Goal: Task Accomplishment & Management: Manage account settings

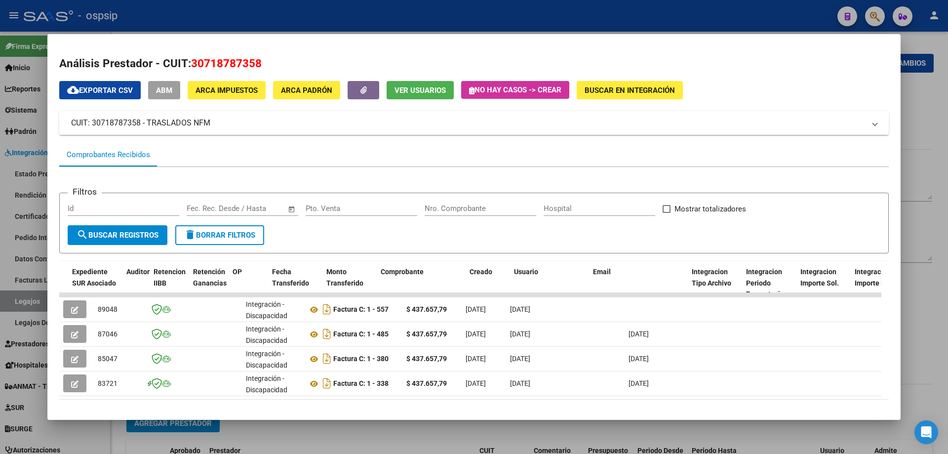
scroll to position [0, 720]
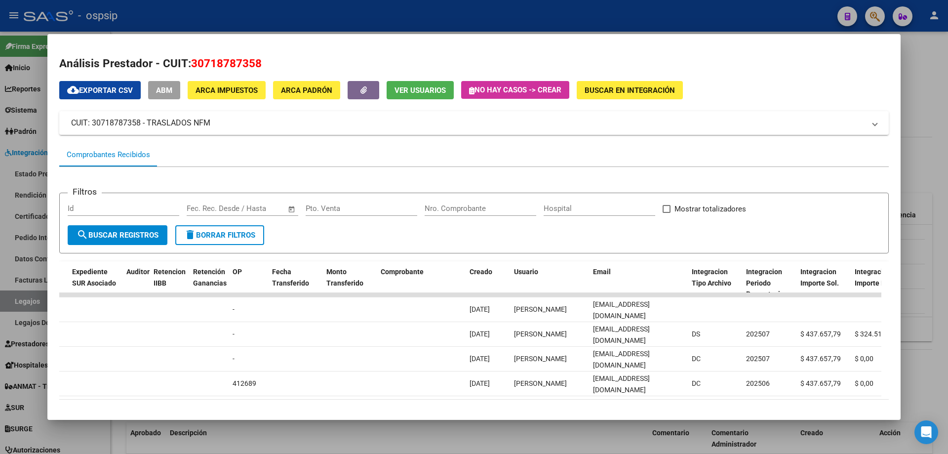
click at [20, 299] on div at bounding box center [474, 227] width 948 height 454
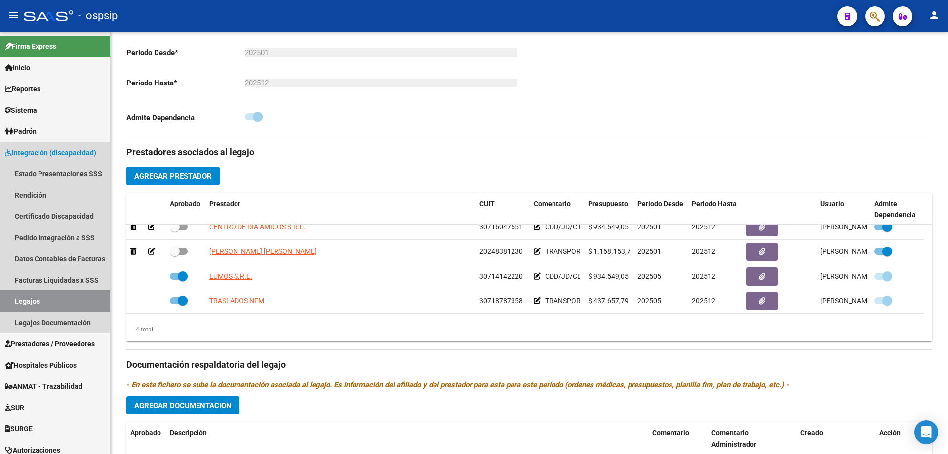
click at [20, 299] on link "Legajos" at bounding box center [55, 300] width 110 height 21
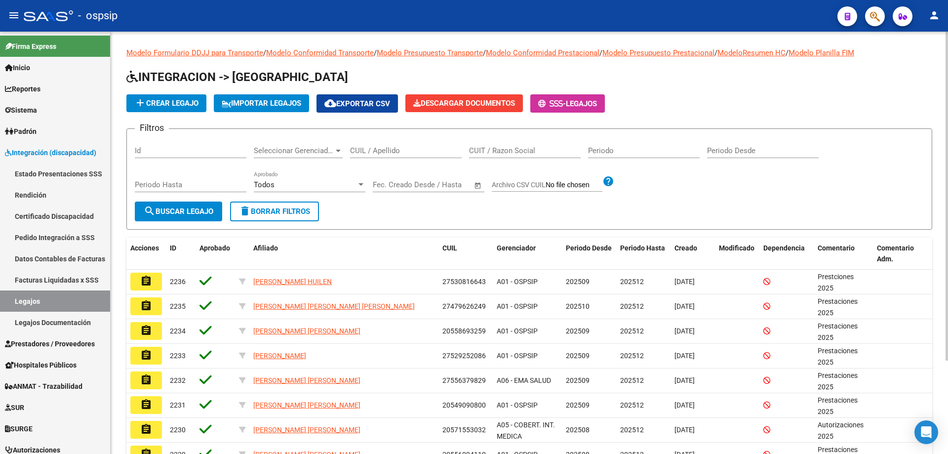
click at [408, 147] on div "CUIL / Apellido" at bounding box center [406, 147] width 112 height 21
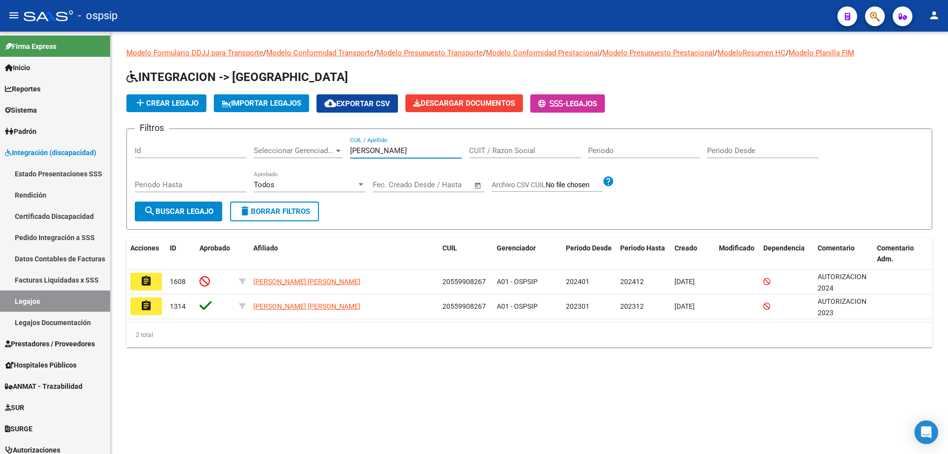
drag, startPoint x: 379, startPoint y: 152, endPoint x: 312, endPoint y: 159, distance: 67.0
click at [313, 159] on div "Filtros Id Seleccionar Gerenciador Seleccionar Gerenciador [PERSON_NAME] CUIL /…" at bounding box center [529, 169] width 789 height 65
type input "[PERSON_NAME]"
click at [882, 15] on button "button" at bounding box center [875, 16] width 20 height 20
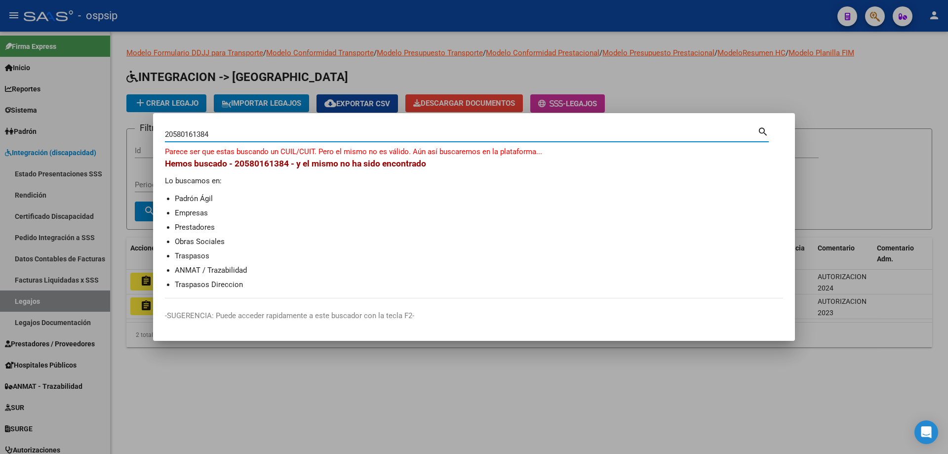
type input "20580161384"
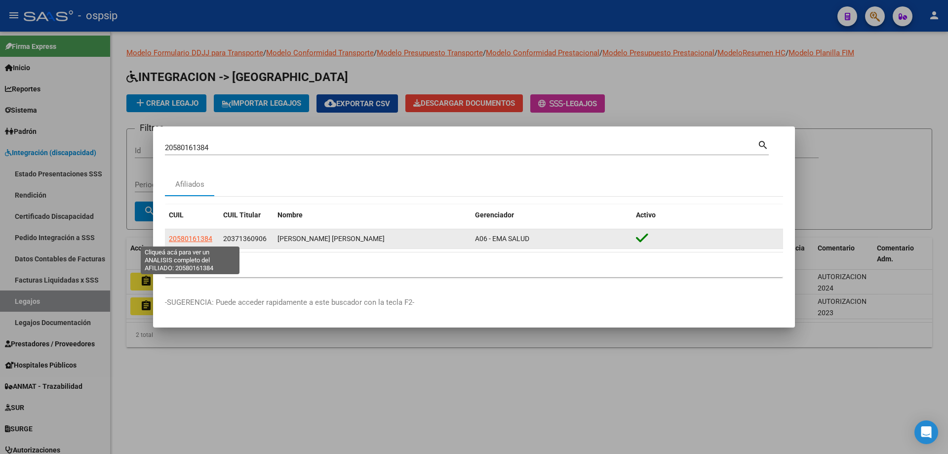
click at [186, 243] on span "20580161384" at bounding box center [190, 239] width 43 height 8
type textarea "20580161384"
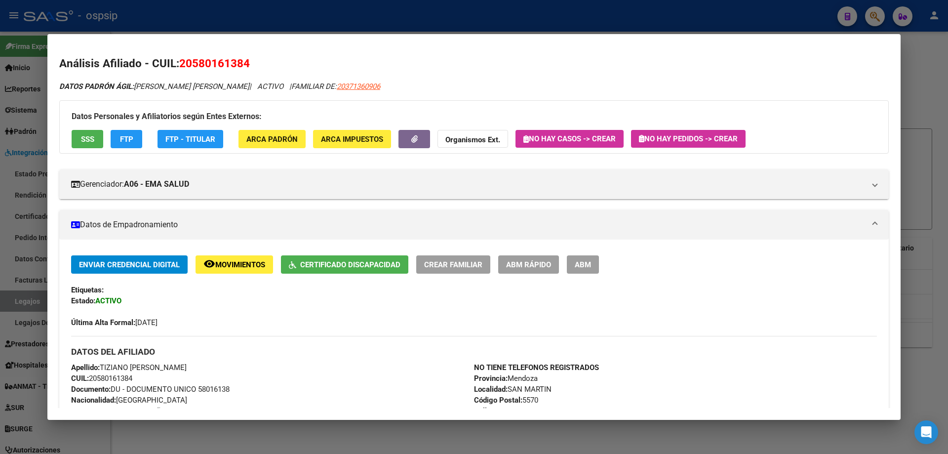
click at [332, 261] on span "Certificado Discapacidad" at bounding box center [350, 264] width 100 height 9
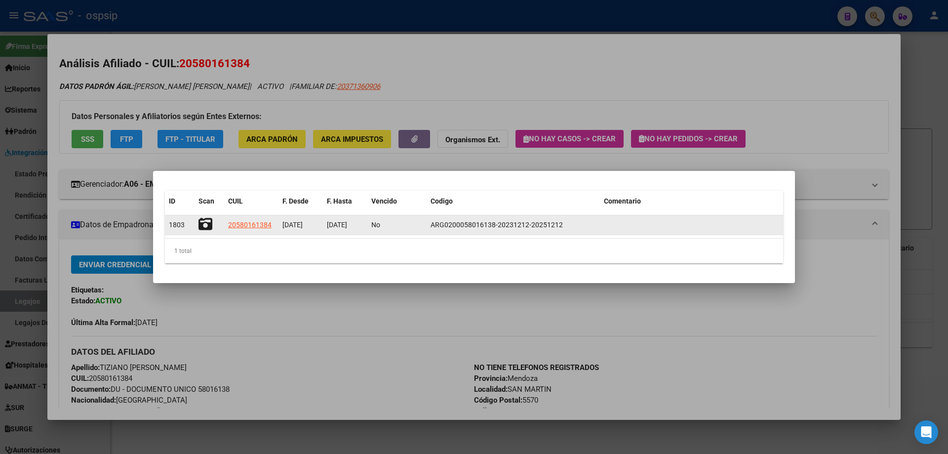
click at [209, 229] on icon at bounding box center [206, 224] width 14 height 14
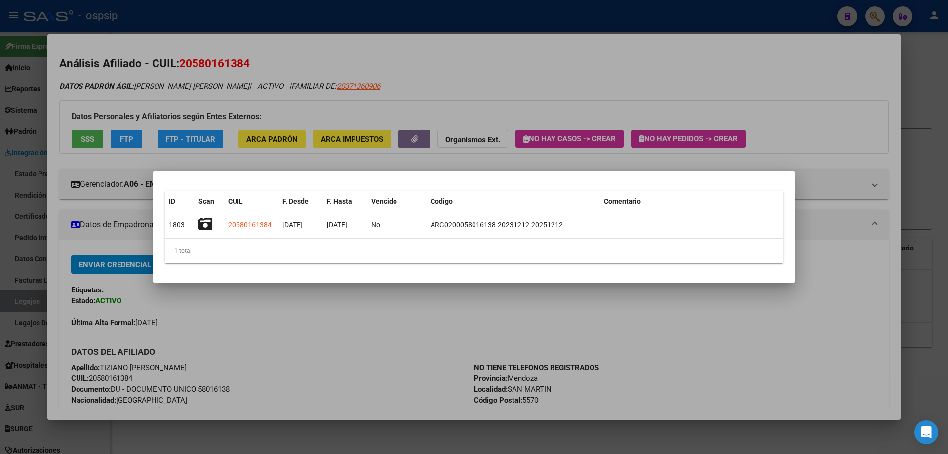
click at [287, 73] on div at bounding box center [474, 227] width 948 height 454
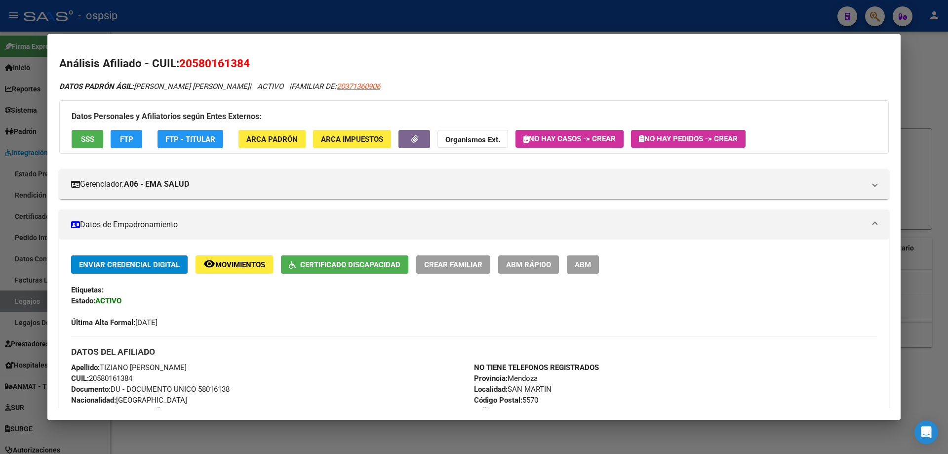
click at [283, 32] on div "20580161384 Buscar (apellido, dni, cuil, nro traspaso, cuit, obra social) searc…" at bounding box center [474, 227] width 948 height 454
click at [281, 21] on div at bounding box center [474, 227] width 948 height 454
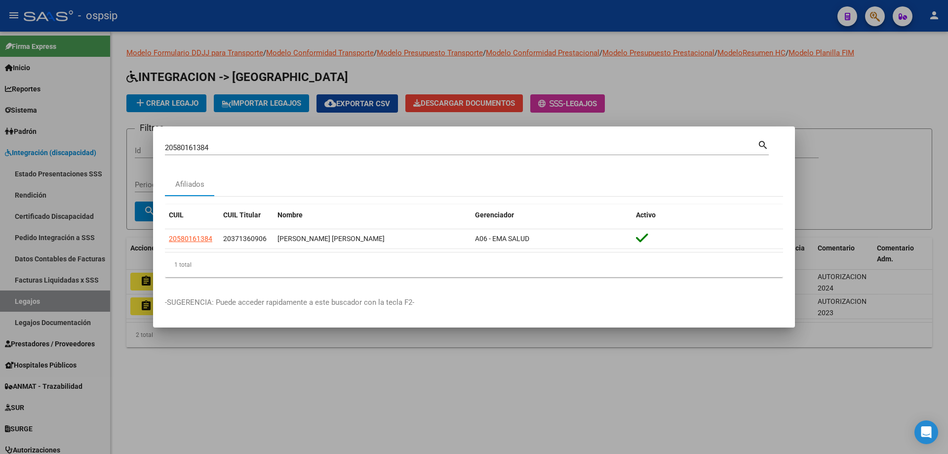
drag, startPoint x: 234, startPoint y: 139, endPoint x: 151, endPoint y: 139, distance: 83.0
click at [151, 139] on div "20580161384 Buscar (apellido, dni, cuil, nro traspaso, cuit, obra social) searc…" at bounding box center [474, 227] width 948 height 454
click at [185, 148] on input "20580161384" at bounding box center [461, 147] width 593 height 9
click at [62, 214] on div at bounding box center [474, 227] width 948 height 454
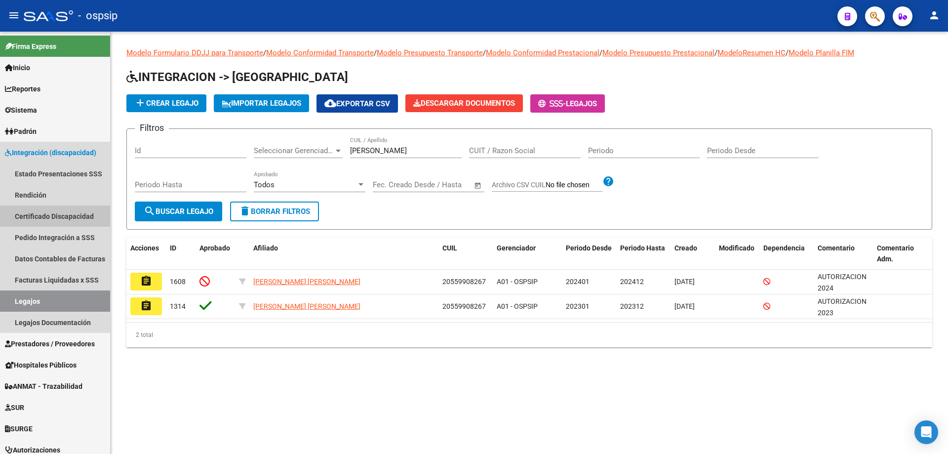
click at [62, 214] on link "Certificado Discapacidad" at bounding box center [55, 215] width 110 height 21
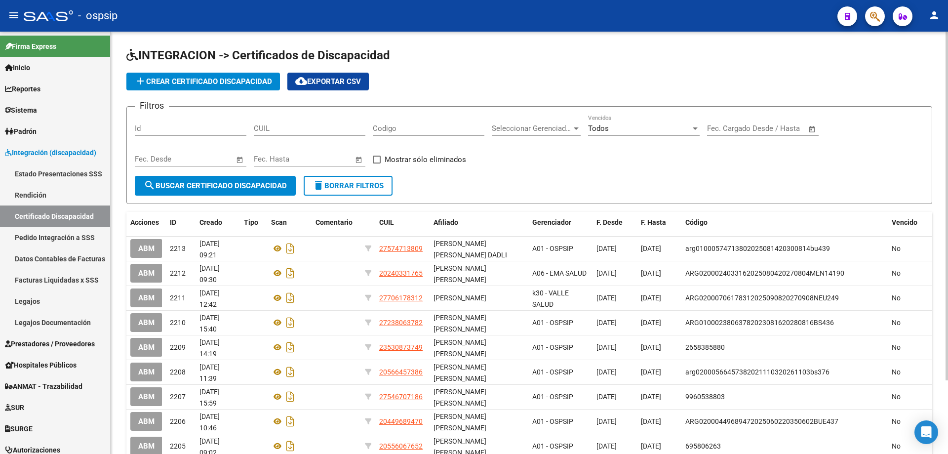
click at [266, 128] on input "CUIL" at bounding box center [310, 128] width 112 height 9
paste input "20-58016138-4"
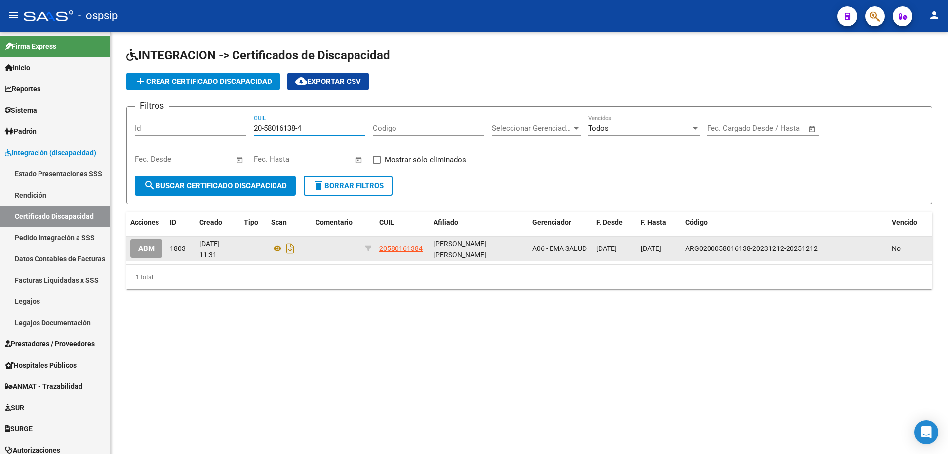
type input "20-58016138-4"
click at [153, 249] on span "ABM" at bounding box center [146, 248] width 16 height 9
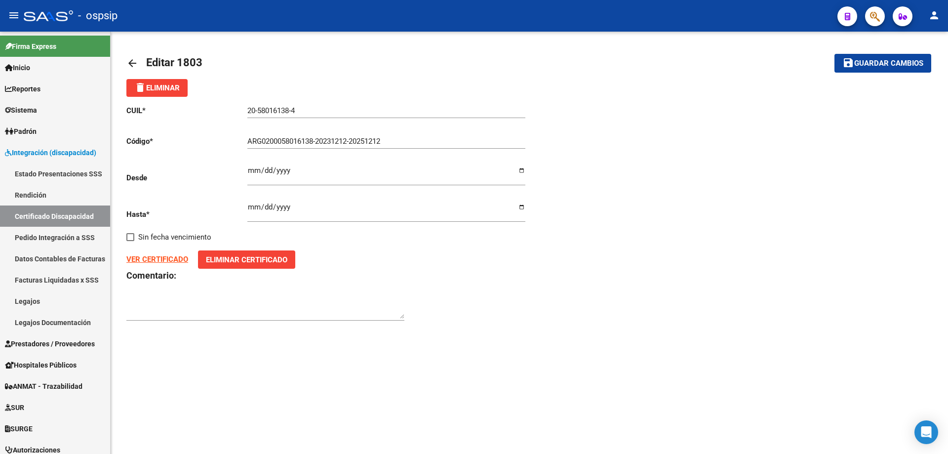
click at [233, 260] on span "Eliminar Certificado" at bounding box center [246, 259] width 81 height 9
type input "C:\fakepath\WhatsApp Image [DATE] 08.26.59.jpeg"
click at [891, 65] on span "Guardar cambios" at bounding box center [888, 63] width 69 height 9
click at [861, 57] on button "save Guardar cambios" at bounding box center [883, 63] width 97 height 18
type input "ARG02000580161382023121220251212"
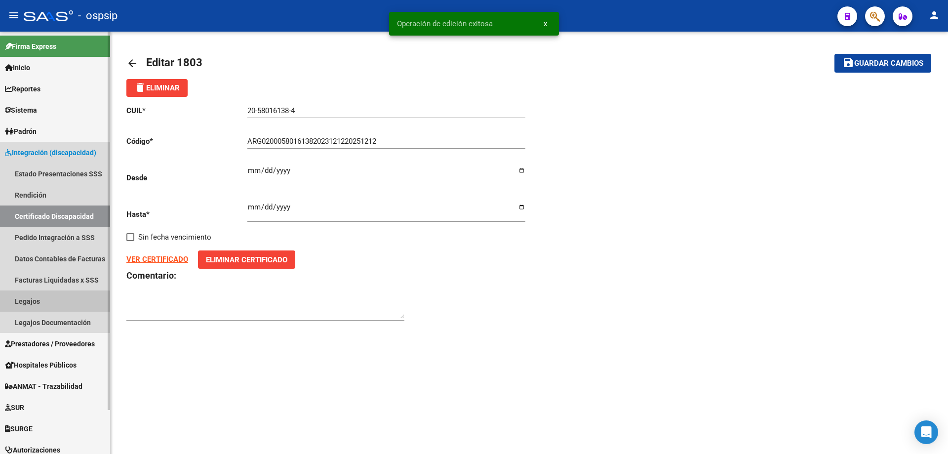
click at [32, 306] on link "Legajos" at bounding box center [55, 300] width 110 height 21
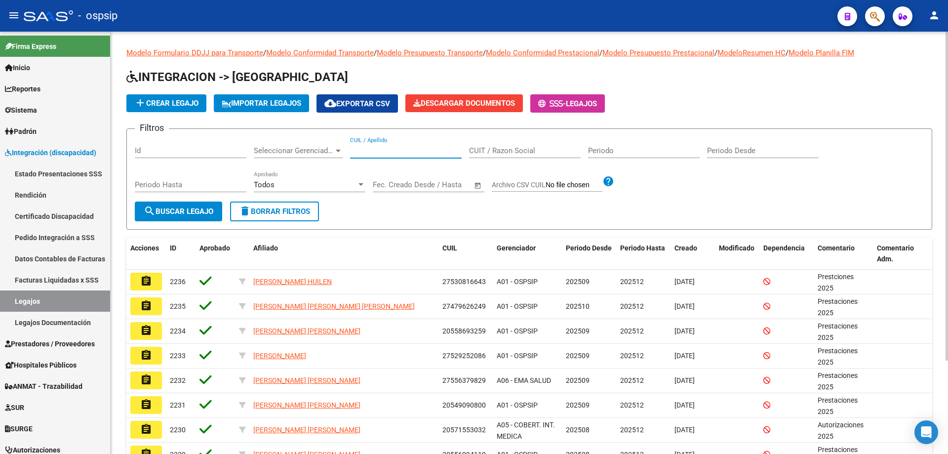
click at [409, 148] on input "CUIL / Apellido" at bounding box center [406, 150] width 112 height 9
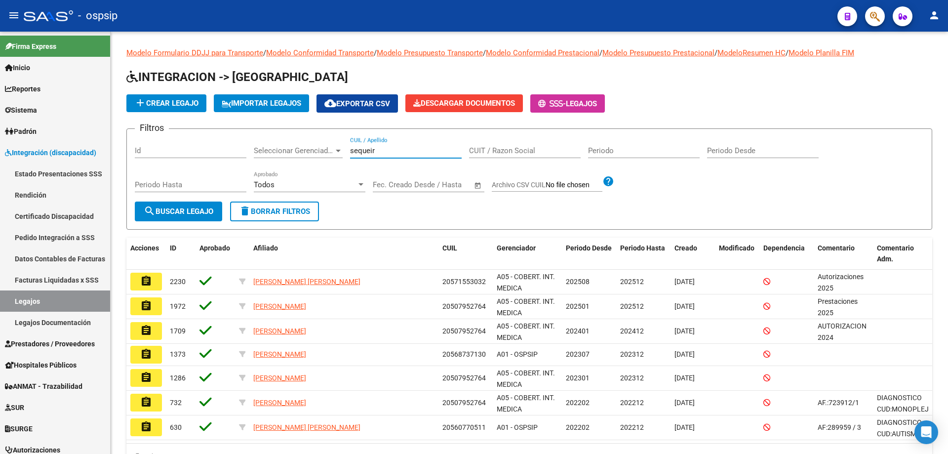
type input "sequeir"
click at [707, 212] on form "Filtros Id Seleccionar Gerenciador Seleccionar Gerenciador sequeir CUIL / Apell…" at bounding box center [529, 178] width 806 height 101
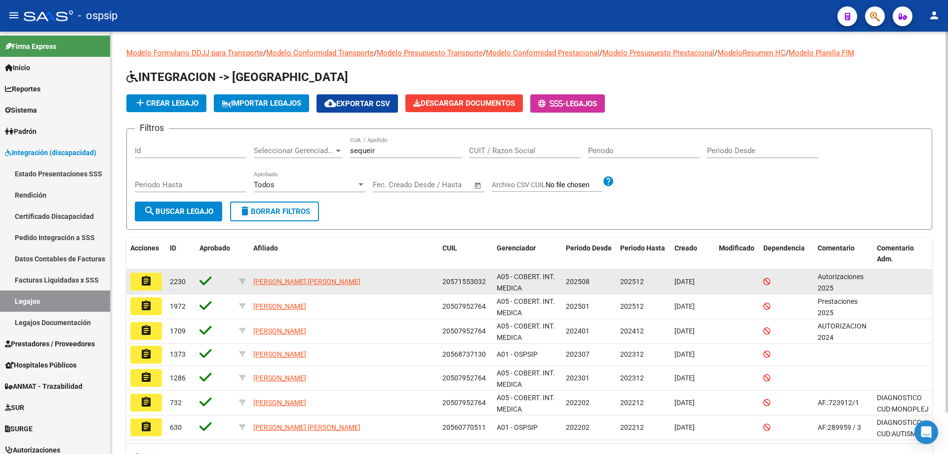
click at [160, 284] on button "assignment" at bounding box center [146, 282] width 32 height 18
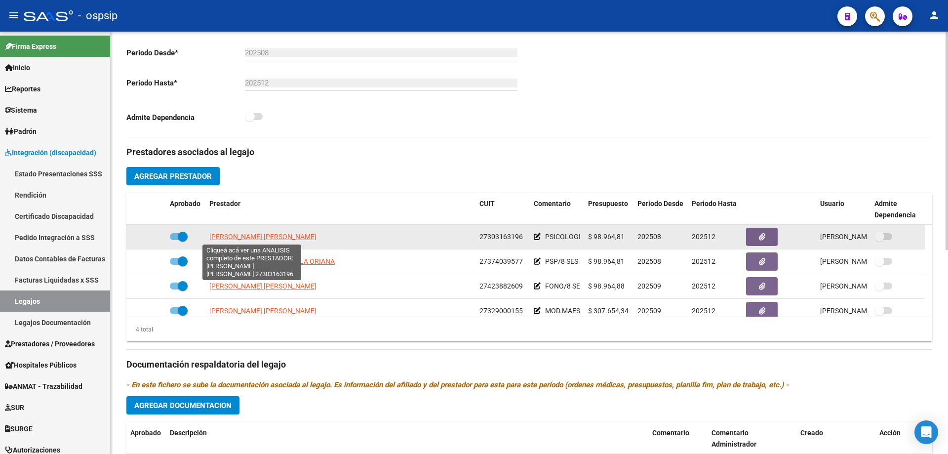
click at [228, 237] on span "[PERSON_NAME] [PERSON_NAME]" at bounding box center [262, 237] width 107 height 8
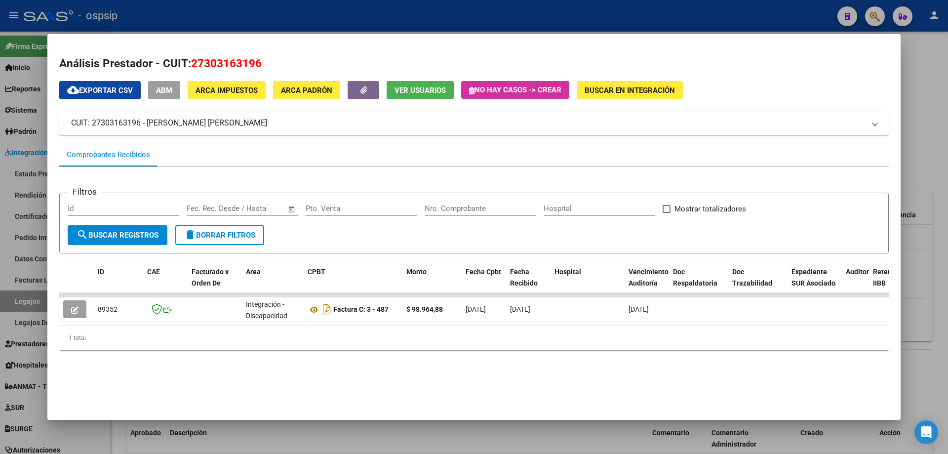
click at [667, 335] on div "1 total" at bounding box center [474, 337] width 830 height 25
click at [651, 333] on div "1 total" at bounding box center [474, 337] width 830 height 25
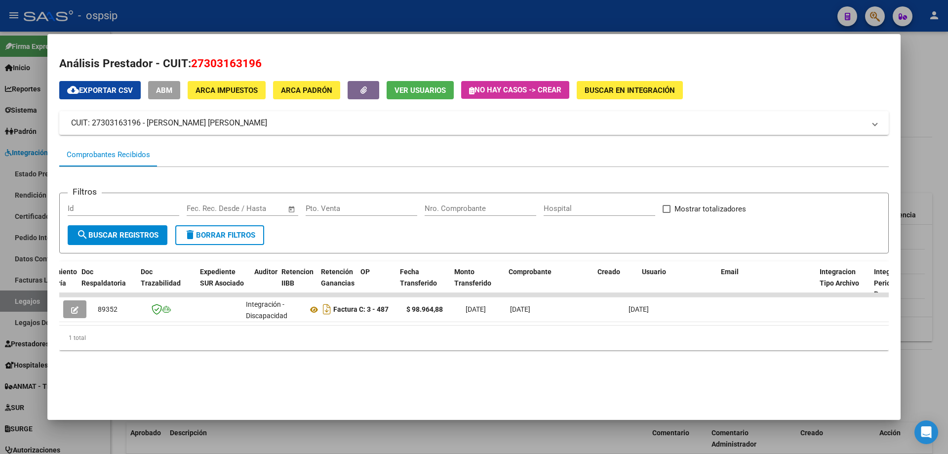
scroll to position [0, 726]
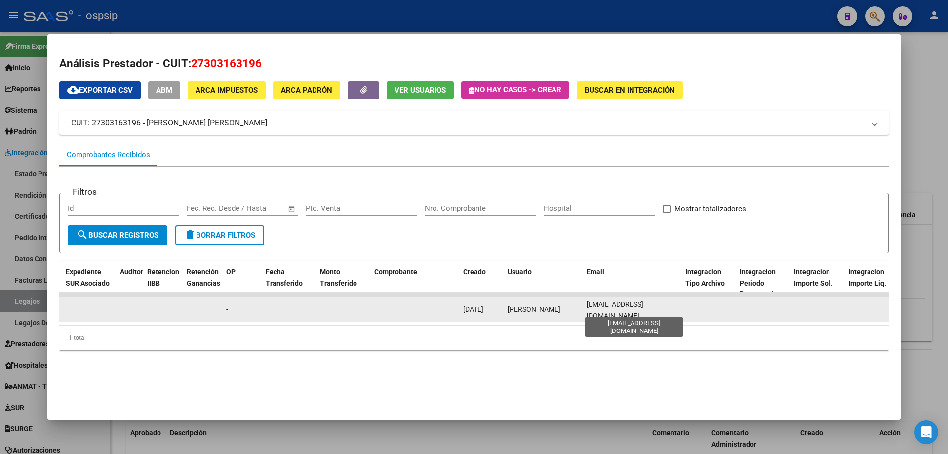
click at [617, 311] on span "[EMAIL_ADDRESS][DOMAIN_NAME]" at bounding box center [615, 309] width 57 height 19
click at [617, 309] on span "[EMAIL_ADDRESS][DOMAIN_NAME]" at bounding box center [615, 309] width 57 height 19
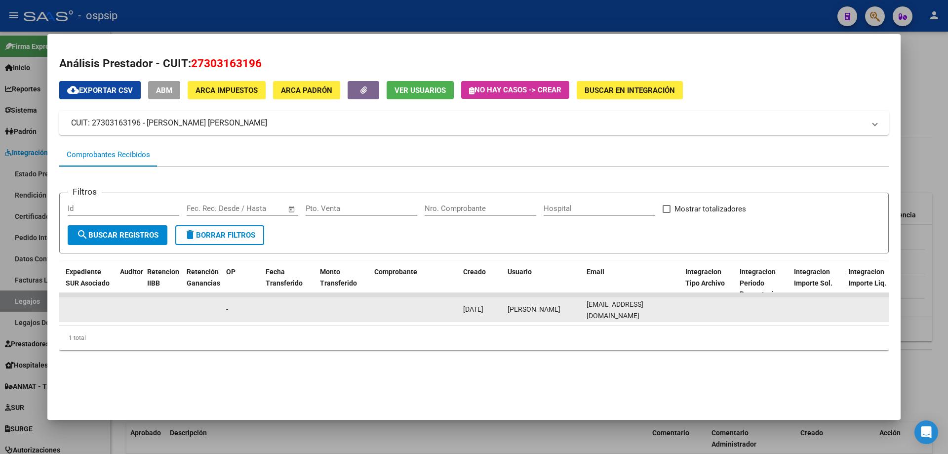
click at [617, 309] on span "[EMAIL_ADDRESS][DOMAIN_NAME]" at bounding box center [615, 309] width 57 height 19
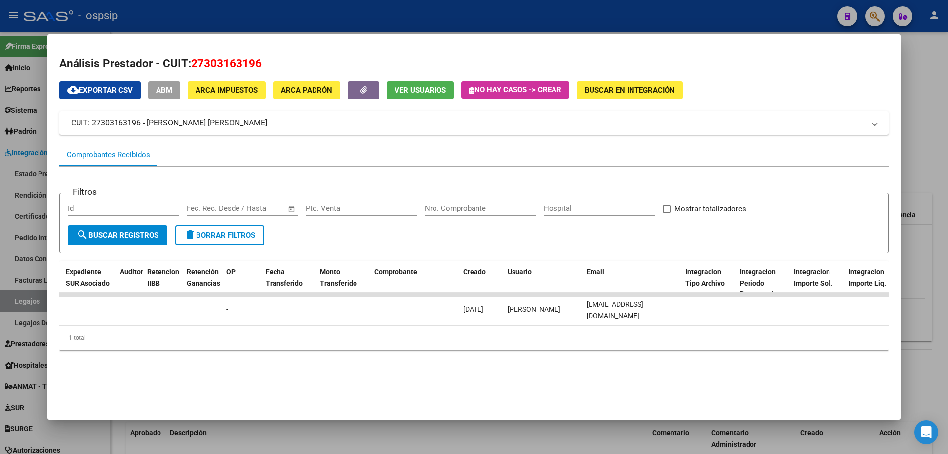
click at [178, 15] on div at bounding box center [474, 227] width 948 height 454
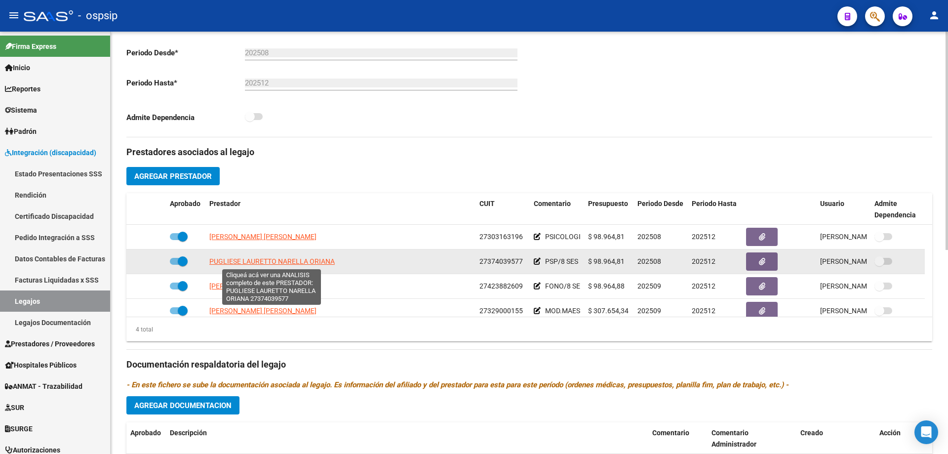
click at [279, 262] on span "PUGLIESE LAURETTO NARELLA ORIANA" at bounding box center [271, 261] width 125 height 8
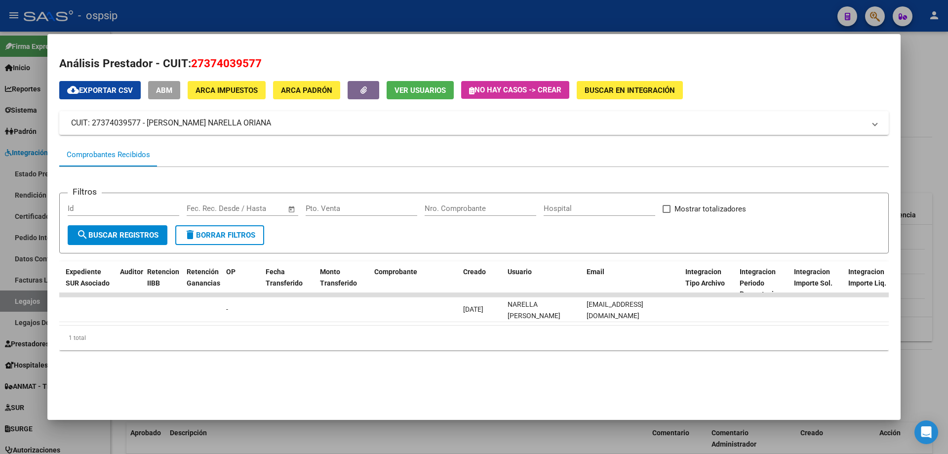
click at [521, 325] on datatable-body "89261 Integración - Discapacidad Factura C: 1 - 134 $ 98.964,88 [DATE] [DATE] -…" at bounding box center [474, 309] width 830 height 33
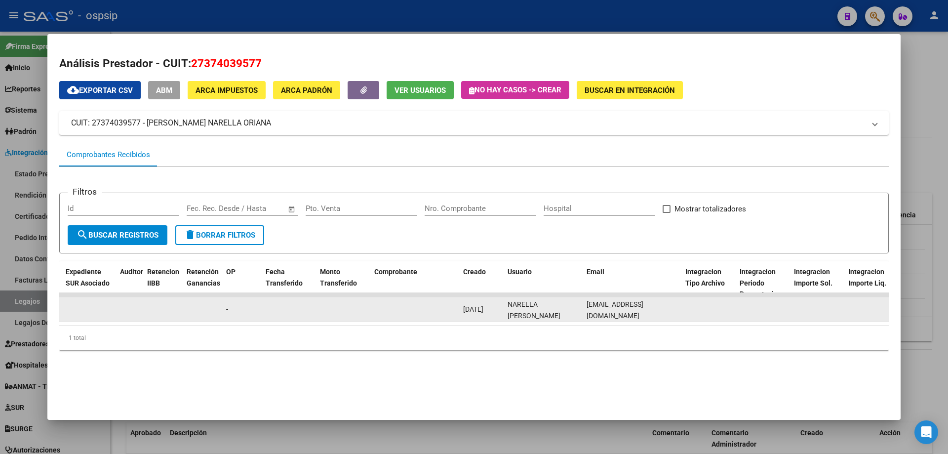
click at [602, 314] on div "[EMAIL_ADDRESS][DOMAIN_NAME]" at bounding box center [632, 309] width 91 height 21
click at [603, 312] on span "[EMAIL_ADDRESS][DOMAIN_NAME]" at bounding box center [615, 309] width 57 height 19
copy span "[EMAIL_ADDRESS][DOMAIN_NAME]"
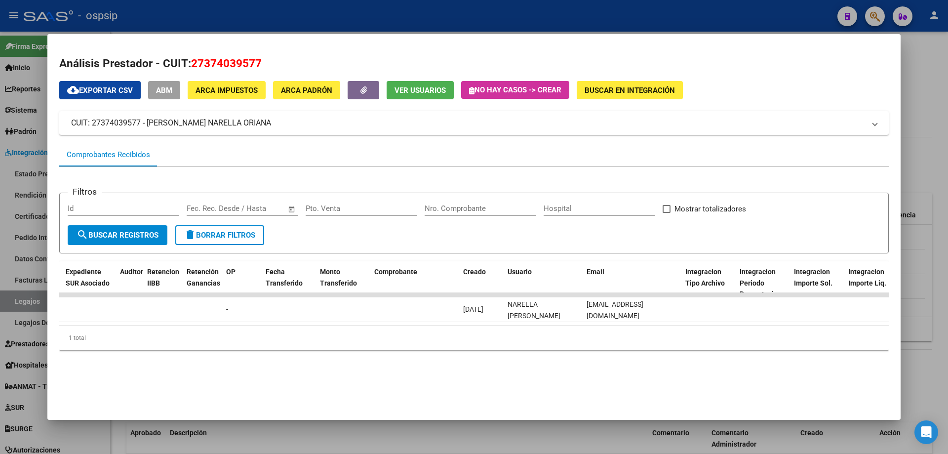
click at [407, 5] on div at bounding box center [474, 227] width 948 height 454
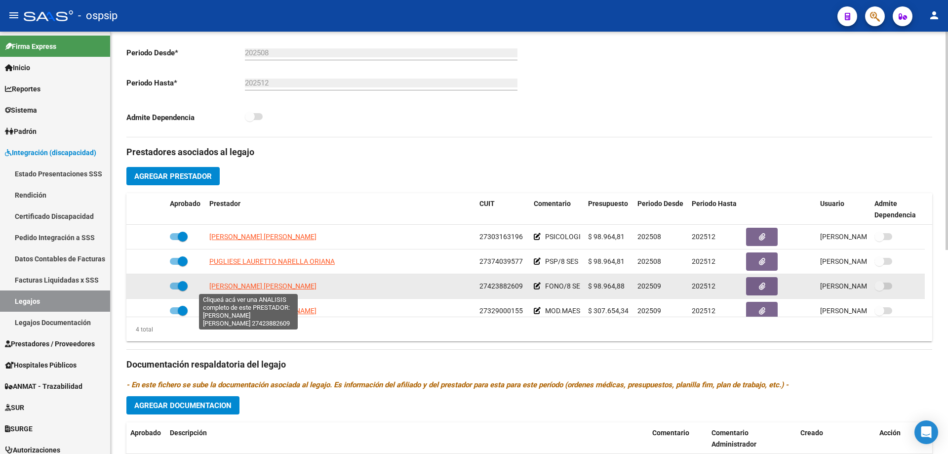
click at [226, 286] on span "[PERSON_NAME] [PERSON_NAME]" at bounding box center [262, 286] width 107 height 8
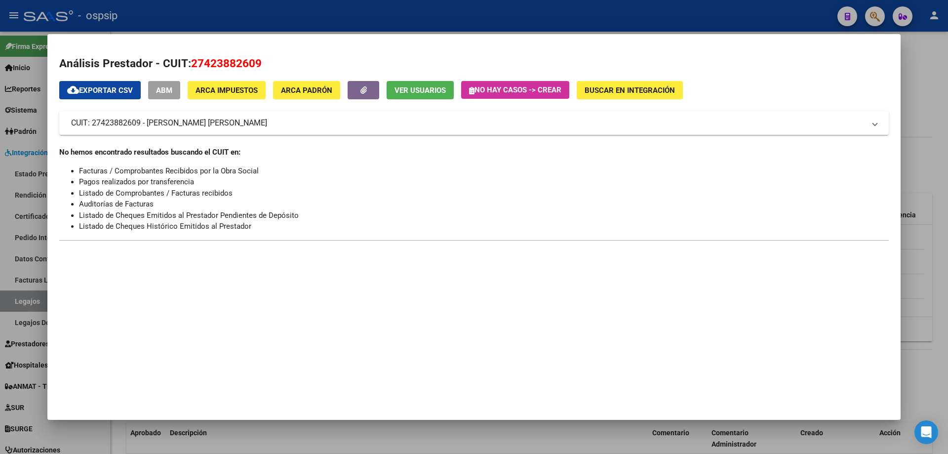
click at [302, 10] on div at bounding box center [474, 227] width 948 height 454
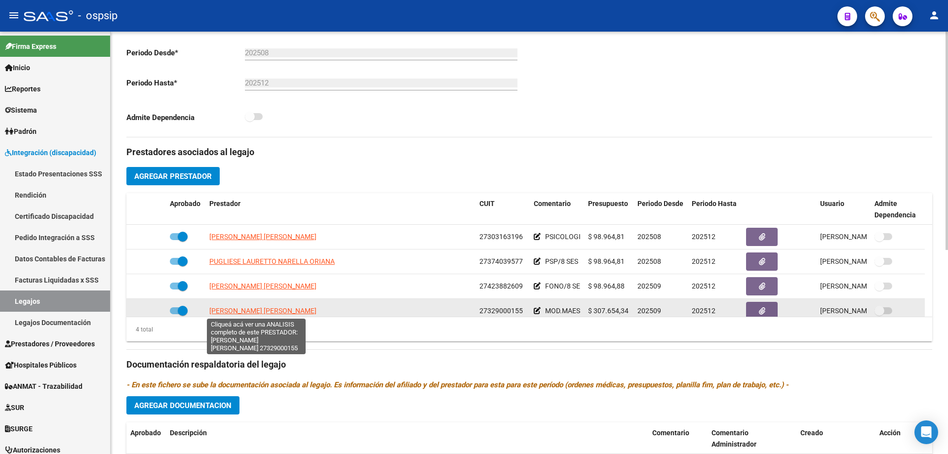
click at [260, 312] on span "[PERSON_NAME] [PERSON_NAME]" at bounding box center [262, 311] width 107 height 8
type textarea "27329000155"
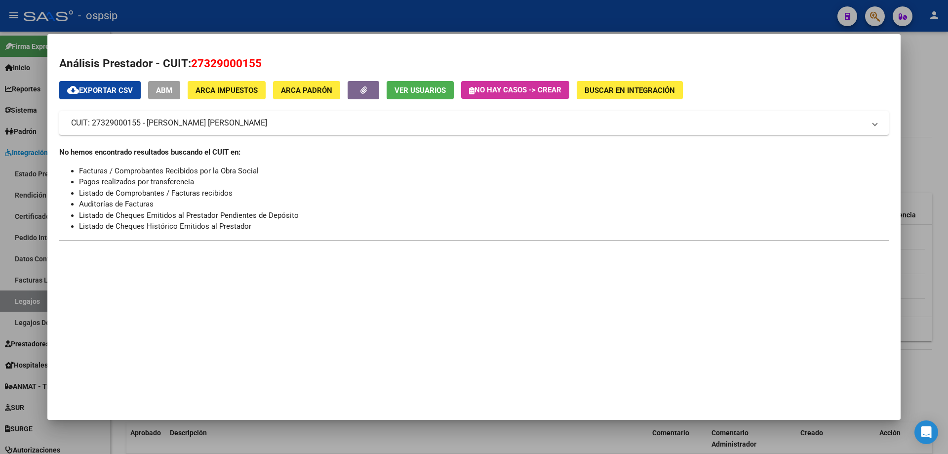
click at [253, 12] on div at bounding box center [474, 227] width 948 height 454
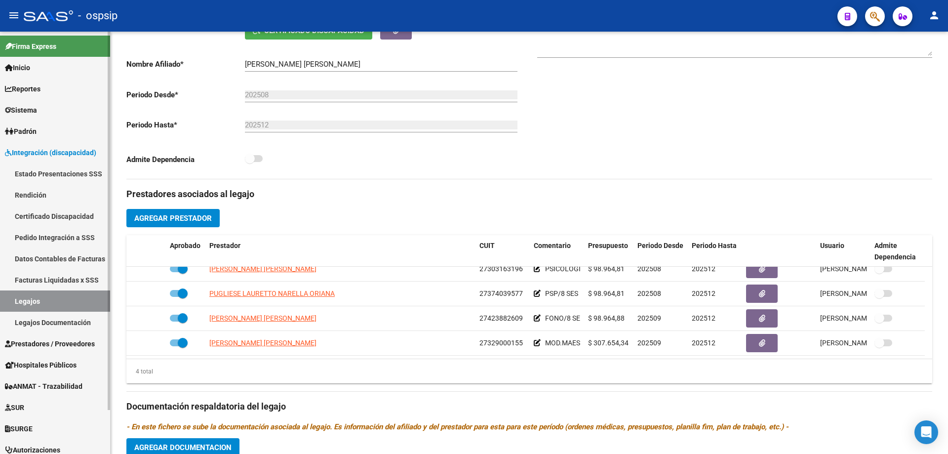
scroll to position [148, 0]
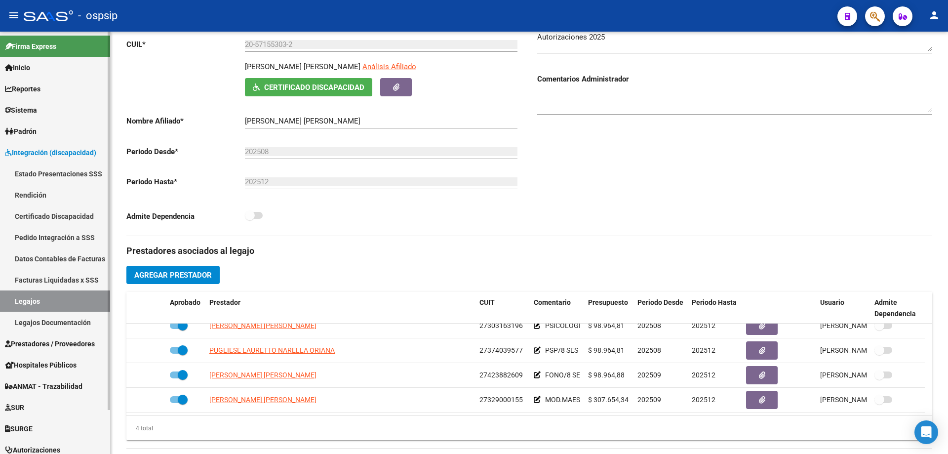
click at [29, 306] on link "Legajos" at bounding box center [55, 300] width 110 height 21
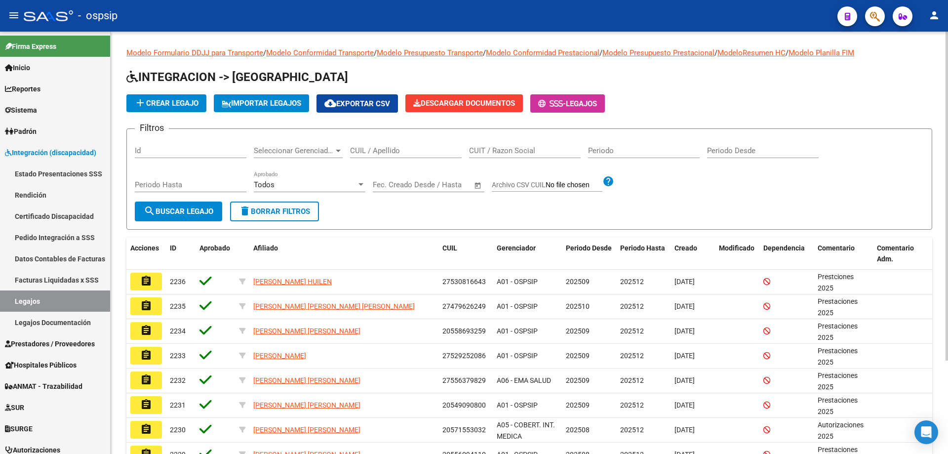
click at [363, 156] on div "CUIL / Apellido" at bounding box center [406, 147] width 112 height 21
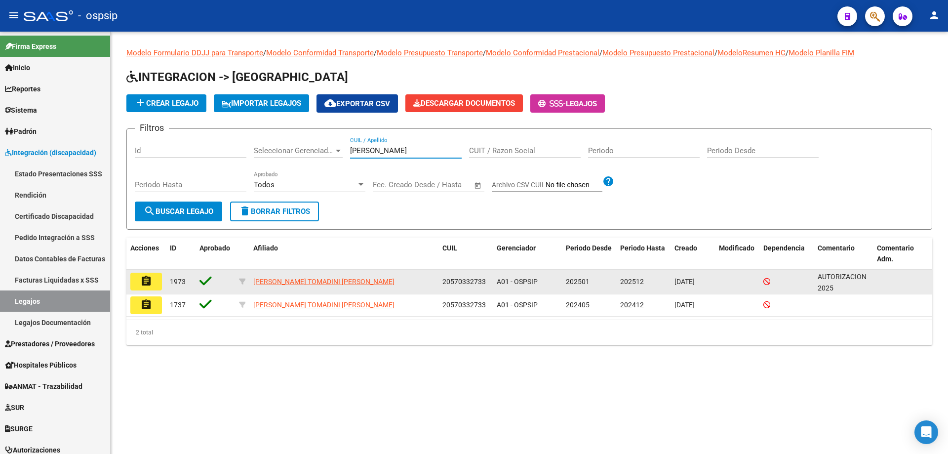
type input "[PERSON_NAME]"
click at [150, 281] on mat-icon "assignment" at bounding box center [146, 281] width 12 height 12
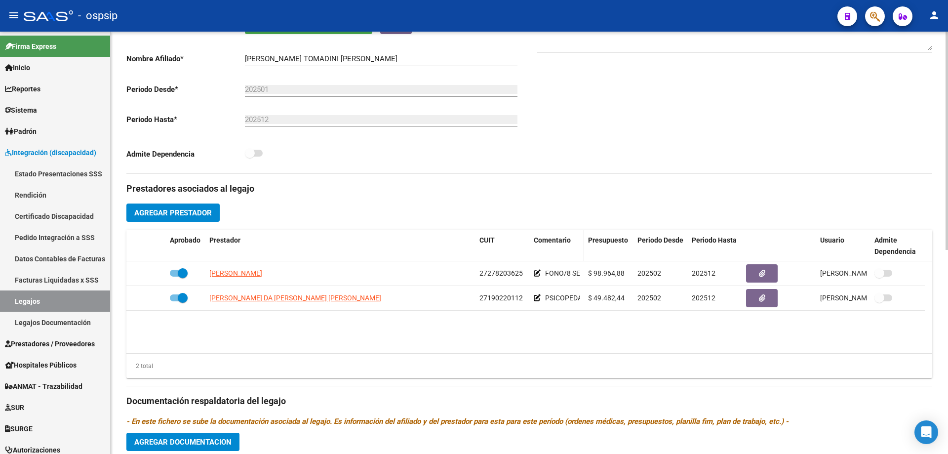
scroll to position [247, 0]
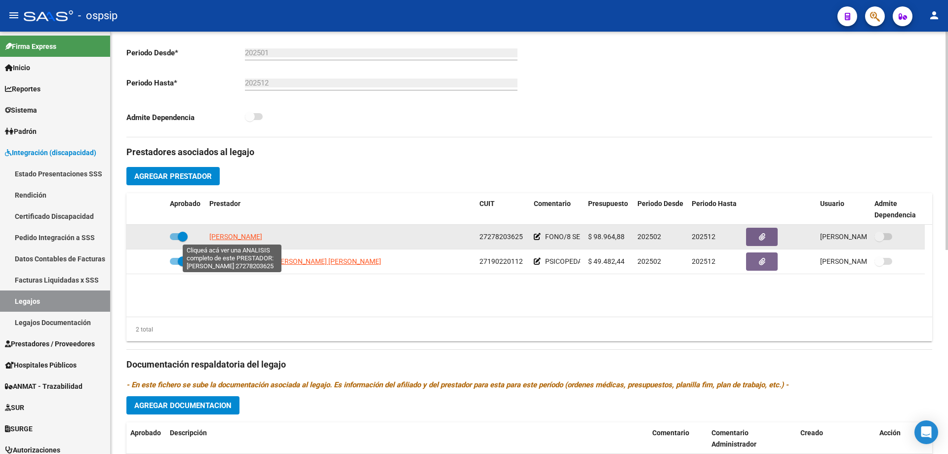
click at [240, 233] on span "[PERSON_NAME]" at bounding box center [235, 237] width 53 height 8
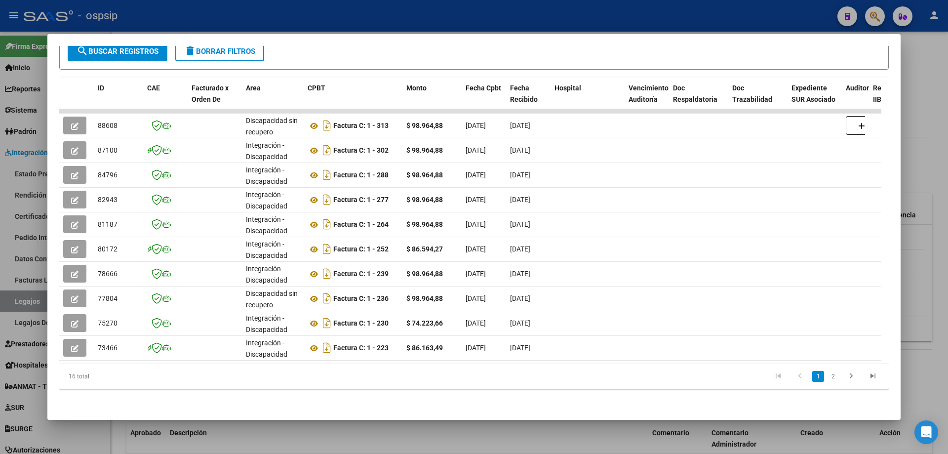
scroll to position [0, 719]
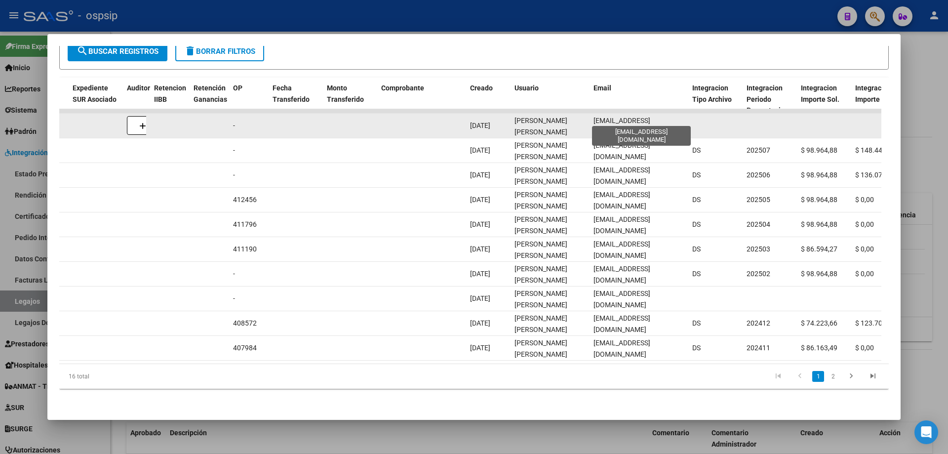
click at [635, 118] on span "[EMAIL_ADDRESS][DOMAIN_NAME]" at bounding box center [622, 126] width 57 height 19
copy span "[EMAIL_ADDRESS][DOMAIN_NAME]"
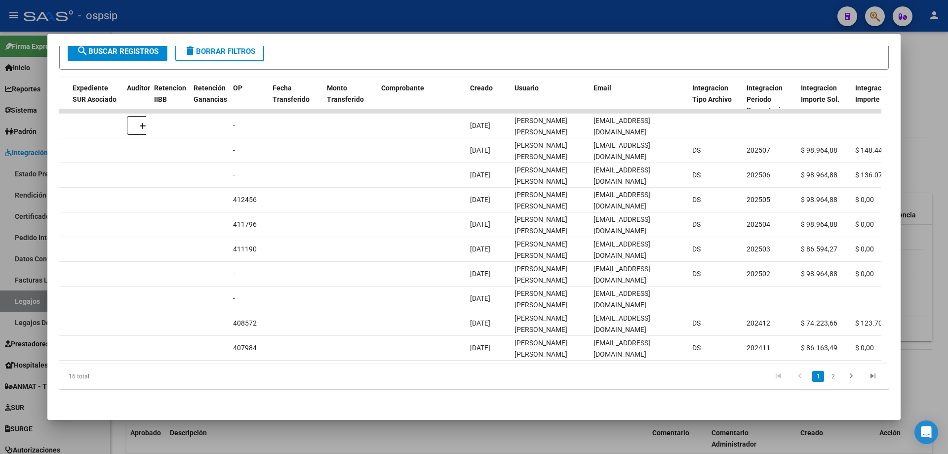
click at [312, 4] on div at bounding box center [474, 227] width 948 height 454
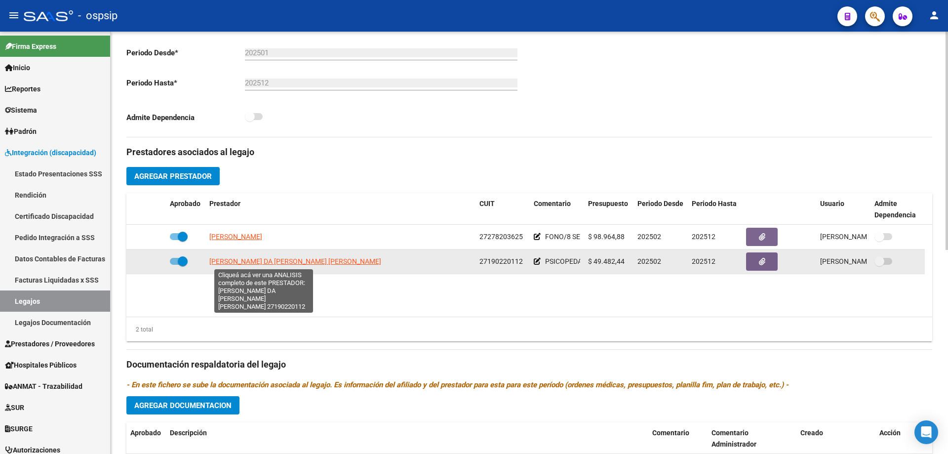
click at [265, 261] on span "[PERSON_NAME] DA [PERSON_NAME] [PERSON_NAME]" at bounding box center [295, 261] width 172 height 8
type textarea "27190220112"
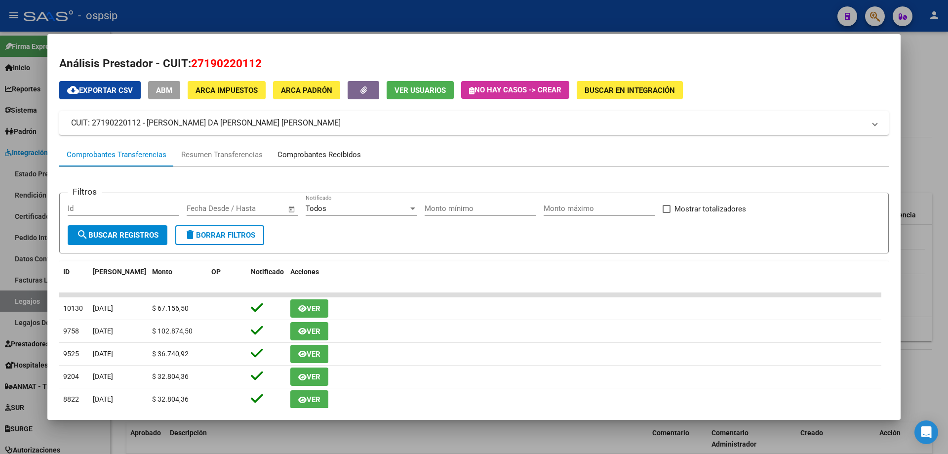
click at [337, 162] on div "Comprobantes Recibidos" at bounding box center [319, 155] width 98 height 24
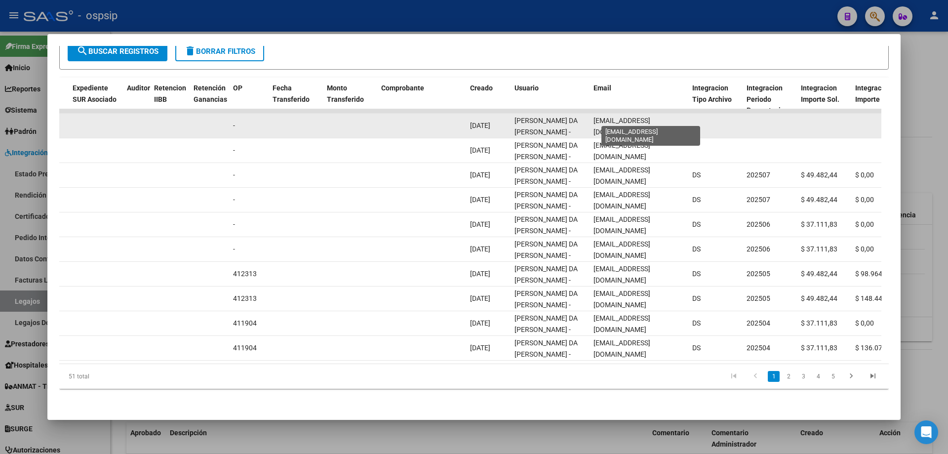
click at [610, 118] on span "[EMAIL_ADDRESS][DOMAIN_NAME]" at bounding box center [622, 126] width 57 height 19
drag, startPoint x: 610, startPoint y: 118, endPoint x: 616, endPoint y: 111, distance: 8.7
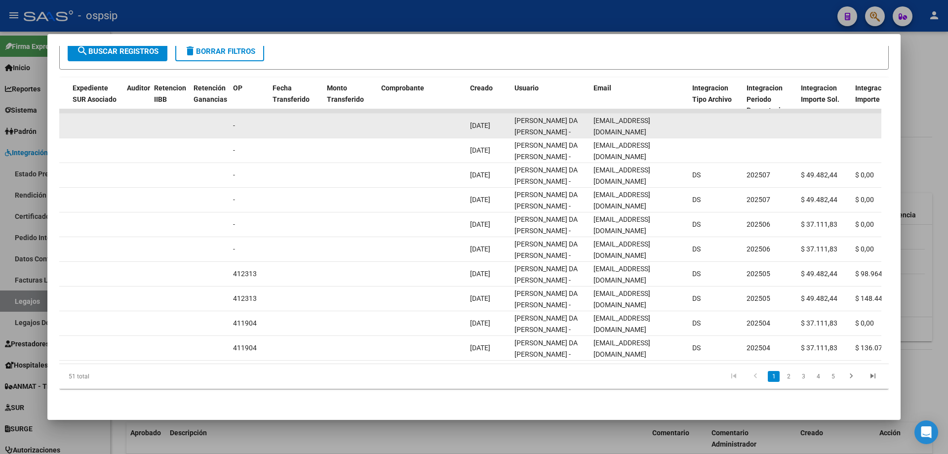
click at [612, 117] on span "[EMAIL_ADDRESS][DOMAIN_NAME]" at bounding box center [622, 126] width 57 height 19
copy span "[EMAIL_ADDRESS][DOMAIN_NAME]"
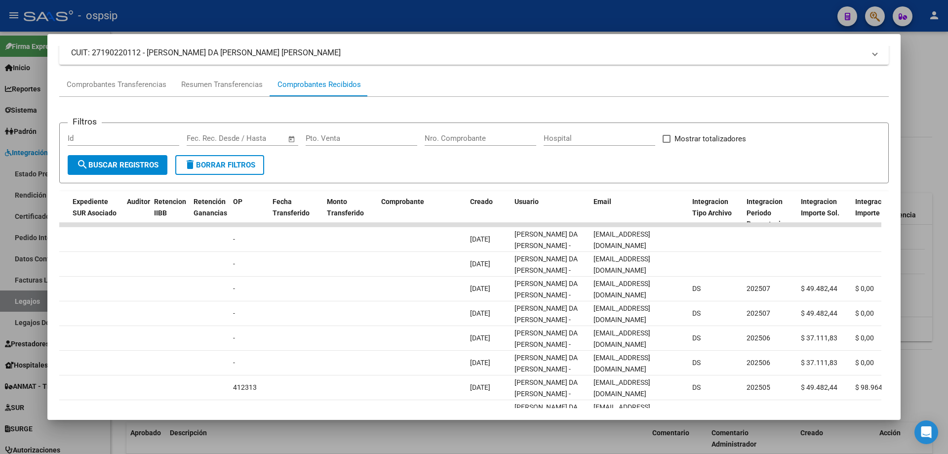
scroll to position [0, 0]
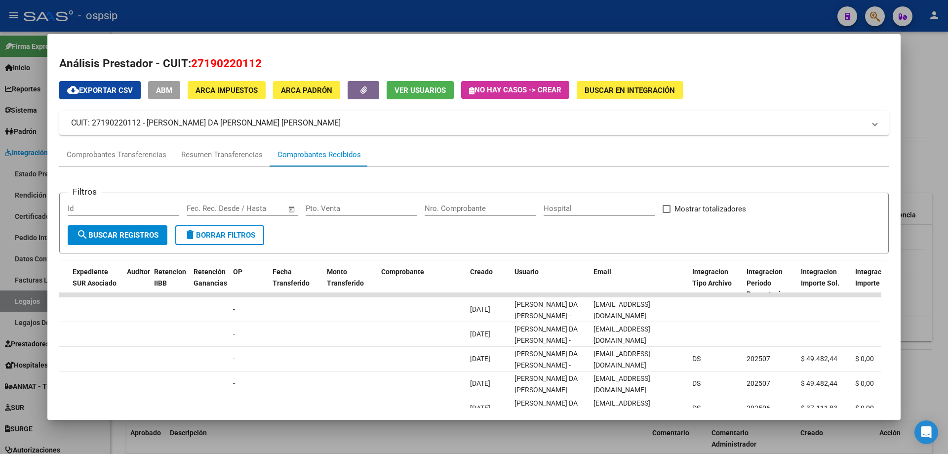
click at [324, 2] on div at bounding box center [474, 227] width 948 height 454
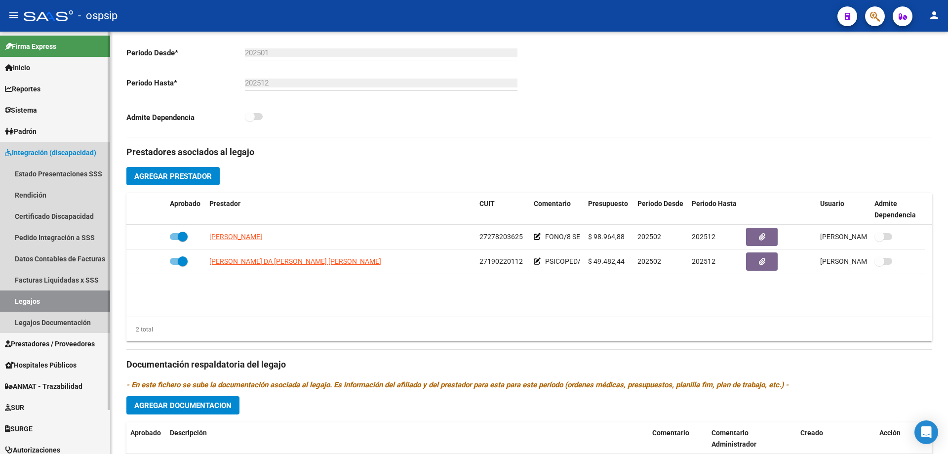
click at [36, 297] on link "Legajos" at bounding box center [55, 300] width 110 height 21
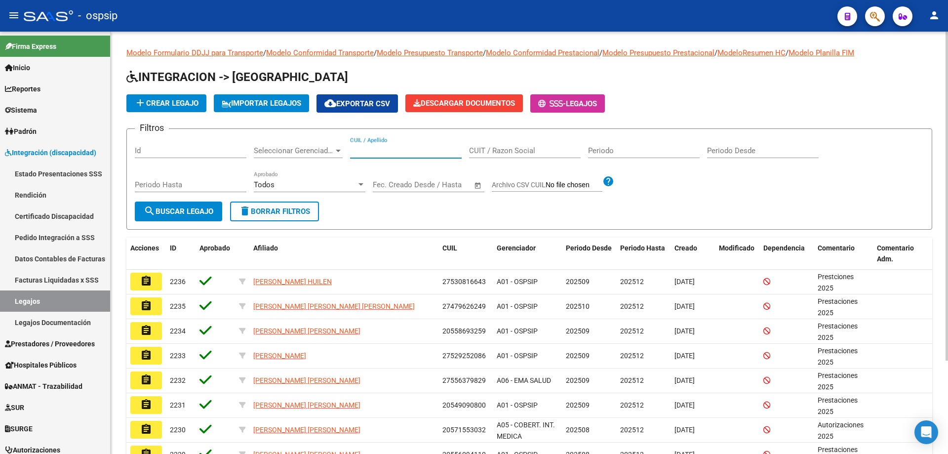
click at [384, 149] on input "CUIL / Apellido" at bounding box center [406, 150] width 112 height 9
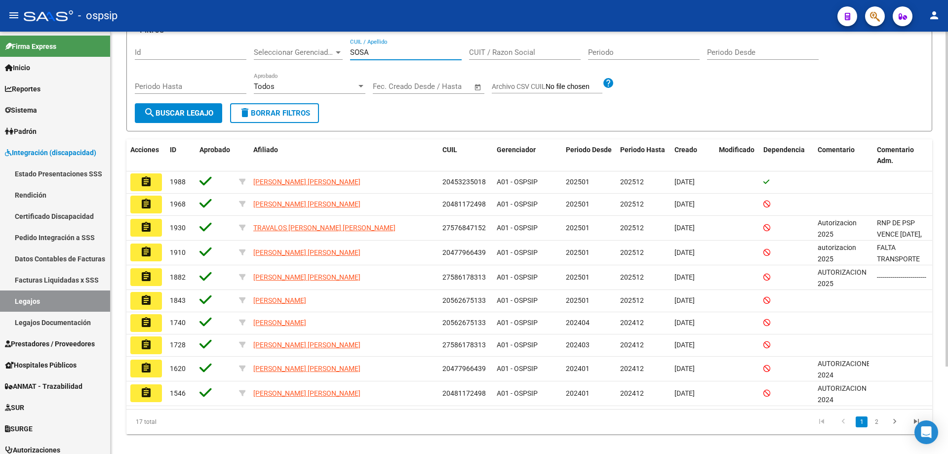
scroll to position [99, 0]
type input "SOSA"
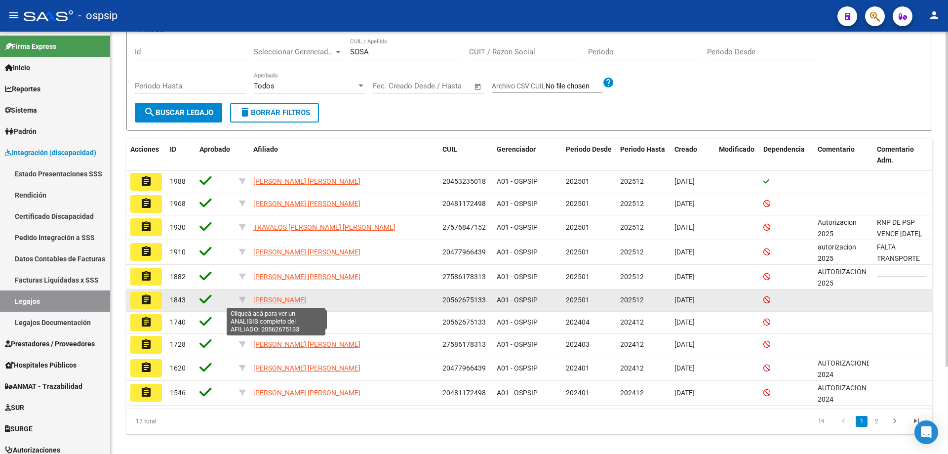
click at [285, 300] on span "[PERSON_NAME]" at bounding box center [279, 300] width 53 height 8
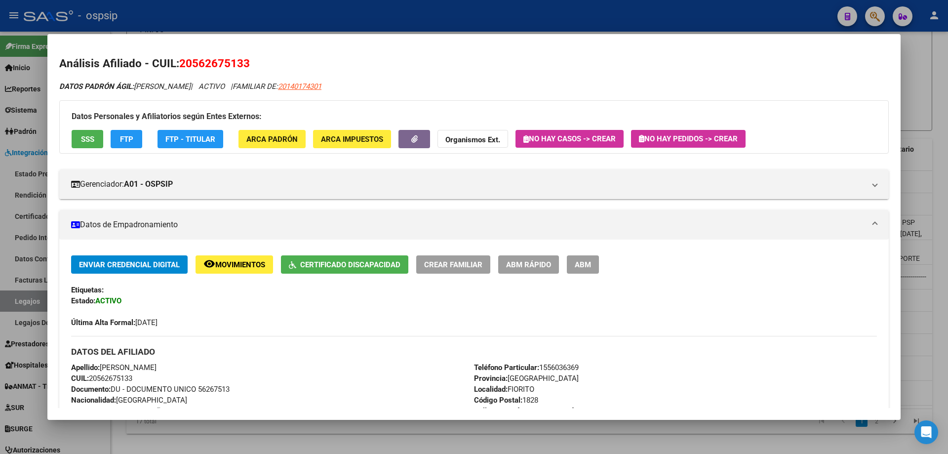
click at [489, 11] on div at bounding box center [474, 227] width 948 height 454
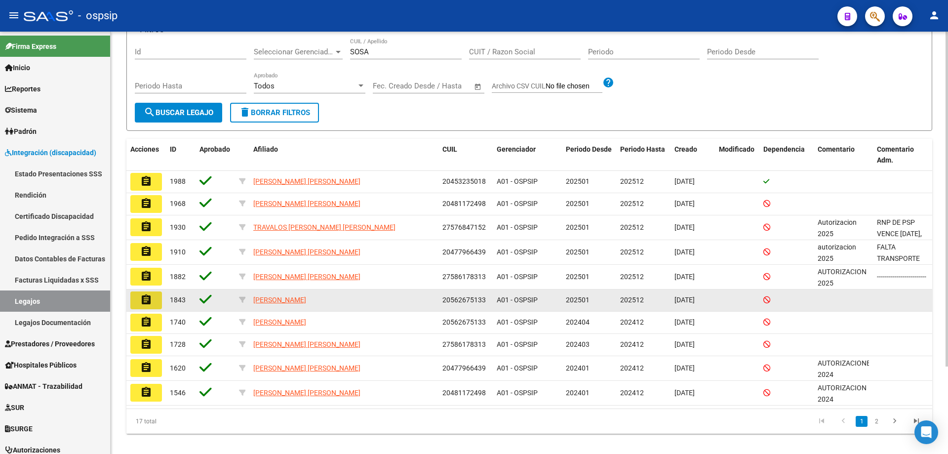
click at [148, 305] on mat-icon "assignment" at bounding box center [146, 300] width 12 height 12
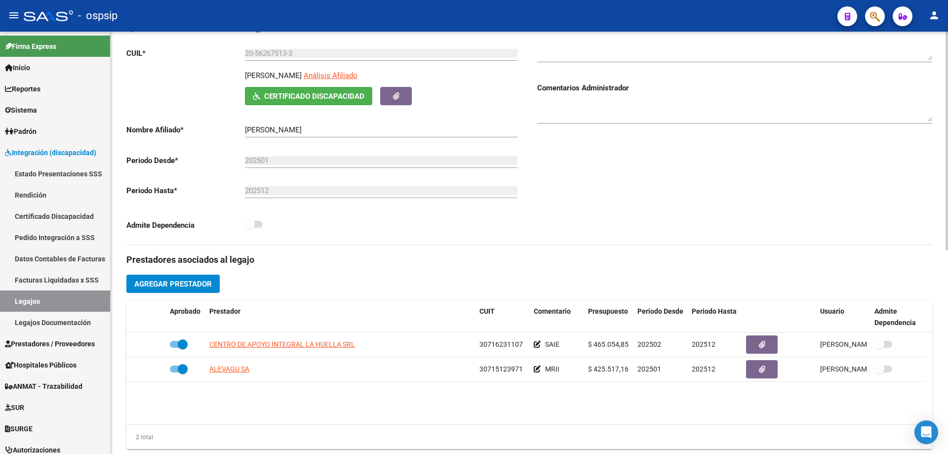
scroll to position [148, 0]
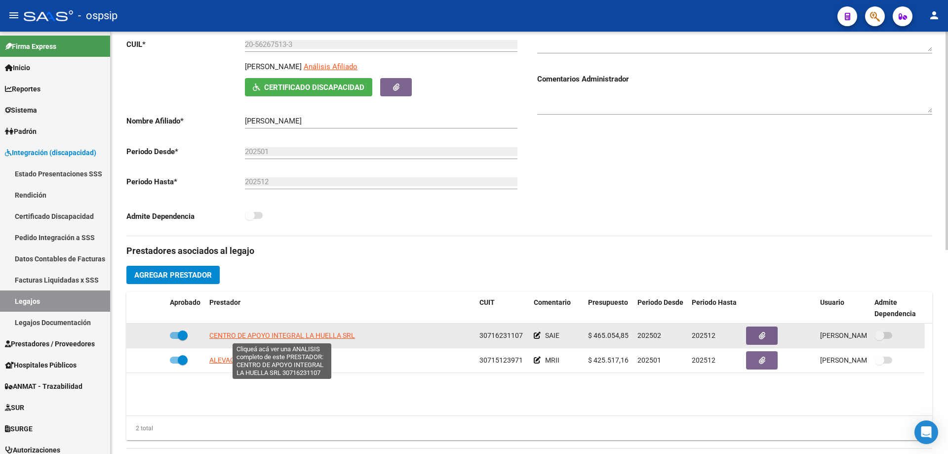
click at [332, 335] on span "CENTRO DE APOYO INTEGRAL LA HUELLA SRL" at bounding box center [282, 335] width 146 height 8
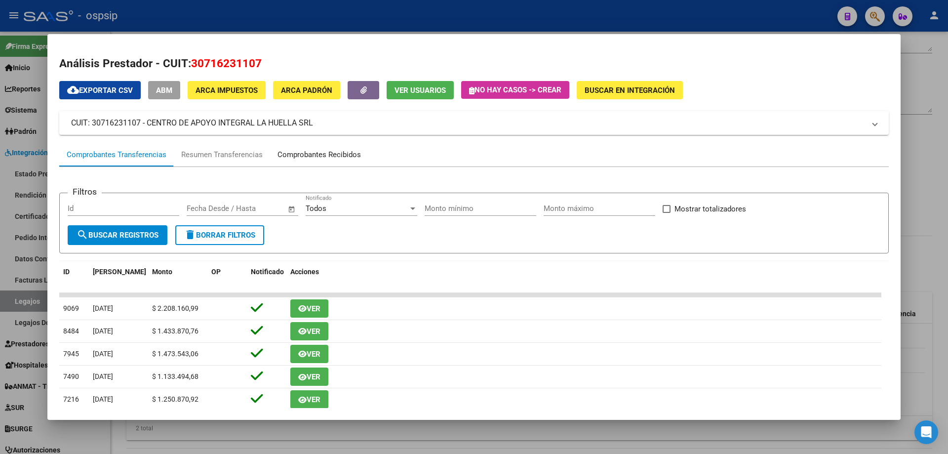
click at [318, 155] on div "Comprobantes Recibidos" at bounding box center [319, 154] width 83 height 11
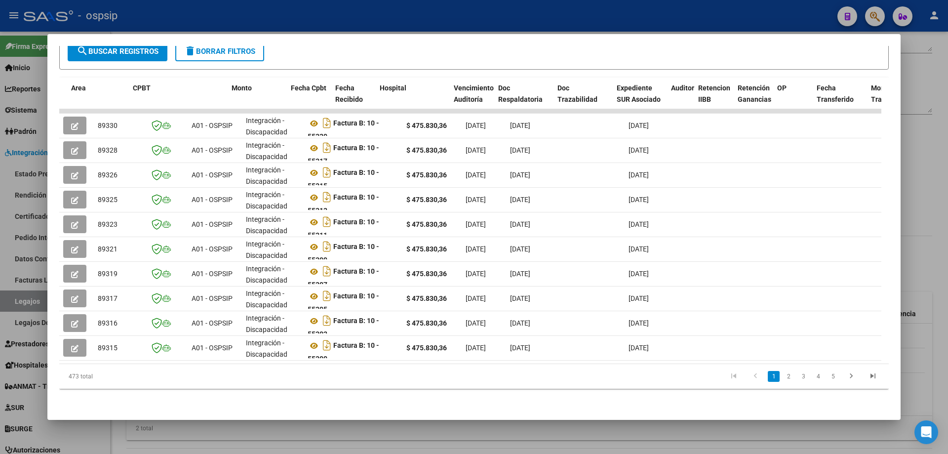
scroll to position [0, 719]
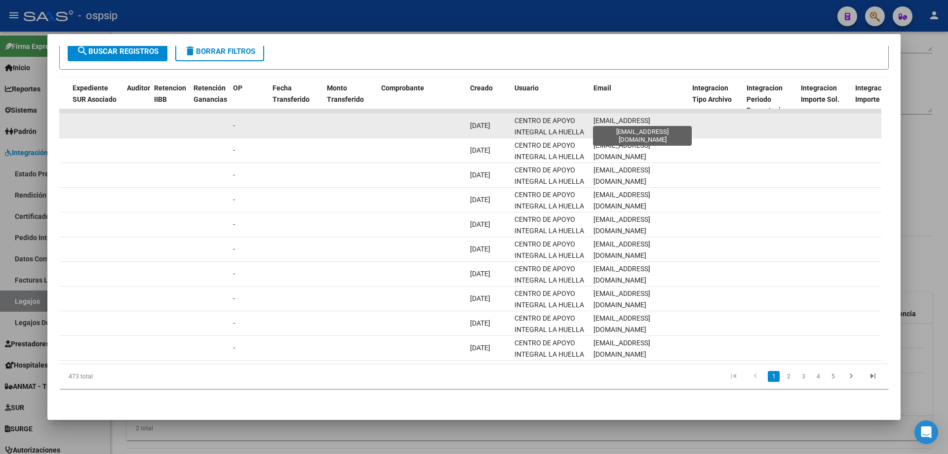
click at [650, 117] on span "[EMAIL_ADDRESS][DOMAIN_NAME]" at bounding box center [622, 126] width 57 height 19
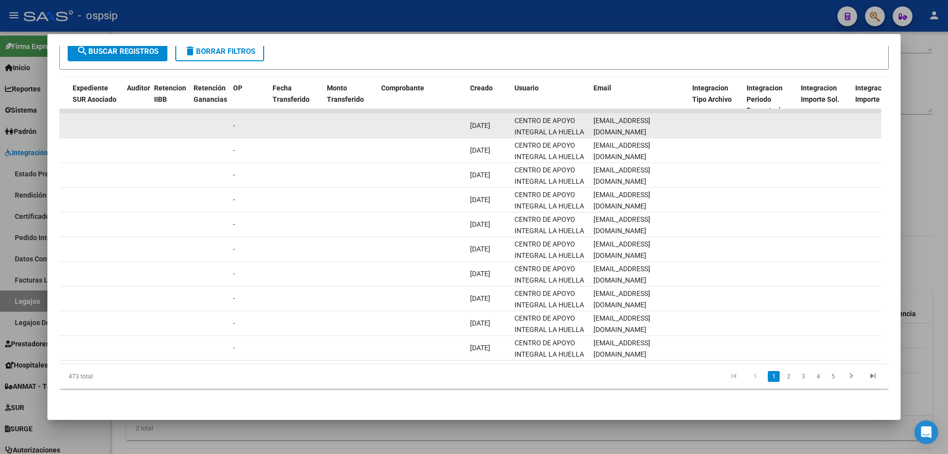
copy span "[EMAIL_ADDRESS][DOMAIN_NAME]"
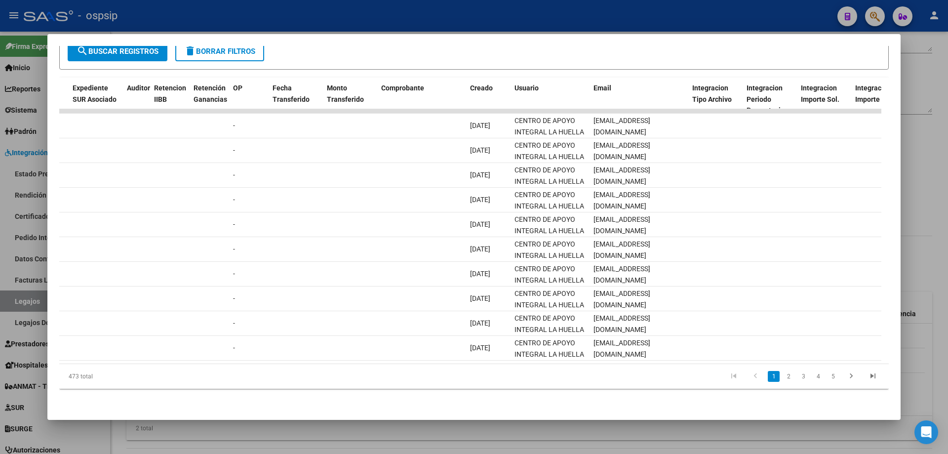
click at [498, 25] on div at bounding box center [474, 227] width 948 height 454
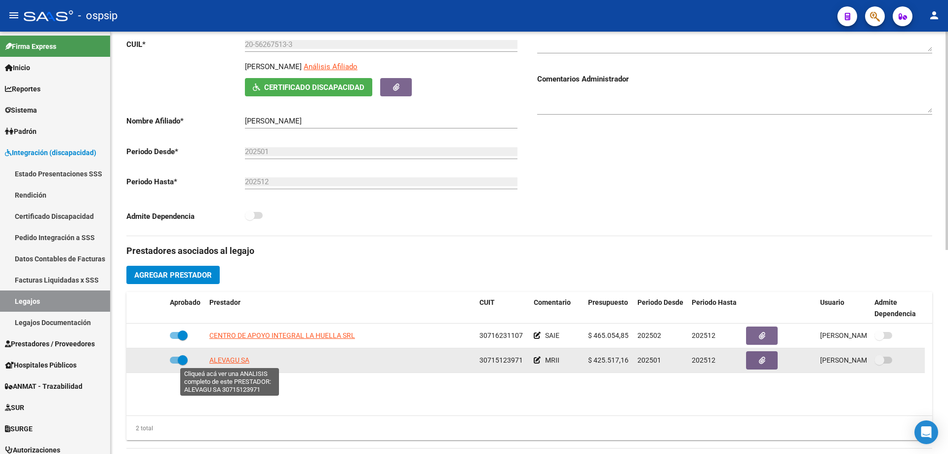
click at [249, 358] on span "ALEVAGU SA" at bounding box center [229, 360] width 40 height 8
type textarea "30715123971"
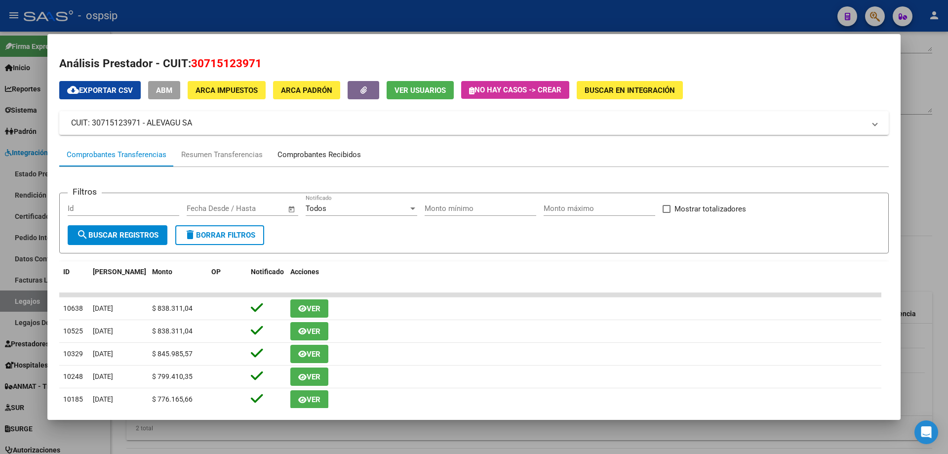
click at [313, 151] on div "Comprobantes Recibidos" at bounding box center [319, 154] width 83 height 11
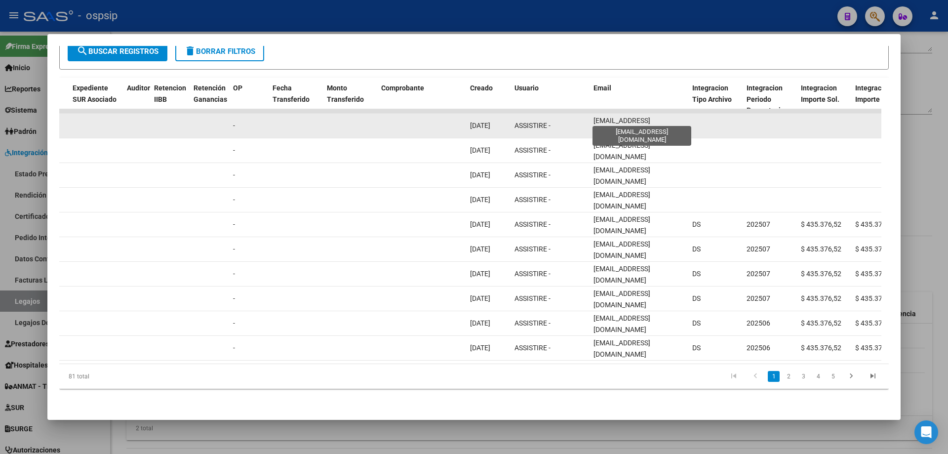
click at [625, 121] on span "[EMAIL_ADDRESS][DOMAIN_NAME]" at bounding box center [622, 126] width 57 height 19
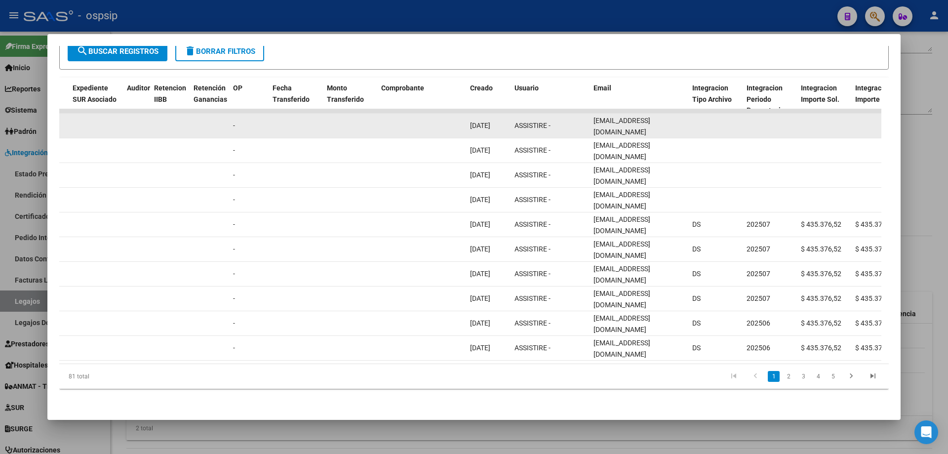
copy span "[EMAIL_ADDRESS][DOMAIN_NAME]"
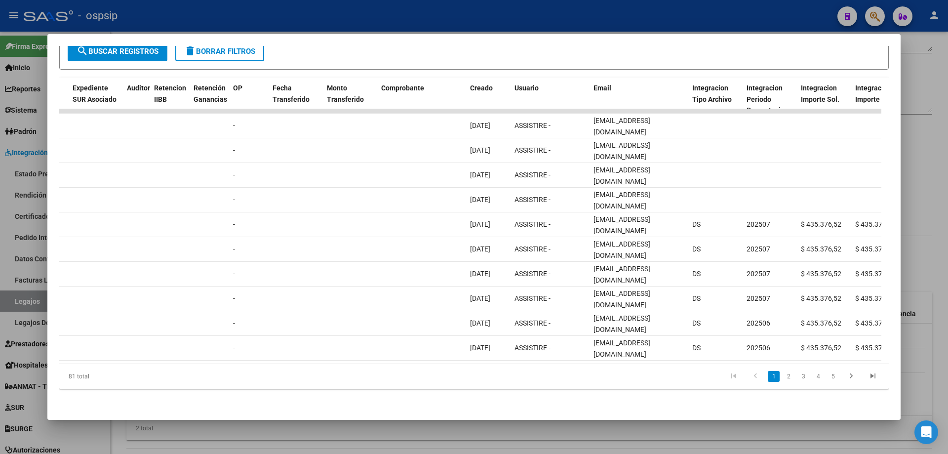
click at [18, 306] on div at bounding box center [474, 227] width 948 height 454
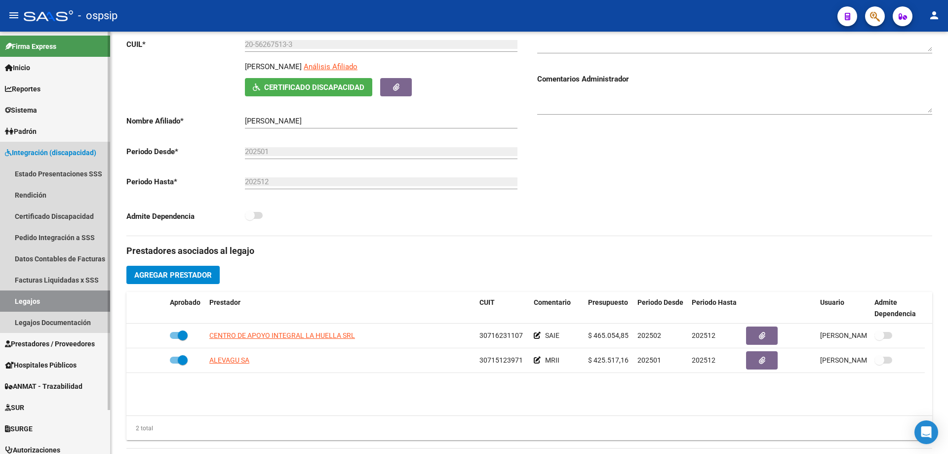
click at [19, 306] on link "Legajos" at bounding box center [55, 300] width 110 height 21
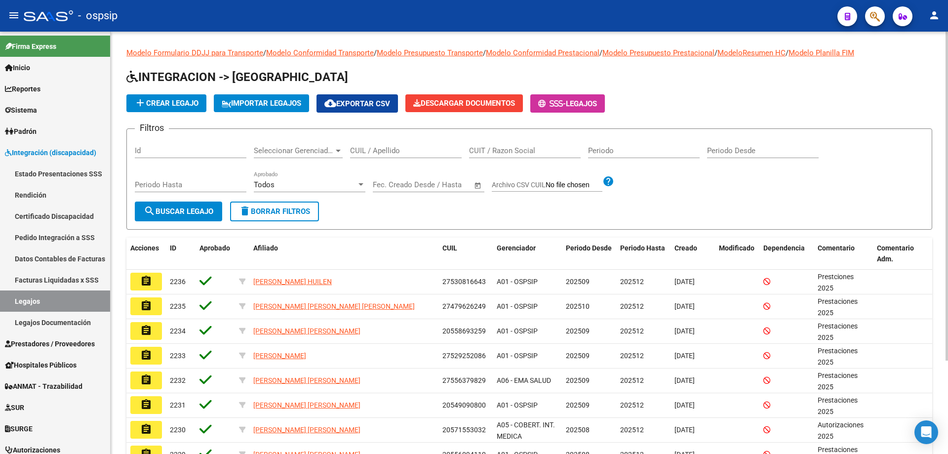
click at [382, 146] on div "CUIL / Apellido" at bounding box center [406, 147] width 112 height 21
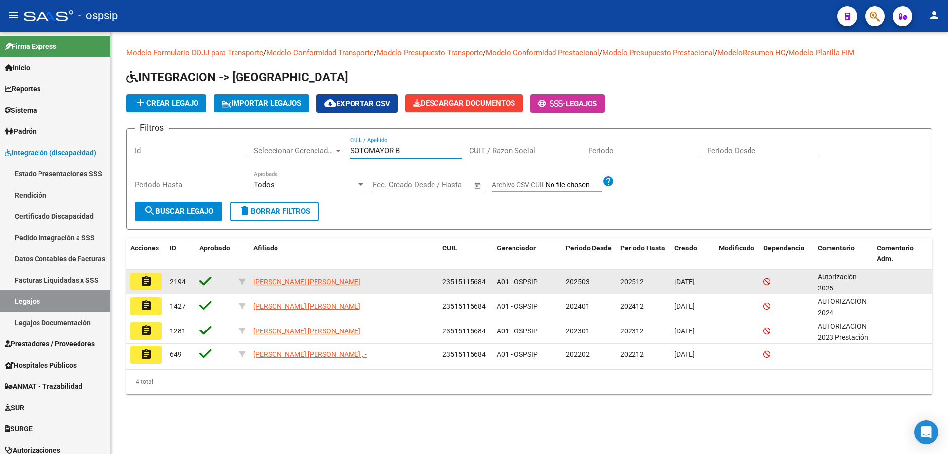
type input "SOTOMAYOR B"
click at [151, 275] on button "assignment" at bounding box center [146, 282] width 32 height 18
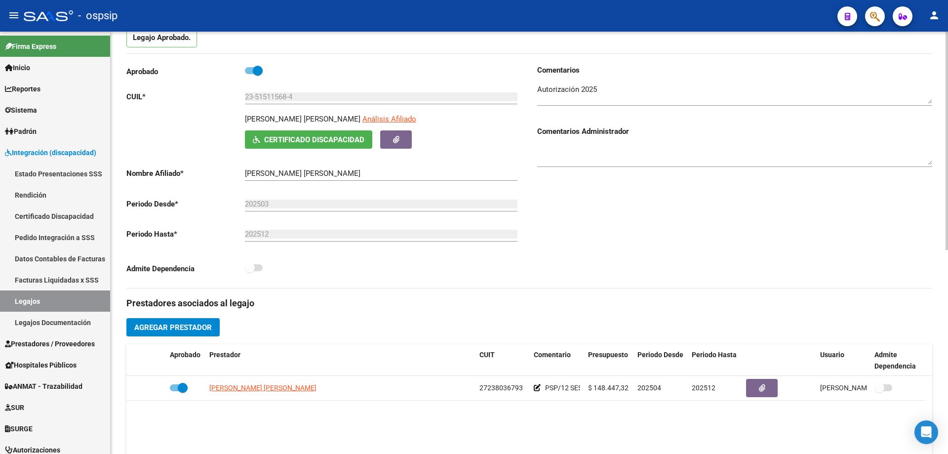
scroll to position [99, 0]
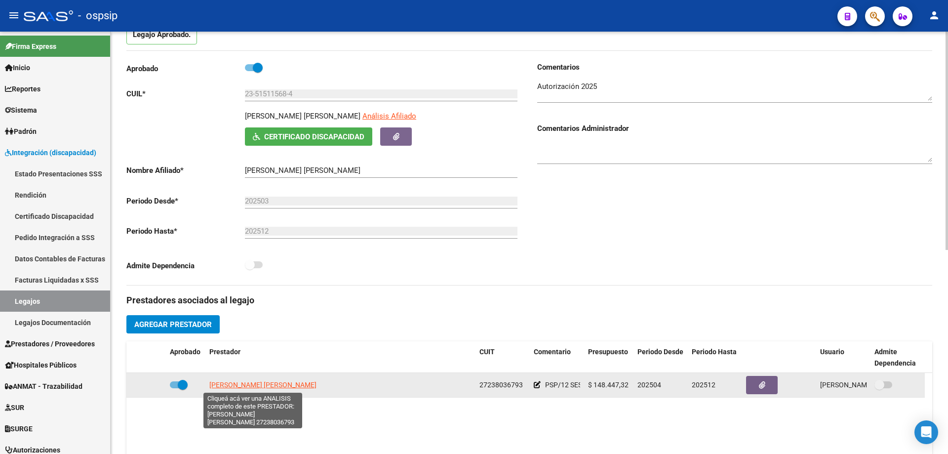
click at [287, 385] on span "[PERSON_NAME] [PERSON_NAME]" at bounding box center [262, 385] width 107 height 8
type textarea "27238036793"
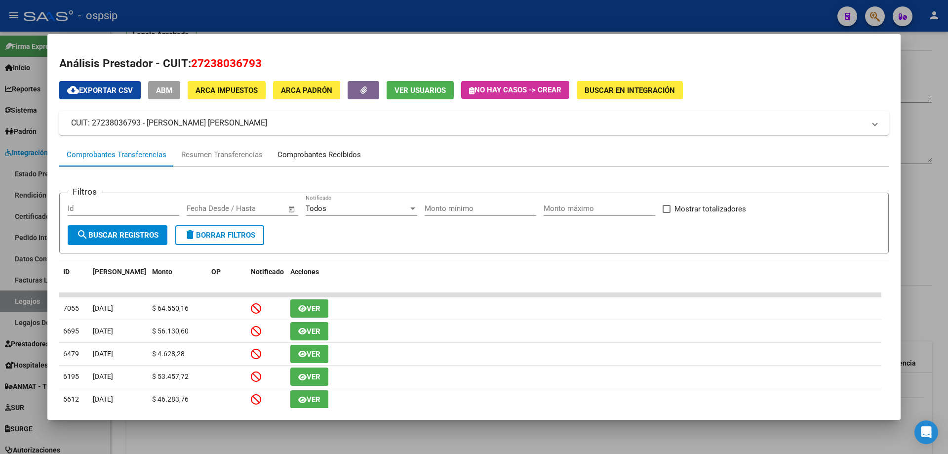
click at [297, 148] on div "Comprobantes Recibidos" at bounding box center [319, 155] width 98 height 24
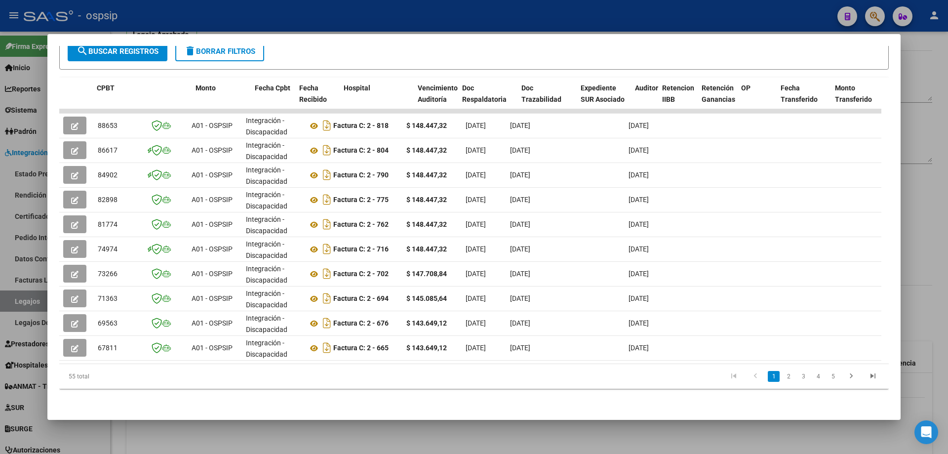
scroll to position [0, 719]
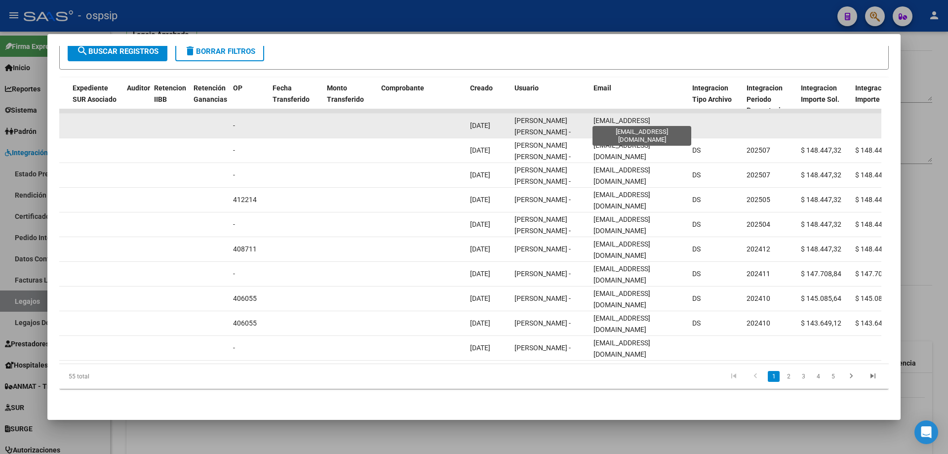
click at [629, 117] on span "[EMAIL_ADDRESS][DOMAIN_NAME]" at bounding box center [622, 126] width 57 height 19
click at [627, 117] on span "[EMAIL_ADDRESS][DOMAIN_NAME]" at bounding box center [622, 126] width 57 height 19
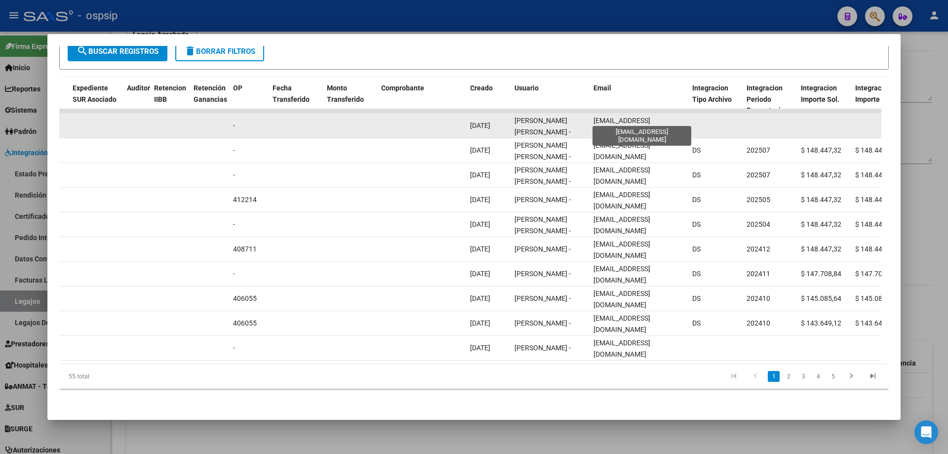
click at [647, 117] on span "[EMAIL_ADDRESS][DOMAIN_NAME]" at bounding box center [622, 126] width 57 height 19
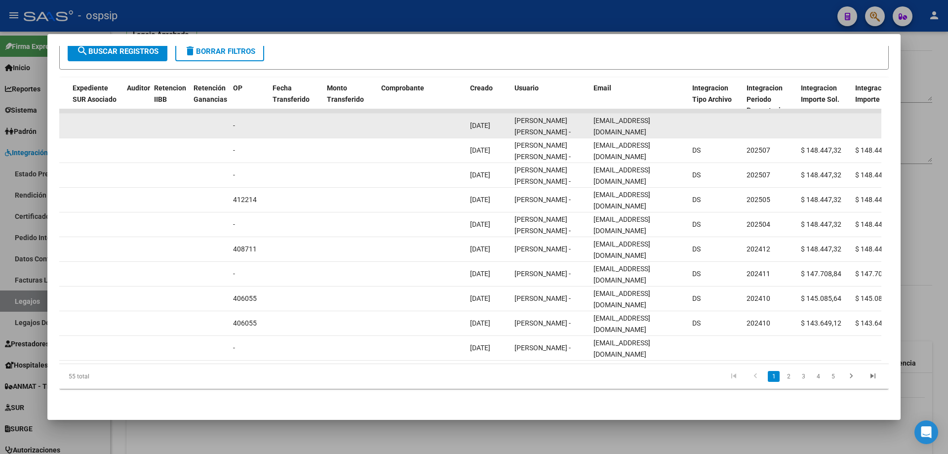
copy span "[EMAIL_ADDRESS][DOMAIN_NAME]"
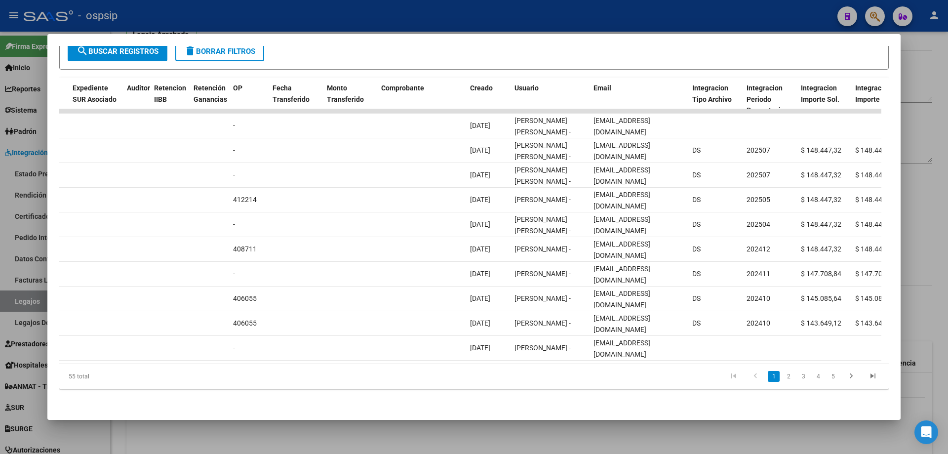
click at [317, 24] on div at bounding box center [474, 227] width 948 height 454
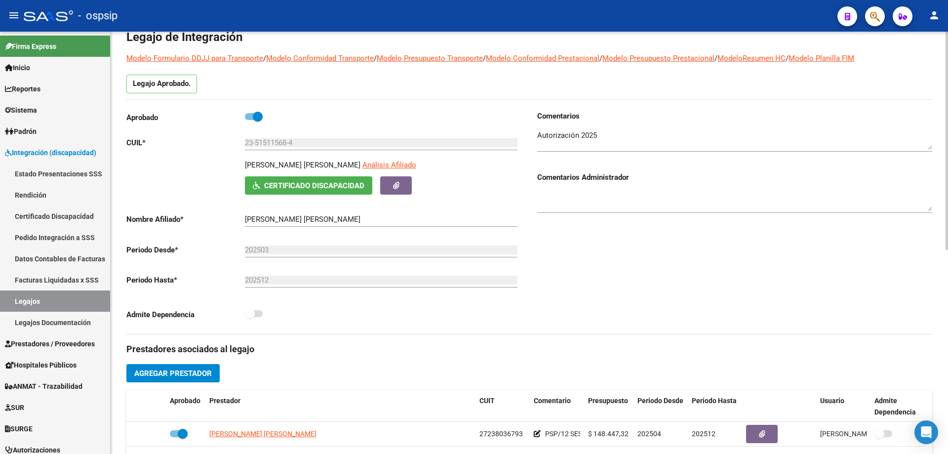
scroll to position [0, 0]
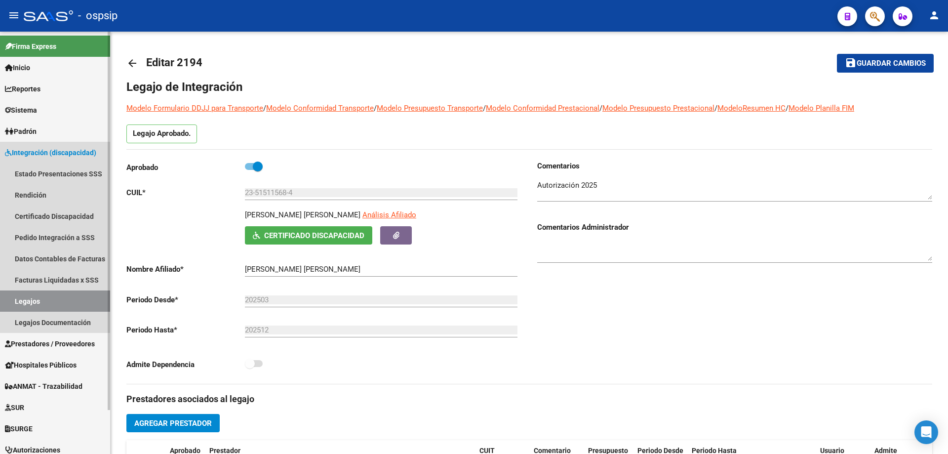
click at [56, 306] on link "Legajos" at bounding box center [55, 300] width 110 height 21
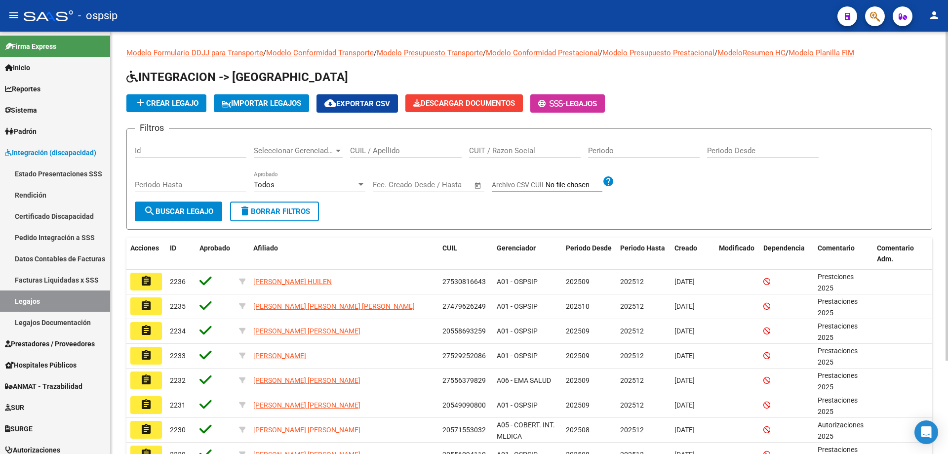
click at [385, 146] on div "CUIL / Apellido" at bounding box center [406, 147] width 112 height 21
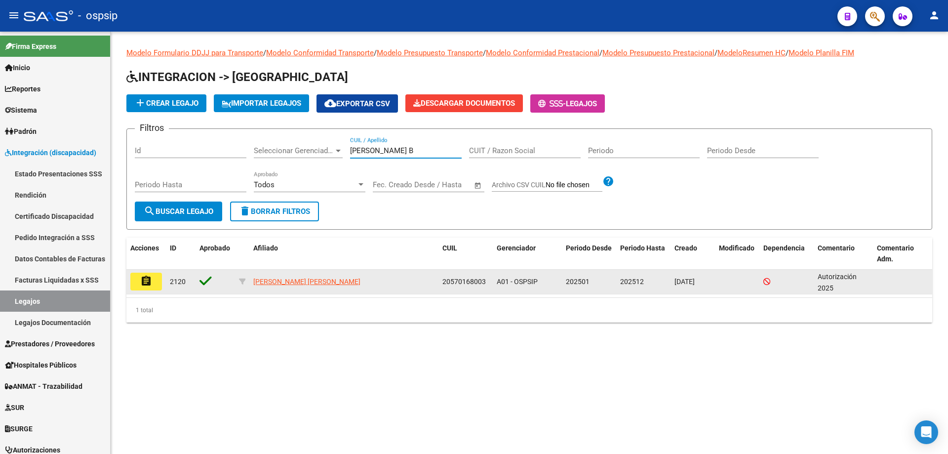
type input "[PERSON_NAME] B"
click at [142, 279] on mat-icon "assignment" at bounding box center [146, 281] width 12 height 12
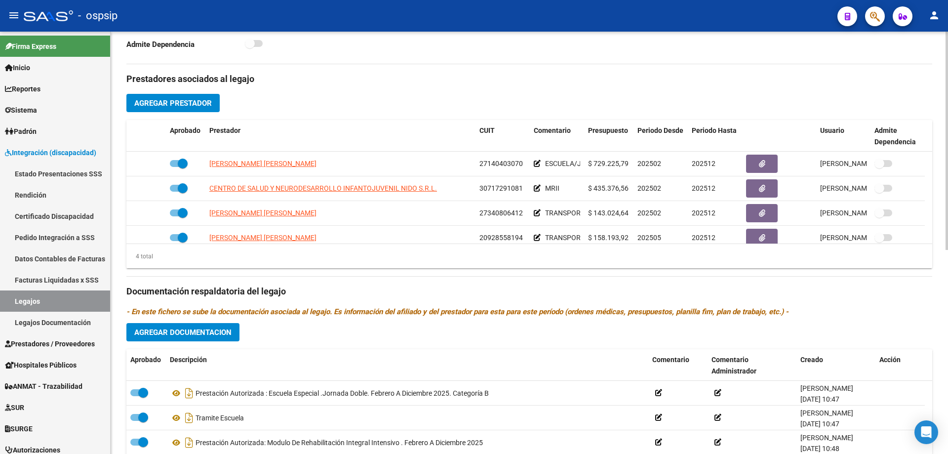
scroll to position [296, 0]
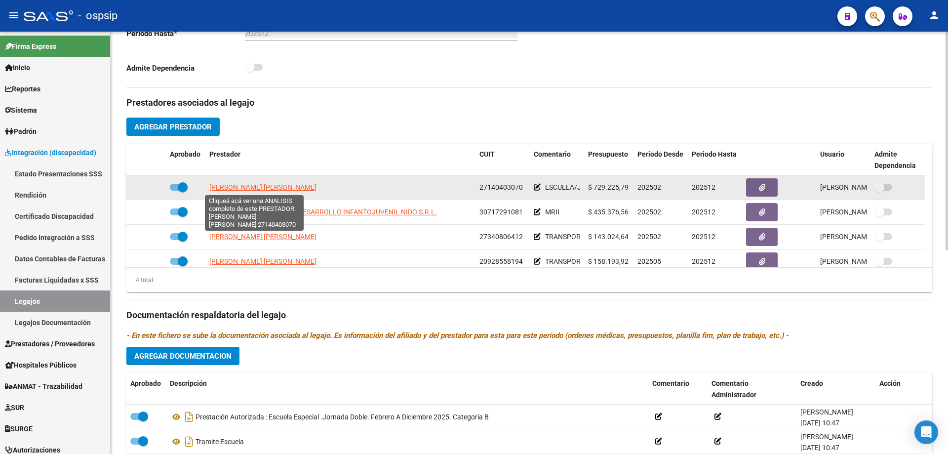
click at [213, 185] on span "[PERSON_NAME] [PERSON_NAME]" at bounding box center [262, 187] width 107 height 8
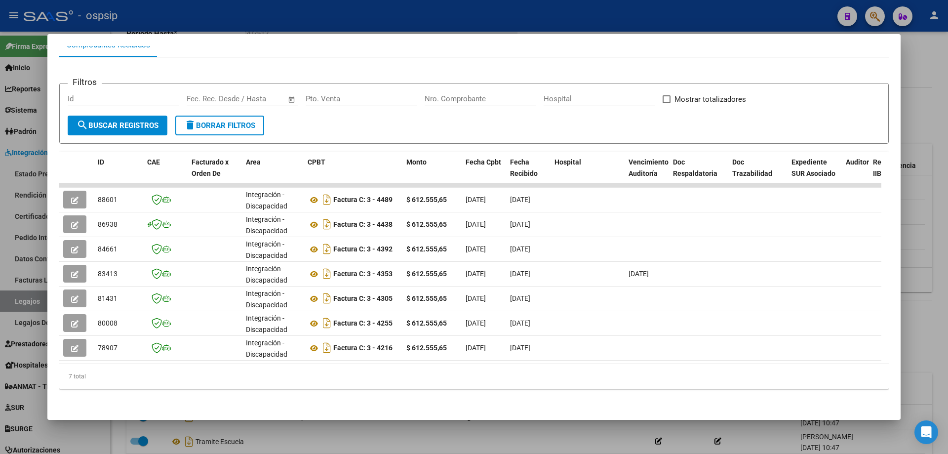
scroll to position [0, 719]
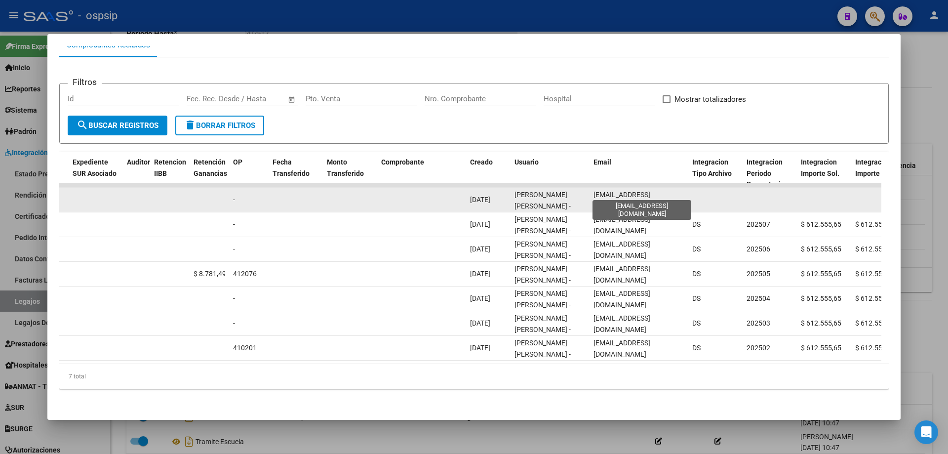
click at [601, 193] on span "[EMAIL_ADDRESS][DOMAIN_NAME]" at bounding box center [622, 200] width 57 height 19
click at [602, 193] on span "[EMAIL_ADDRESS][DOMAIN_NAME]" at bounding box center [622, 200] width 57 height 19
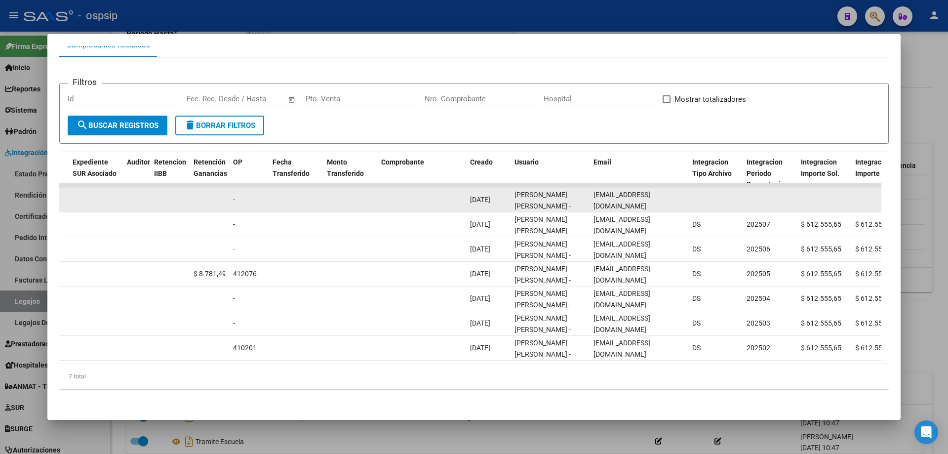
click at [602, 193] on span "[EMAIL_ADDRESS][DOMAIN_NAME]" at bounding box center [622, 200] width 57 height 19
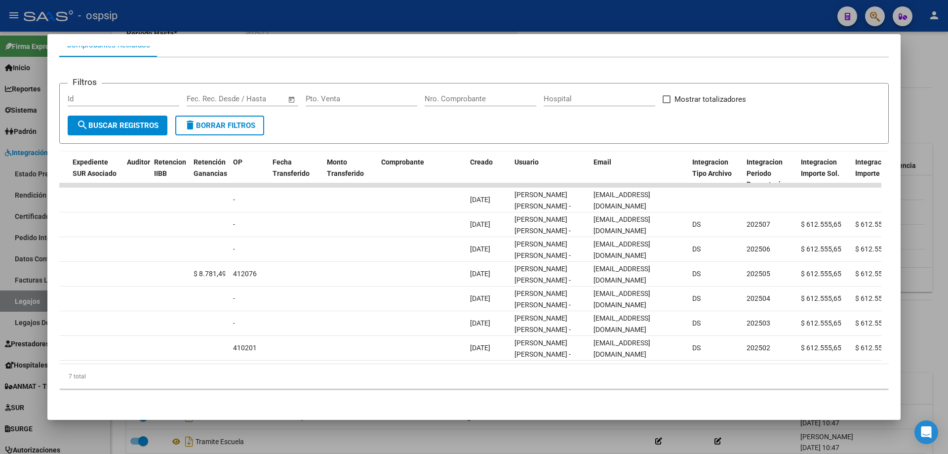
click at [311, 27] on div at bounding box center [474, 227] width 948 height 454
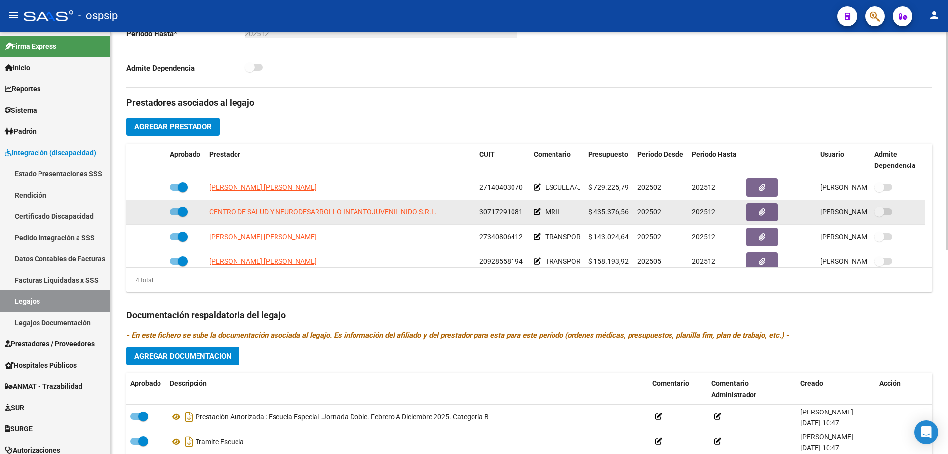
click at [220, 206] on app-link-go-to "CENTRO DE SALUD Y NEURODESARROLLO INFANTOJUVENIL NIDO S.R.L." at bounding box center [323, 211] width 228 height 11
click at [220, 212] on span "CENTRO DE SALUD Y NEURODESARROLLO INFANTOJUVENIL NIDO S.R.L." at bounding box center [323, 212] width 228 height 8
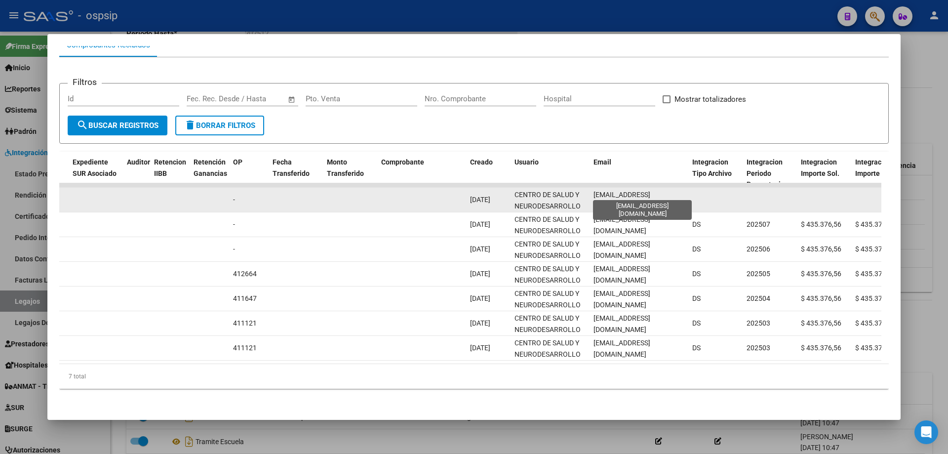
click at [634, 191] on span "[EMAIL_ADDRESS][DOMAIN_NAME]" at bounding box center [622, 200] width 57 height 19
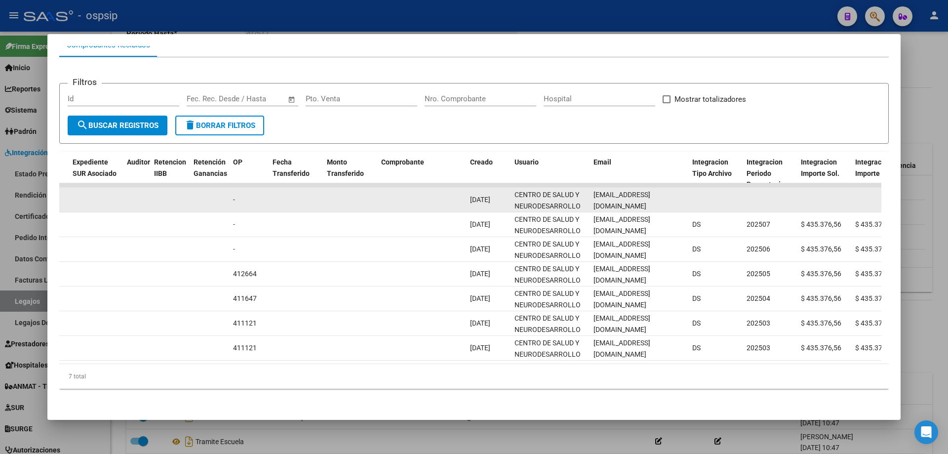
click at [634, 191] on span "[EMAIL_ADDRESS][DOMAIN_NAME]" at bounding box center [622, 200] width 57 height 19
copy span "[EMAIL_ADDRESS][DOMAIN_NAME]"
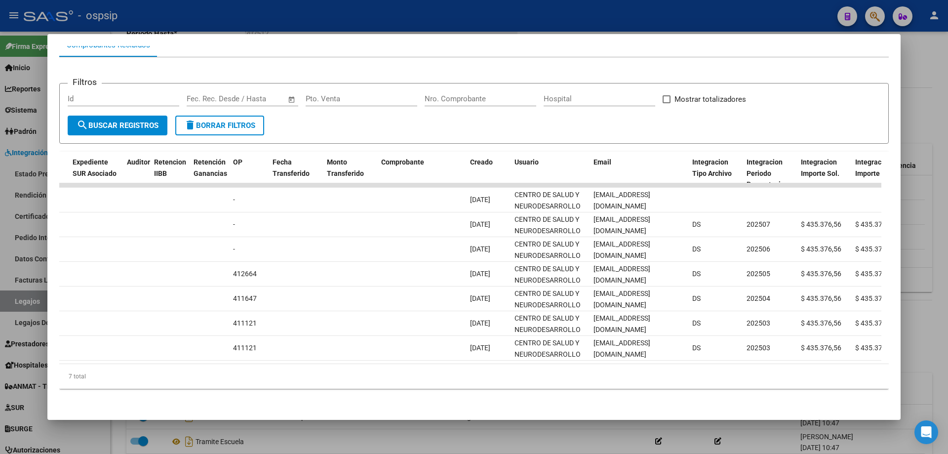
click at [226, 21] on div at bounding box center [474, 227] width 948 height 454
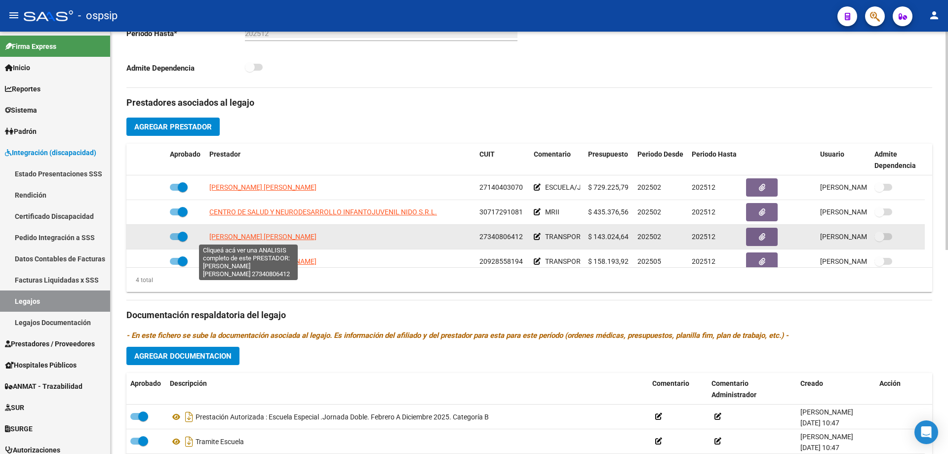
click at [280, 238] on span "[PERSON_NAME] [PERSON_NAME]" at bounding box center [262, 237] width 107 height 8
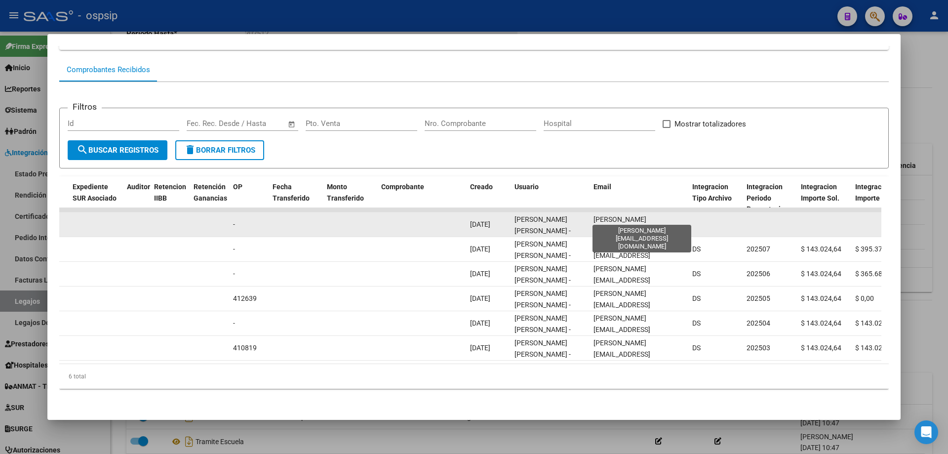
click at [630, 215] on span "[PERSON_NAME][EMAIL_ADDRESS][DOMAIN_NAME]" at bounding box center [622, 230] width 57 height 31
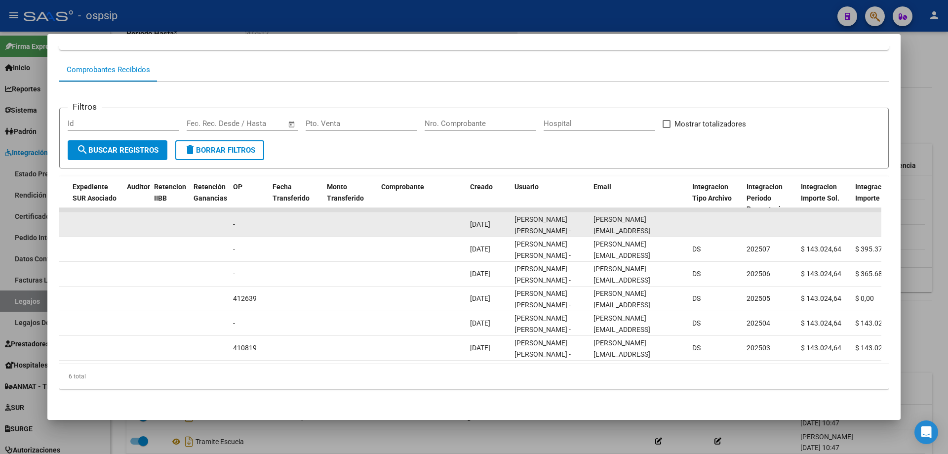
click at [630, 215] on span "[PERSON_NAME][EMAIL_ADDRESS][DOMAIN_NAME]" at bounding box center [622, 230] width 57 height 31
copy span "[PERSON_NAME][EMAIL_ADDRESS][DOMAIN_NAME]"
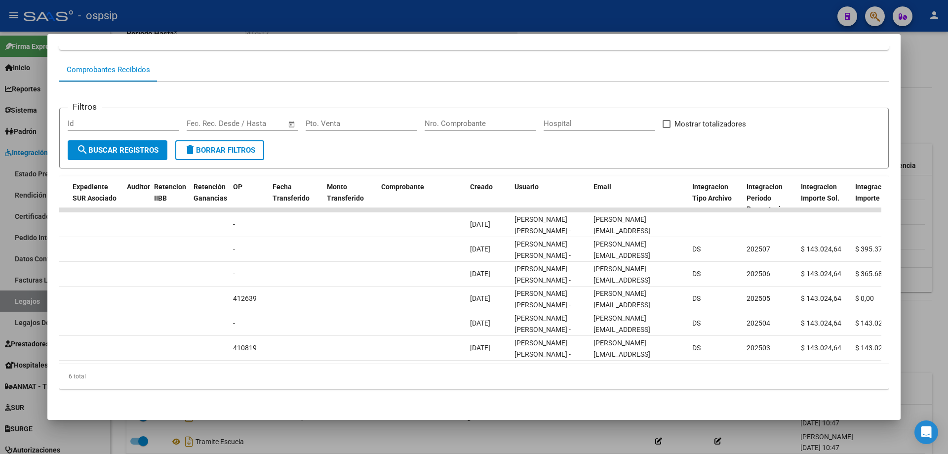
click at [319, 26] on div at bounding box center [474, 227] width 948 height 454
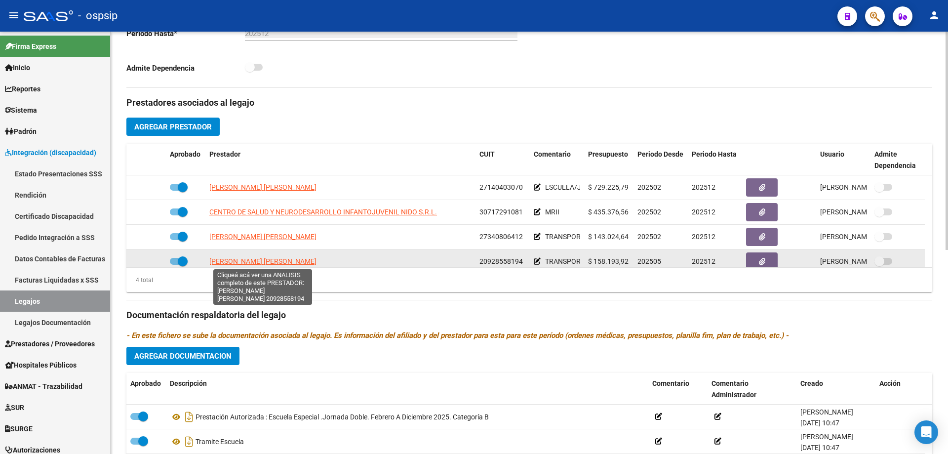
click at [282, 256] on app-link-go-to "[PERSON_NAME] [PERSON_NAME]" at bounding box center [262, 261] width 107 height 11
click at [277, 266] on app-link-go-to "[PERSON_NAME] [PERSON_NAME]" at bounding box center [262, 261] width 107 height 11
click at [278, 262] on span "[PERSON_NAME] [PERSON_NAME]" at bounding box center [262, 261] width 107 height 8
type textarea "20928558194"
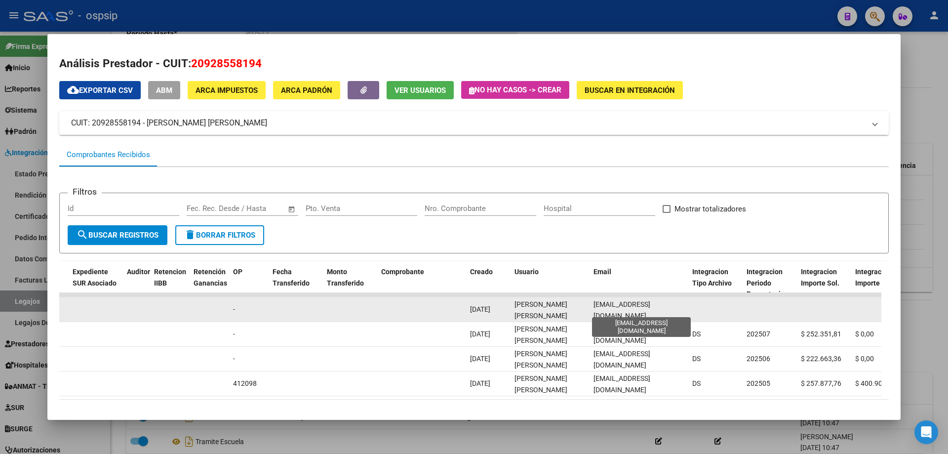
click at [605, 310] on span "[EMAIL_ADDRESS][DOMAIN_NAME]" at bounding box center [622, 309] width 57 height 19
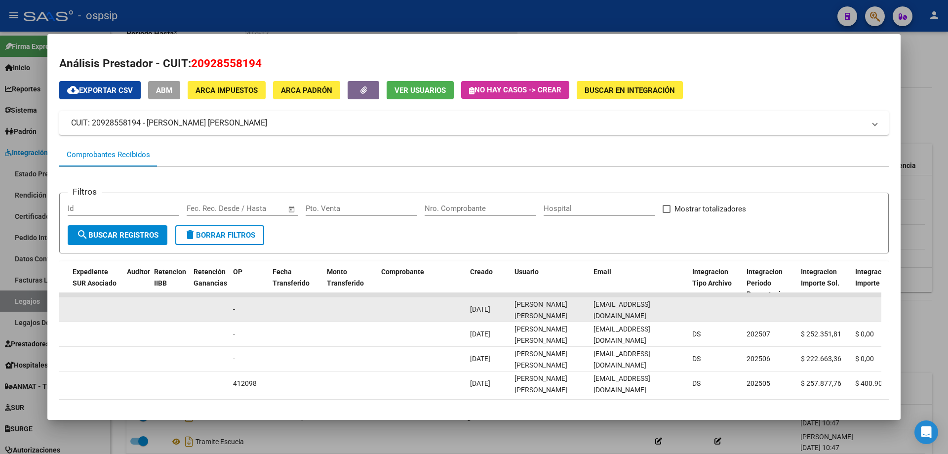
copy span "[EMAIL_ADDRESS][DOMAIN_NAME]"
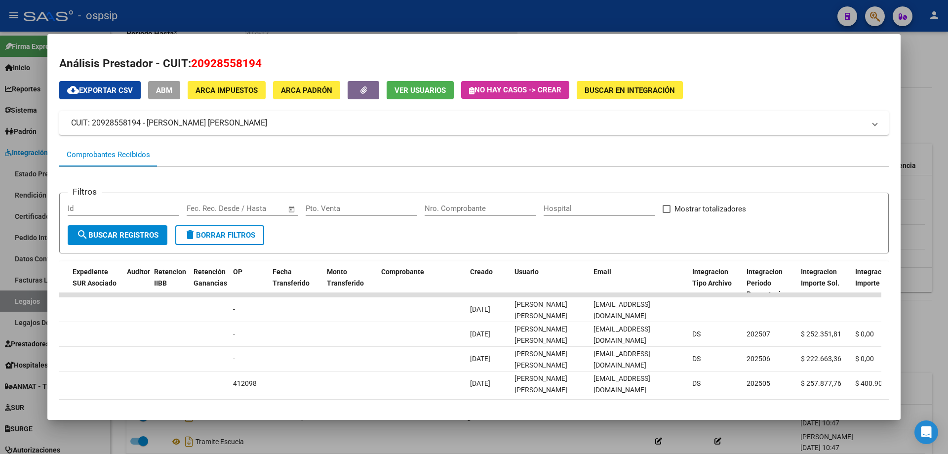
click at [292, 19] on div at bounding box center [474, 227] width 948 height 454
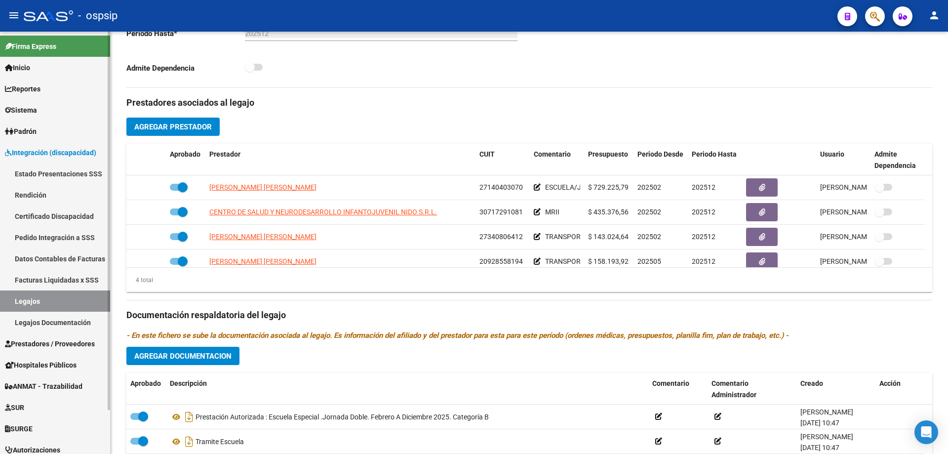
click at [30, 295] on link "Legajos" at bounding box center [55, 300] width 110 height 21
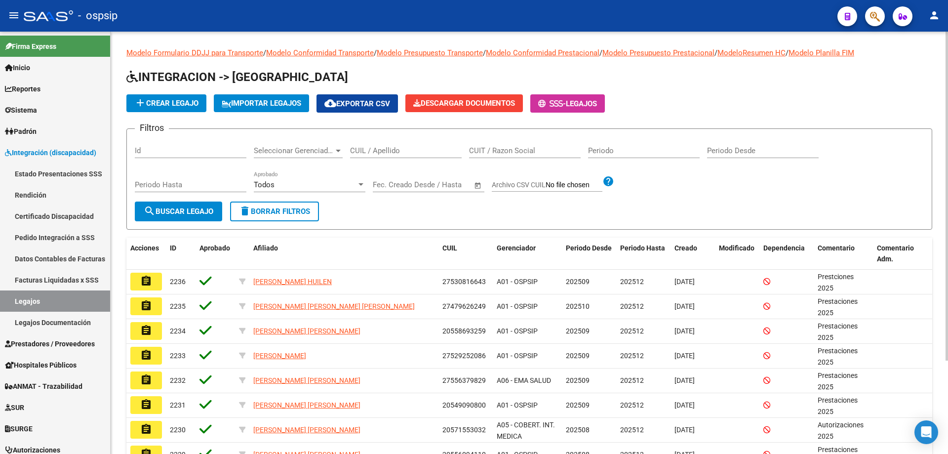
click at [360, 146] on div "CUIL / Apellido" at bounding box center [406, 147] width 112 height 21
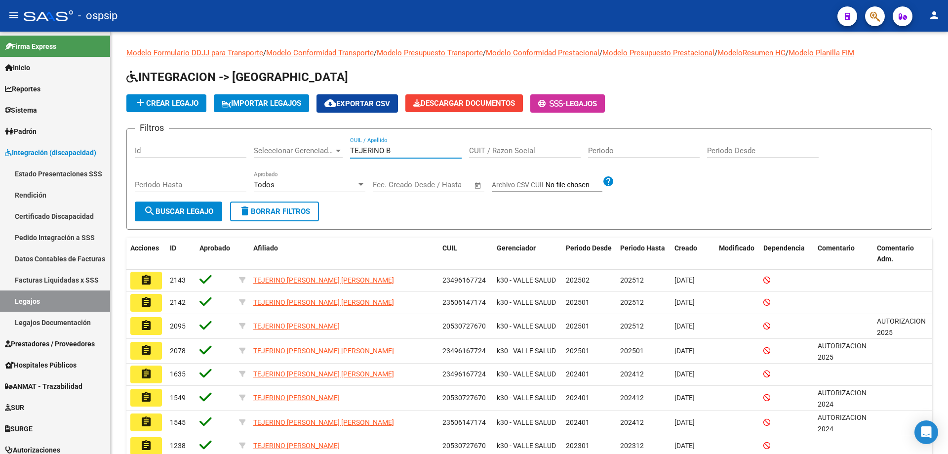
type input "TEJERINO B"
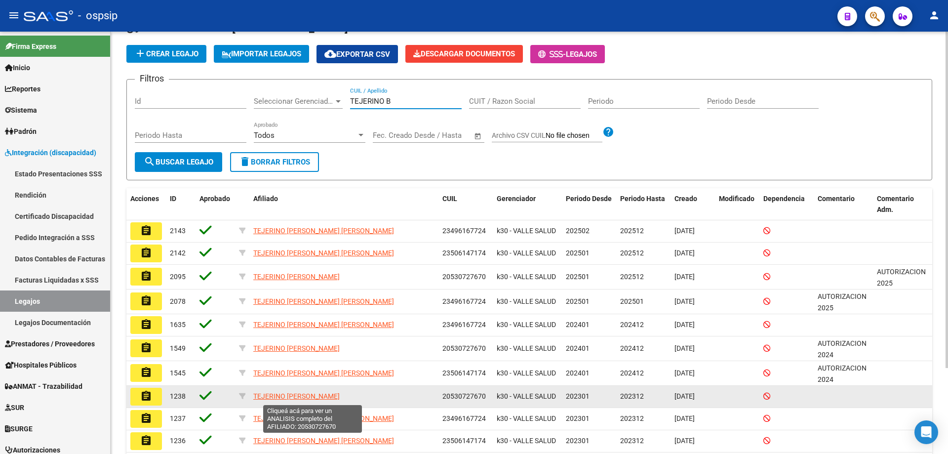
scroll to position [99, 0]
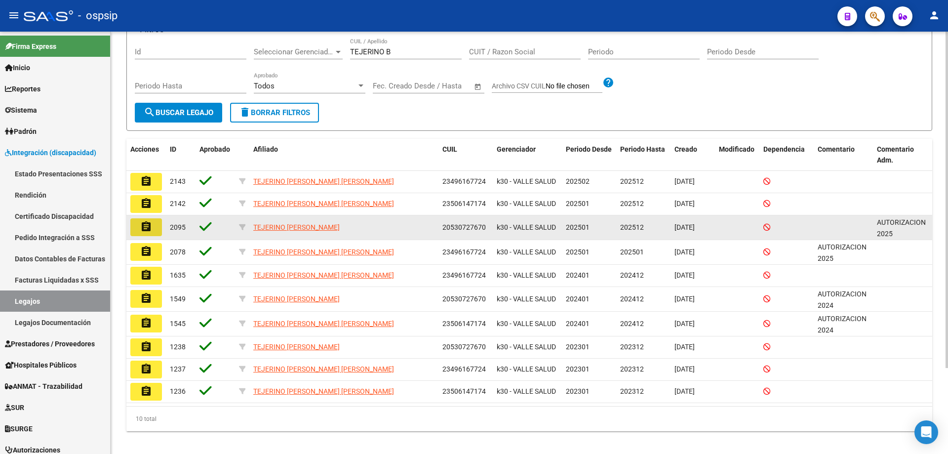
click at [158, 228] on button "assignment" at bounding box center [146, 227] width 32 height 18
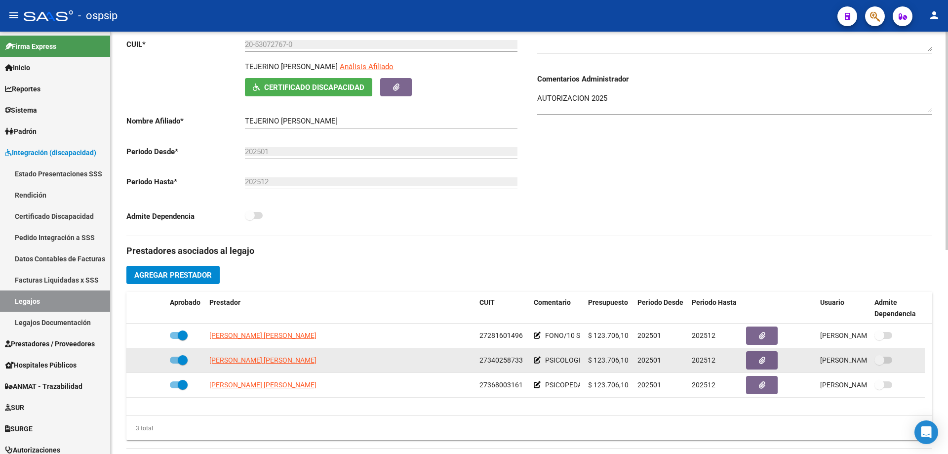
scroll to position [198, 0]
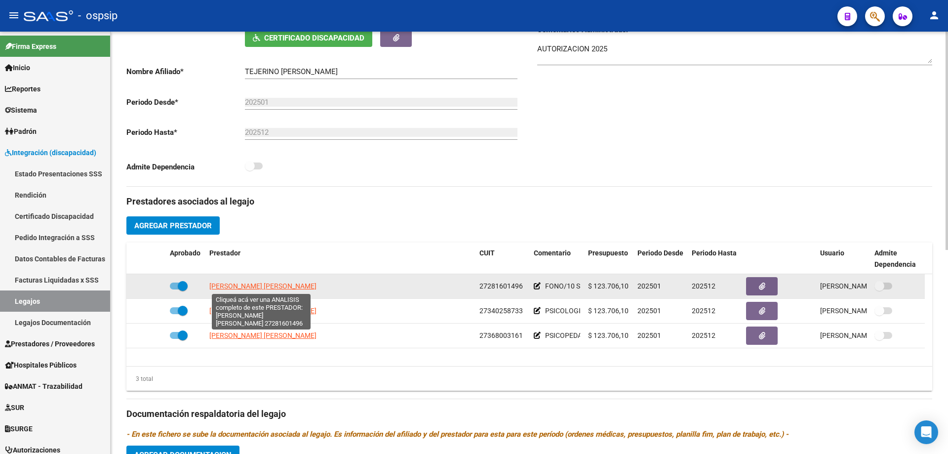
click at [219, 287] on span "[PERSON_NAME] [PERSON_NAME]" at bounding box center [262, 286] width 107 height 8
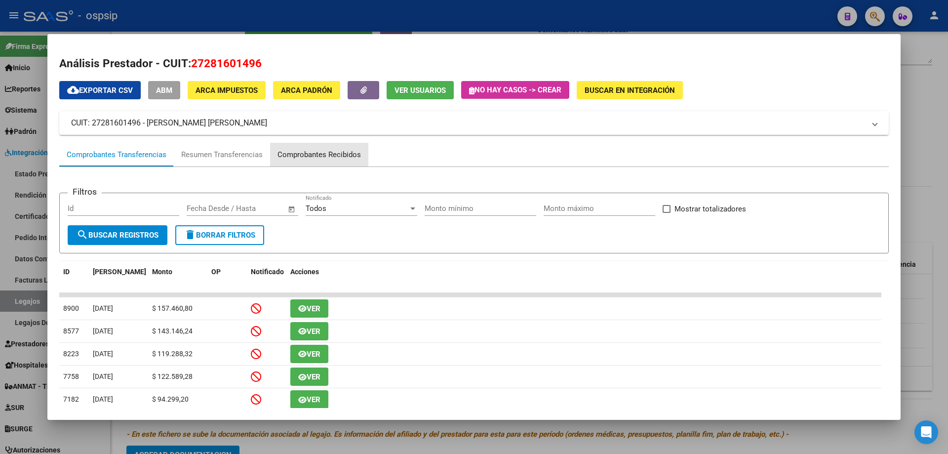
click at [321, 152] on div "Comprobantes Recibidos" at bounding box center [319, 154] width 83 height 11
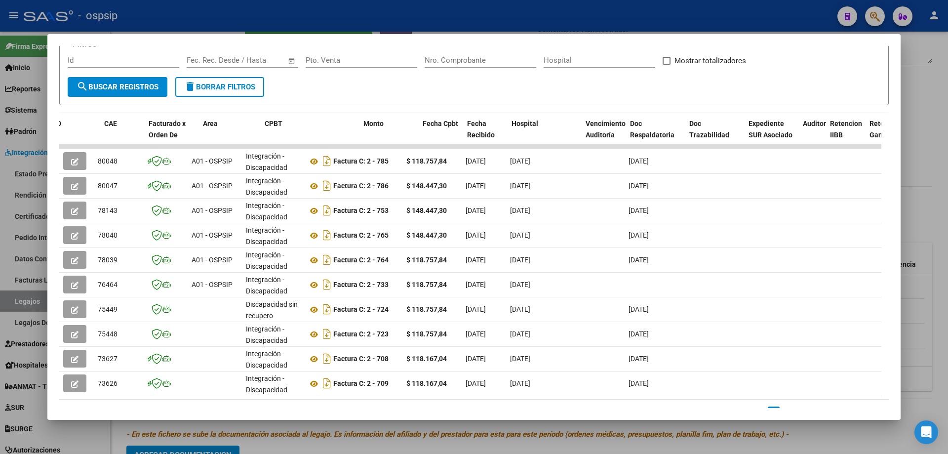
scroll to position [0, 719]
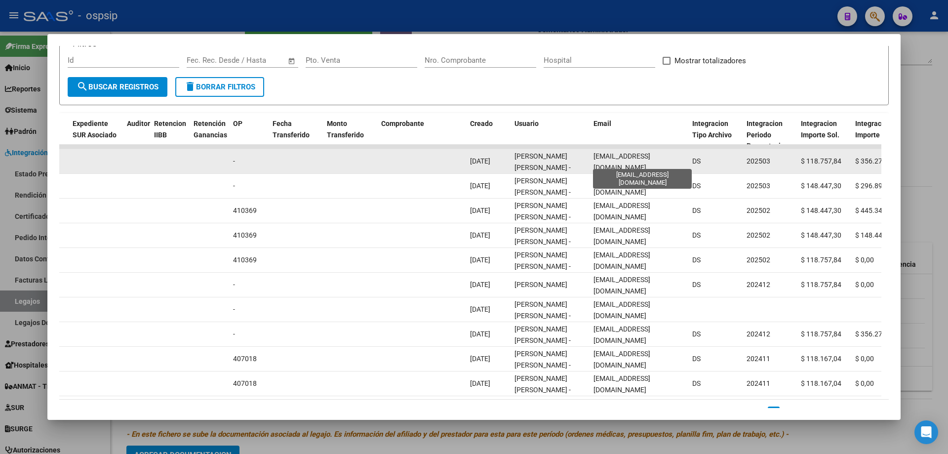
click at [622, 160] on span "[EMAIL_ADDRESS][DOMAIN_NAME]" at bounding box center [622, 161] width 57 height 19
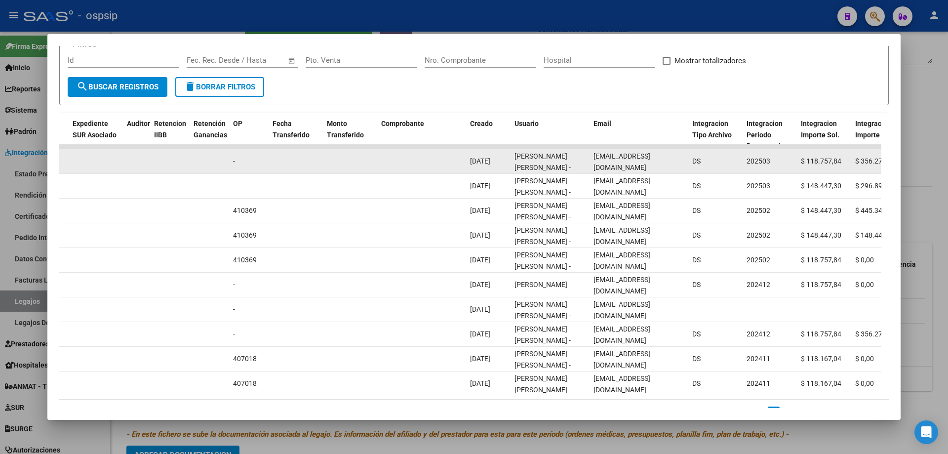
copy span "[EMAIL_ADDRESS][DOMAIN_NAME]"
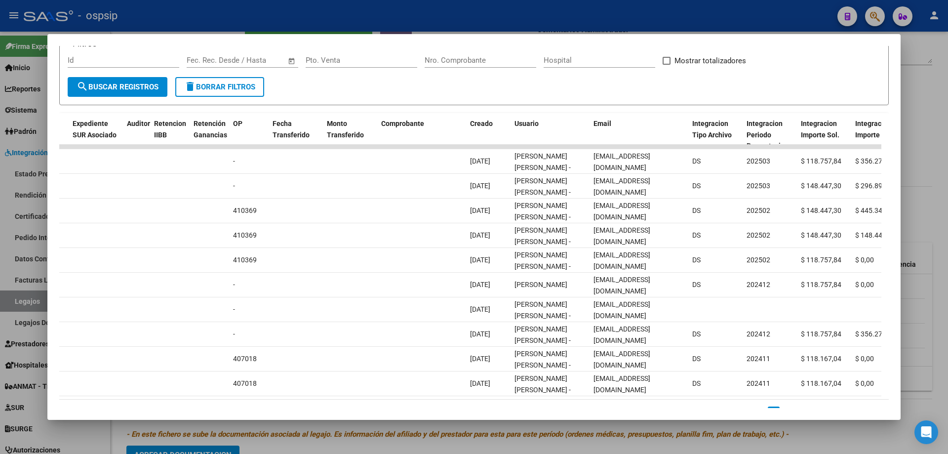
click at [329, 17] on div at bounding box center [474, 227] width 948 height 454
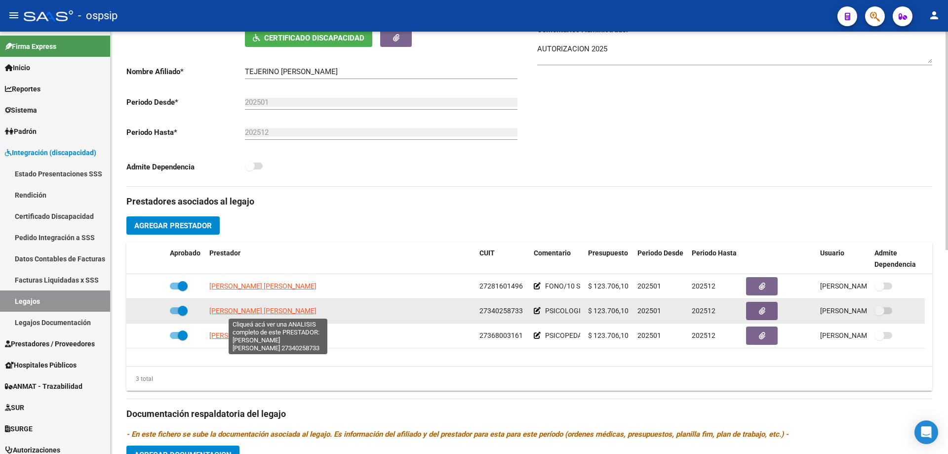
click at [317, 307] on span "[PERSON_NAME] [PERSON_NAME]" at bounding box center [262, 311] width 107 height 8
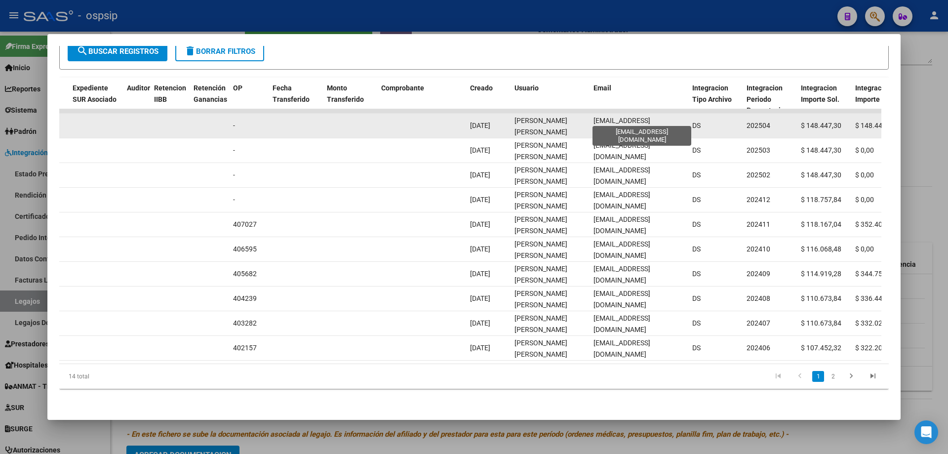
click at [644, 120] on span "[EMAIL_ADDRESS][DOMAIN_NAME]" at bounding box center [622, 126] width 57 height 19
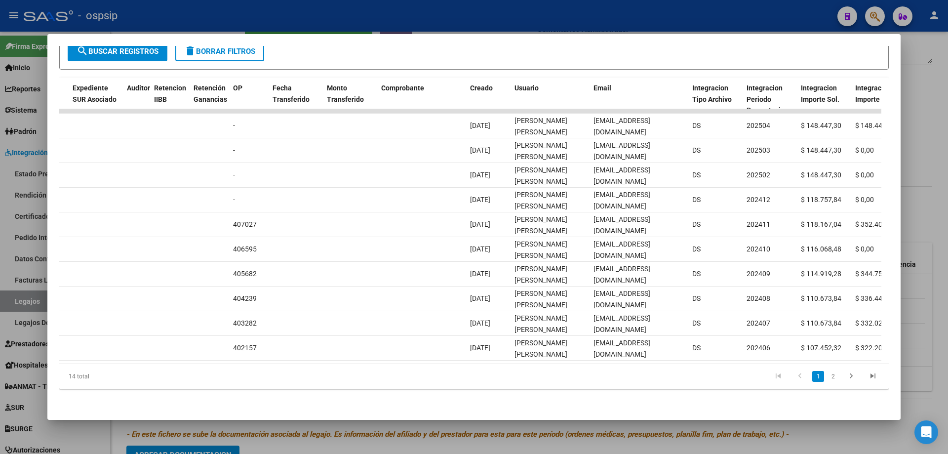
click at [371, 14] on div at bounding box center [474, 227] width 948 height 454
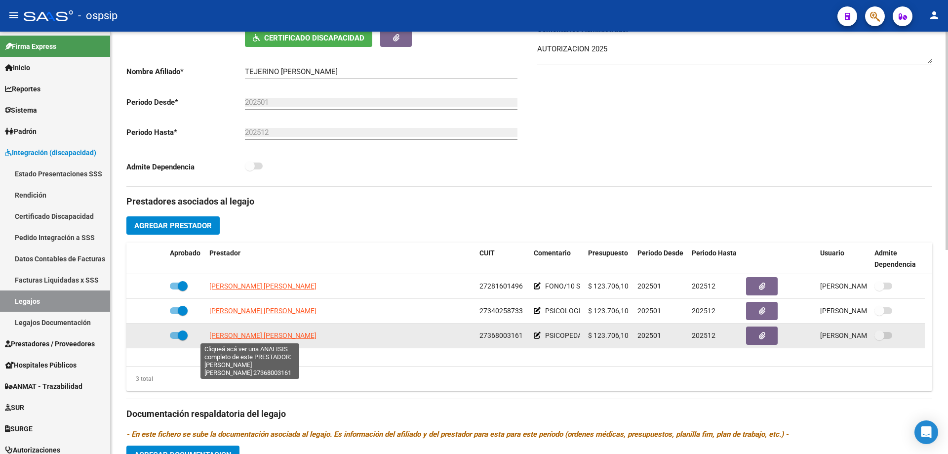
click at [283, 335] on span "[PERSON_NAME] [PERSON_NAME]" at bounding box center [262, 335] width 107 height 8
type textarea "27368003161"
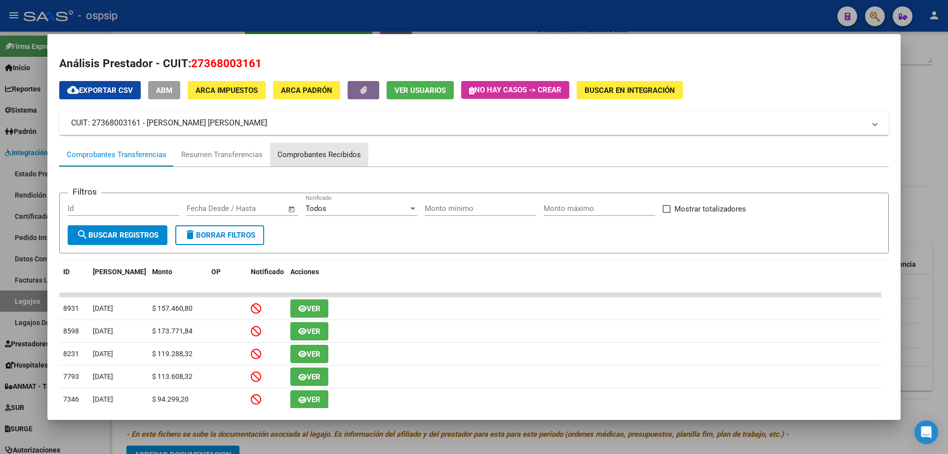
click at [298, 155] on div "Comprobantes Recibidos" at bounding box center [319, 154] width 83 height 11
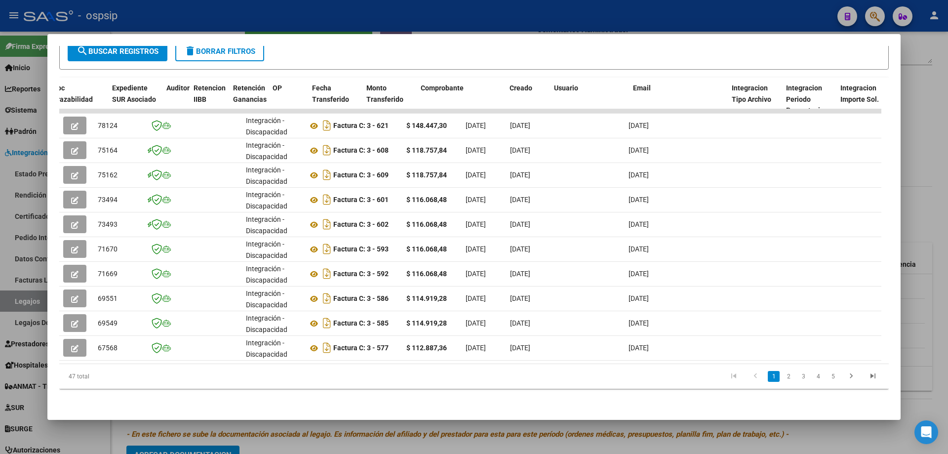
scroll to position [0, 720]
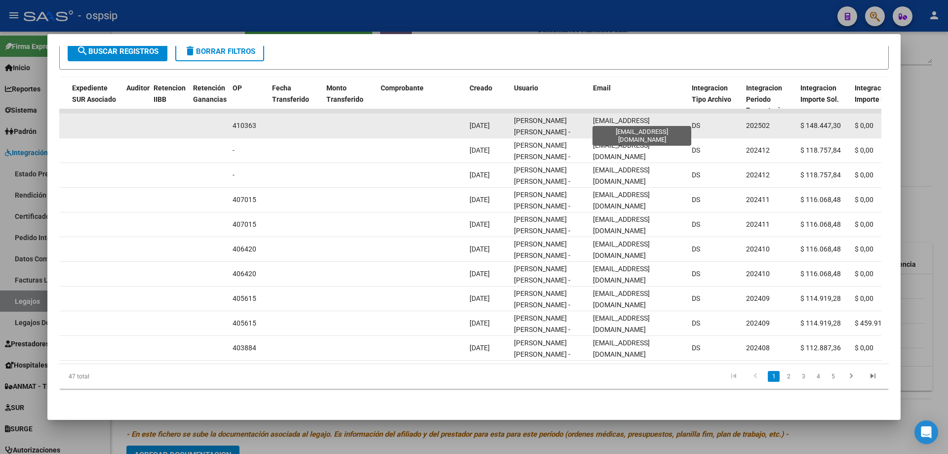
click at [606, 121] on span "[EMAIL_ADDRESS][DOMAIN_NAME]" at bounding box center [621, 126] width 57 height 19
click at [605, 121] on span "[EMAIL_ADDRESS][DOMAIN_NAME]" at bounding box center [621, 126] width 57 height 19
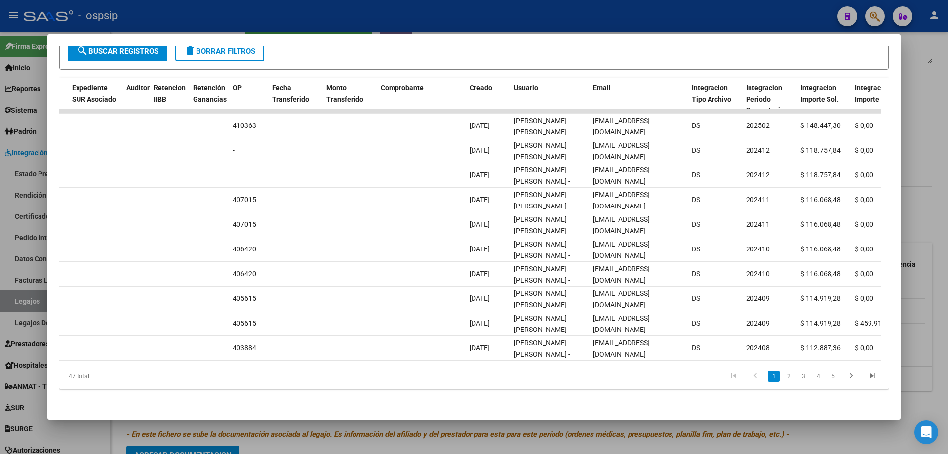
click at [26, 297] on div at bounding box center [474, 227] width 948 height 454
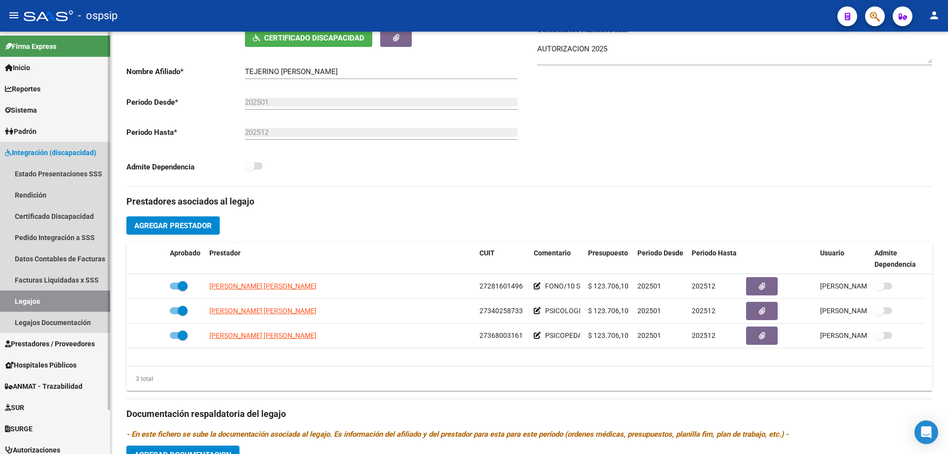
click at [25, 297] on link "Legajos" at bounding box center [55, 300] width 110 height 21
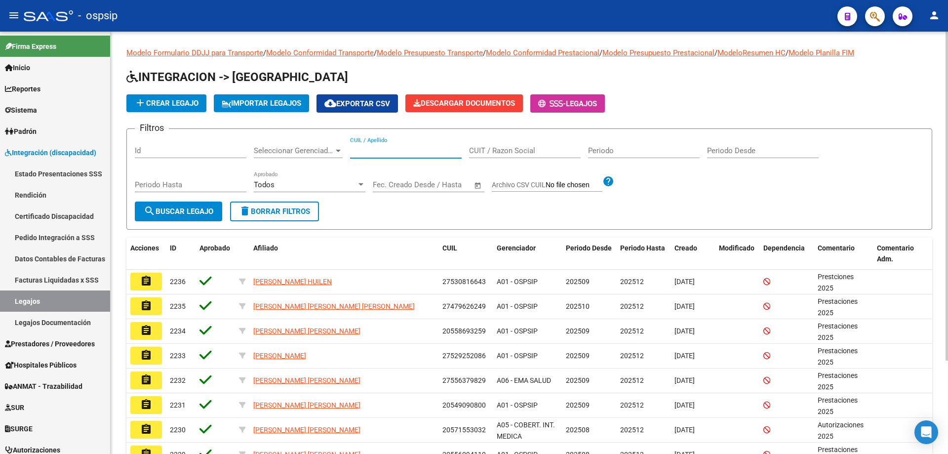
click at [443, 147] on input "CUIL / Apellido" at bounding box center [406, 150] width 112 height 9
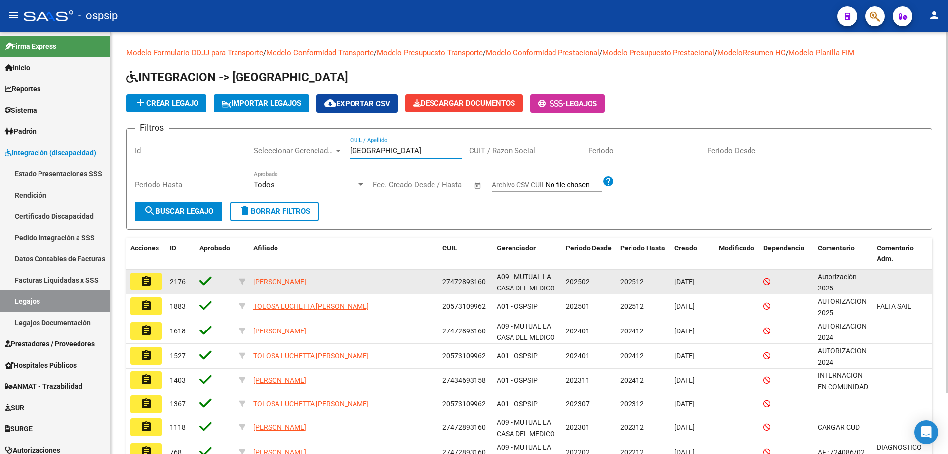
type input "[GEOGRAPHIC_DATA]"
click at [150, 280] on mat-icon "assignment" at bounding box center [146, 281] width 12 height 12
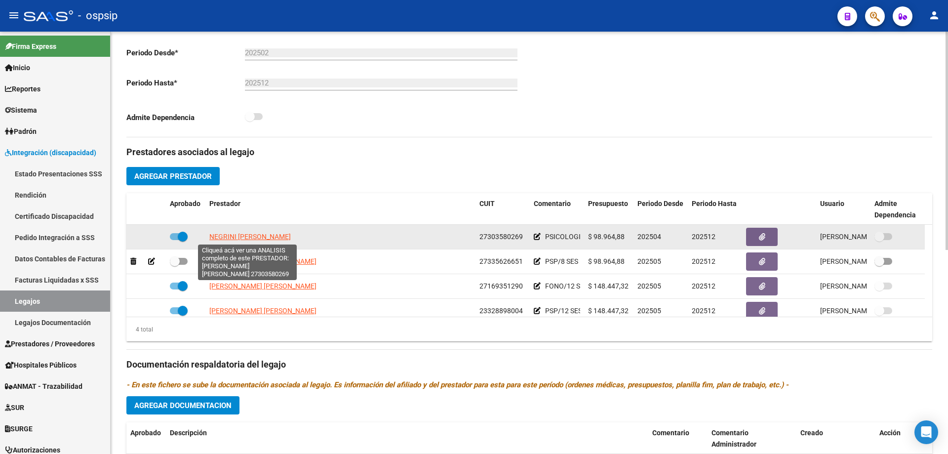
click at [254, 236] on span "NEGRINI [PERSON_NAME]" at bounding box center [249, 237] width 81 height 8
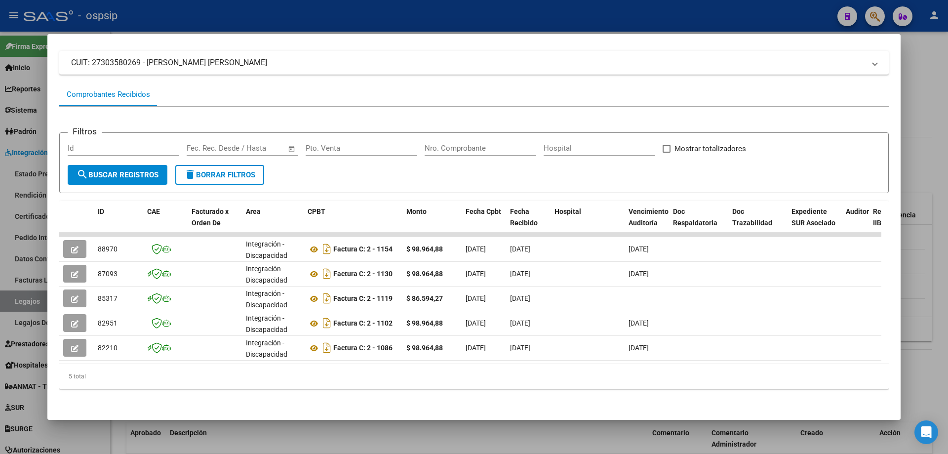
scroll to position [0, 719]
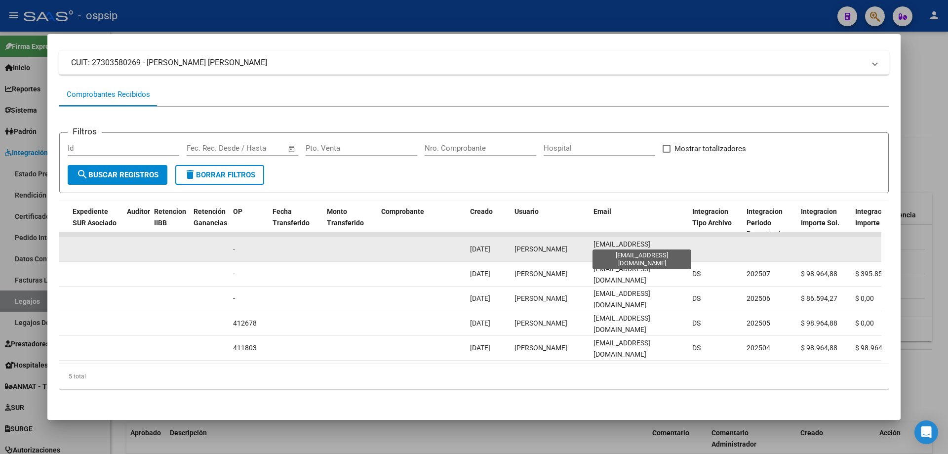
click at [622, 242] on span "[EMAIL_ADDRESS][DOMAIN_NAME]" at bounding box center [622, 249] width 57 height 19
click at [622, 243] on span "[EMAIL_ADDRESS][DOMAIN_NAME]" at bounding box center [622, 249] width 57 height 19
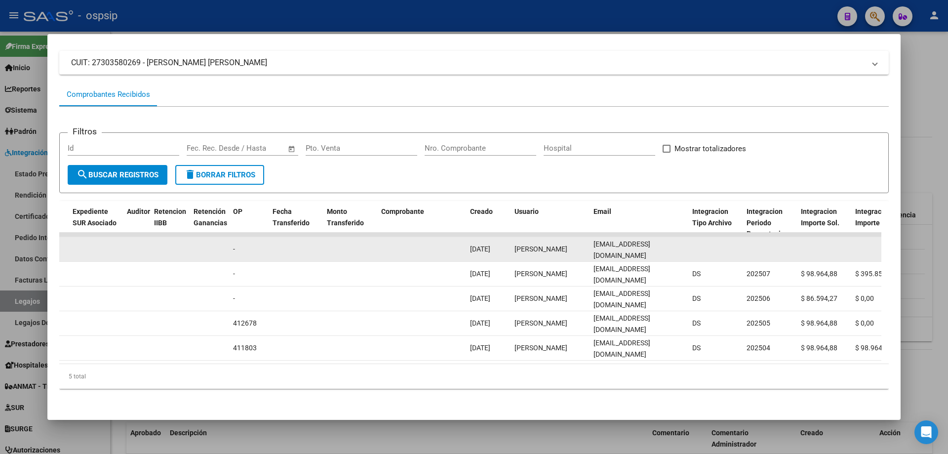
click at [622, 243] on span "[EMAIL_ADDRESS][DOMAIN_NAME]" at bounding box center [622, 249] width 57 height 19
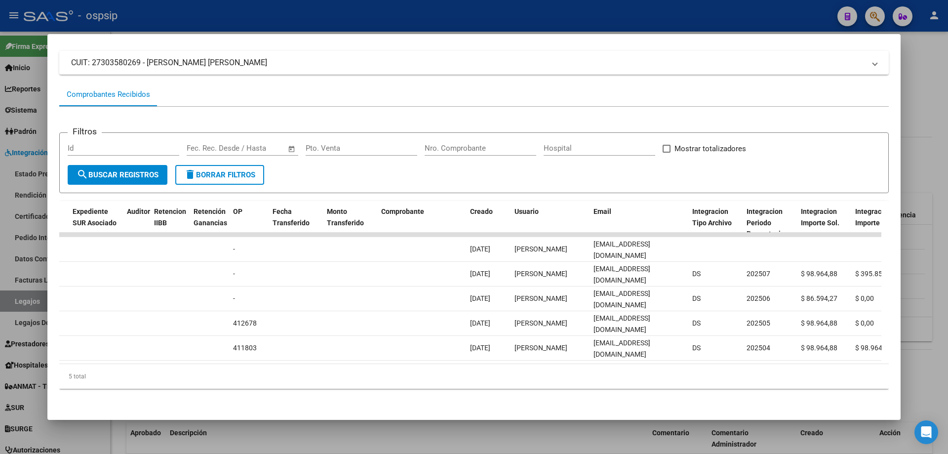
click at [234, 5] on div at bounding box center [474, 227] width 948 height 454
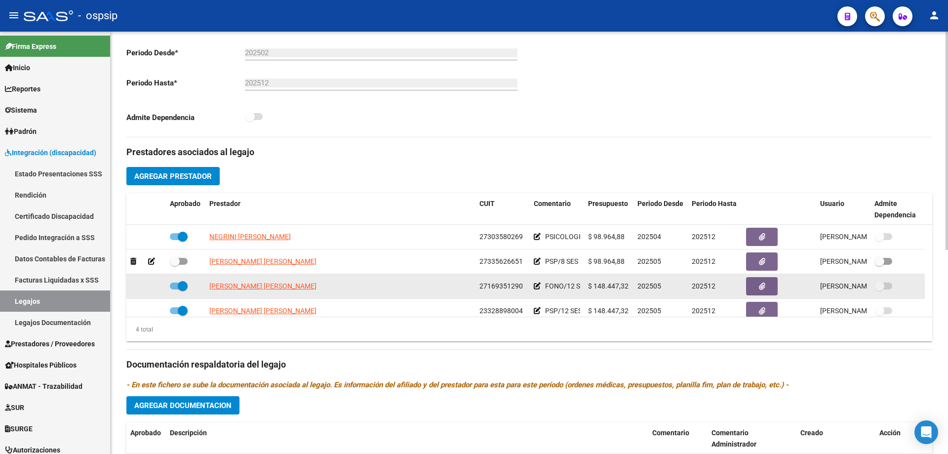
click at [287, 281] on app-link-go-to "[PERSON_NAME] [PERSON_NAME]" at bounding box center [262, 286] width 107 height 11
click at [288, 289] on span "[PERSON_NAME] [PERSON_NAME]" at bounding box center [262, 286] width 107 height 8
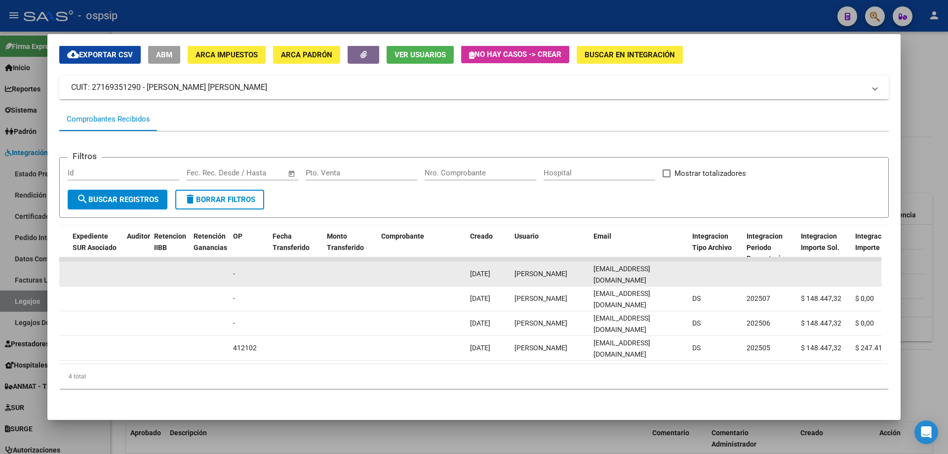
click at [635, 272] on div "[EMAIL_ADDRESS][DOMAIN_NAME]" at bounding box center [639, 273] width 91 height 21
click at [634, 269] on span "[EMAIL_ADDRESS][DOMAIN_NAME]" at bounding box center [622, 274] width 57 height 19
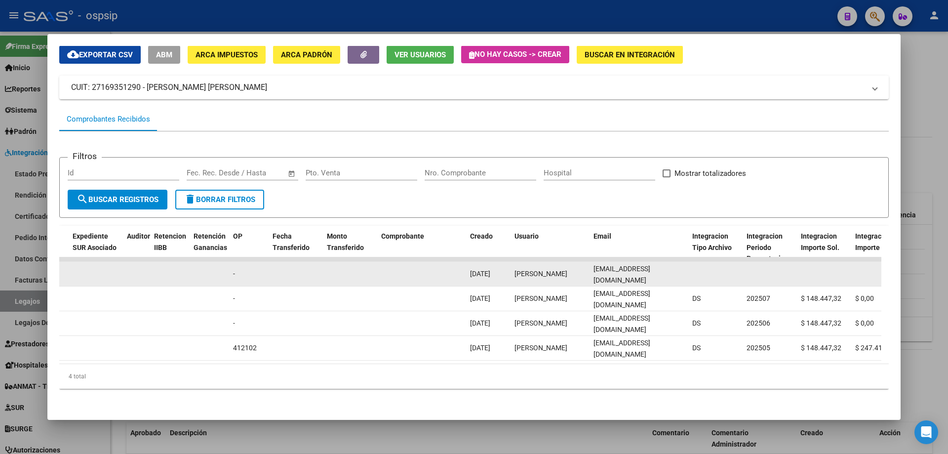
click at [634, 269] on span "[EMAIL_ADDRESS][DOMAIN_NAME]" at bounding box center [622, 274] width 57 height 19
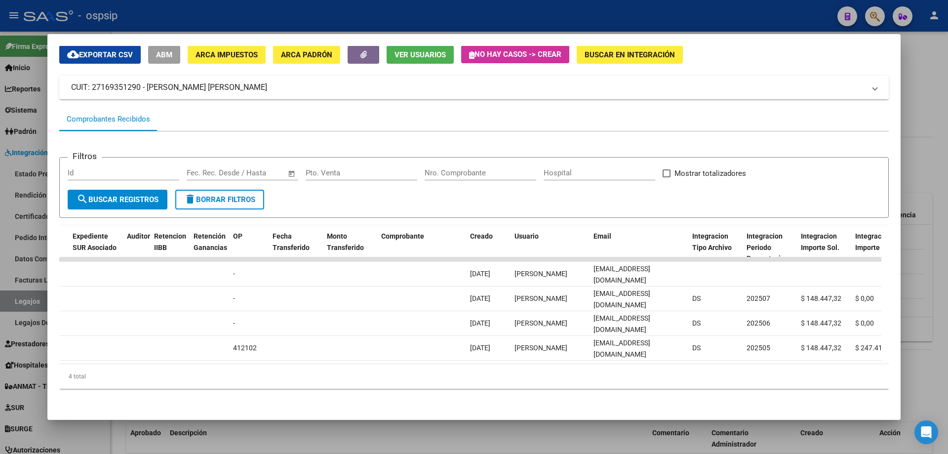
click at [363, 427] on div at bounding box center [474, 227] width 948 height 454
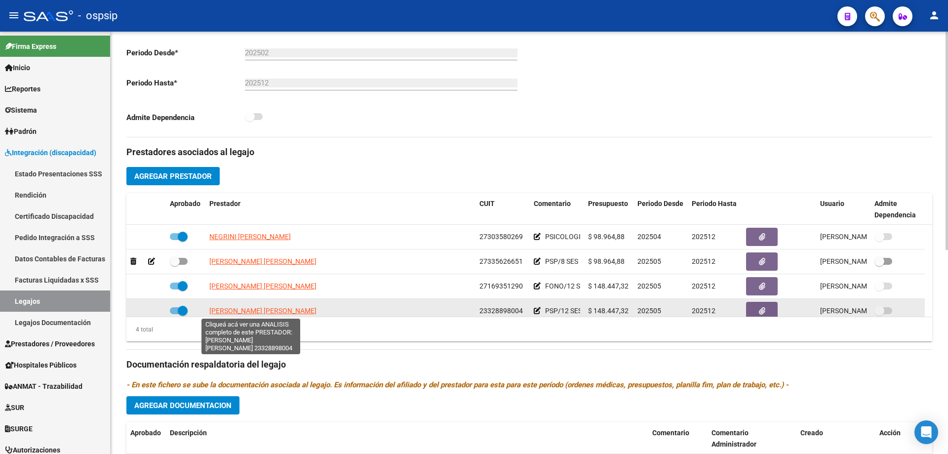
click at [222, 314] on span "[PERSON_NAME] [PERSON_NAME]" at bounding box center [262, 311] width 107 height 8
type textarea "23328898004"
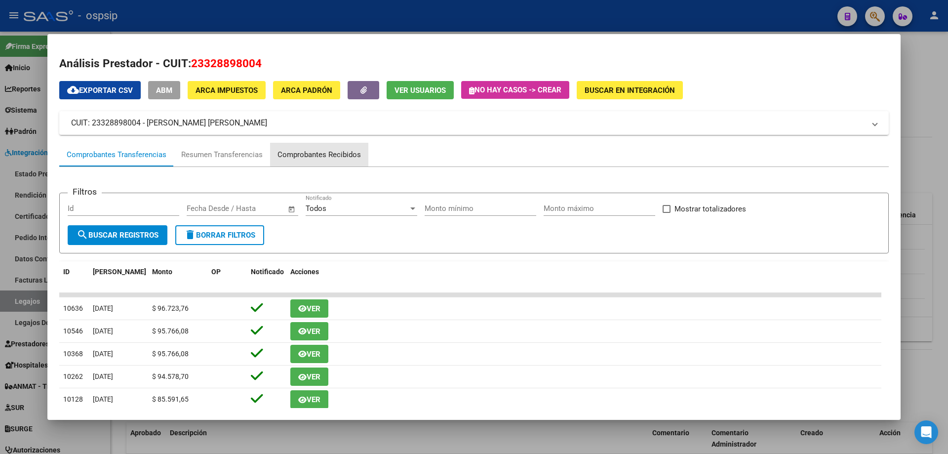
click at [329, 162] on div "Comprobantes Recibidos" at bounding box center [319, 155] width 98 height 24
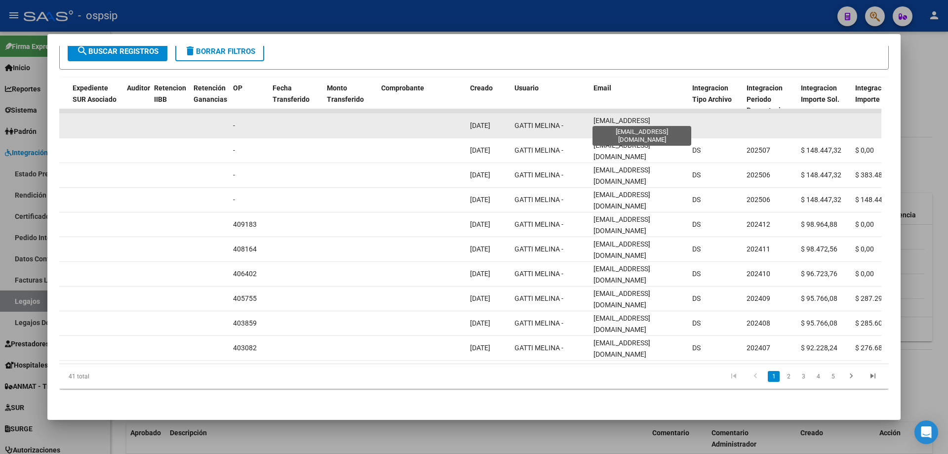
click at [630, 120] on span "[EMAIL_ADDRESS][DOMAIN_NAME]" at bounding box center [622, 126] width 57 height 19
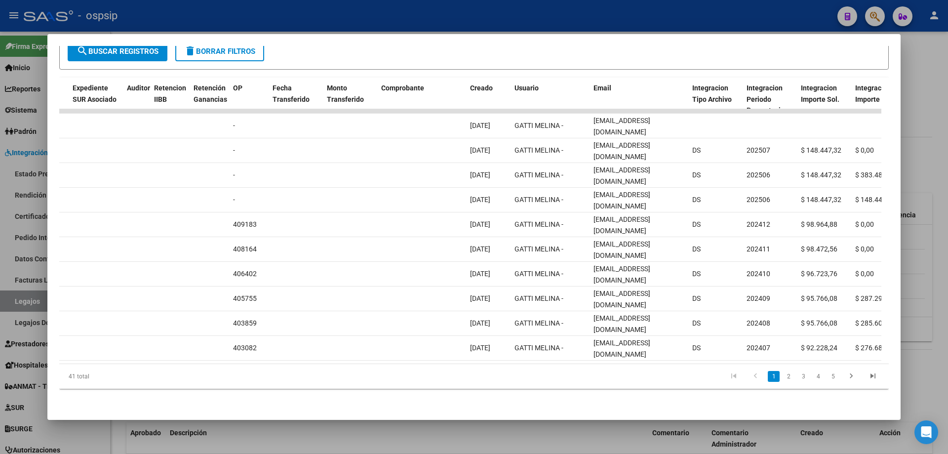
click at [369, 22] on div at bounding box center [474, 227] width 948 height 454
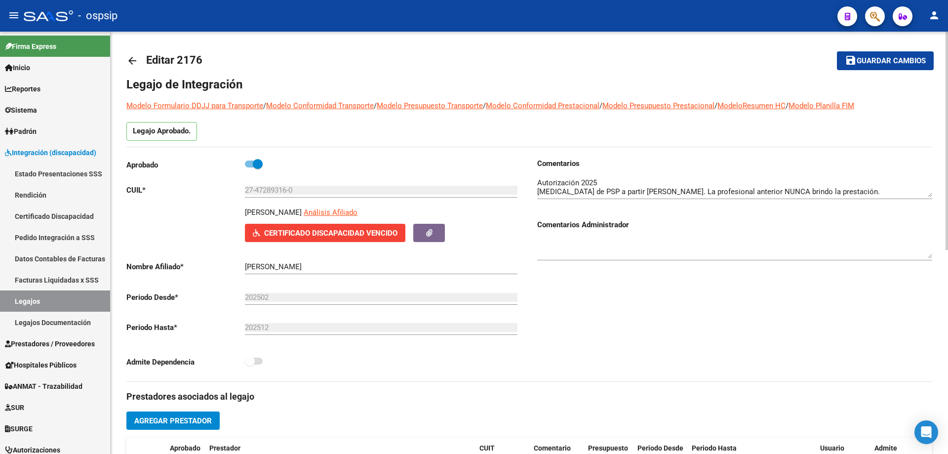
scroll to position [0, 0]
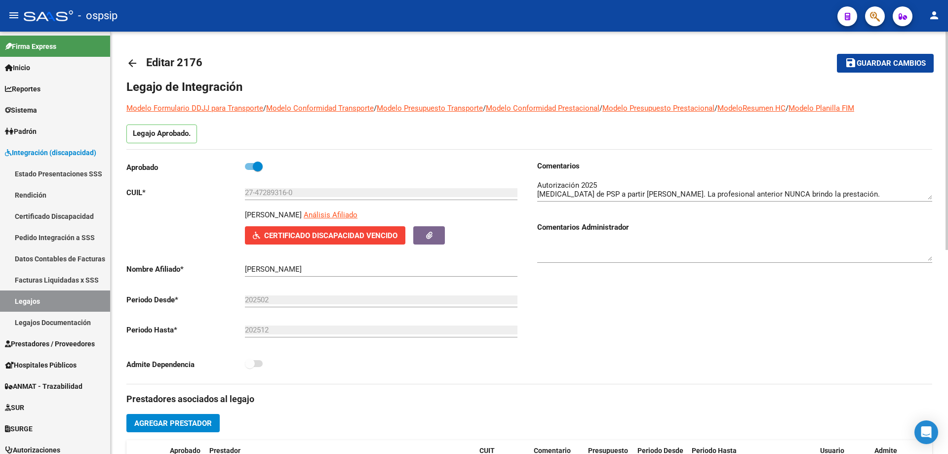
click at [841, 53] on mat-toolbar-row "save Guardar cambios" at bounding box center [850, 63] width 168 height 32
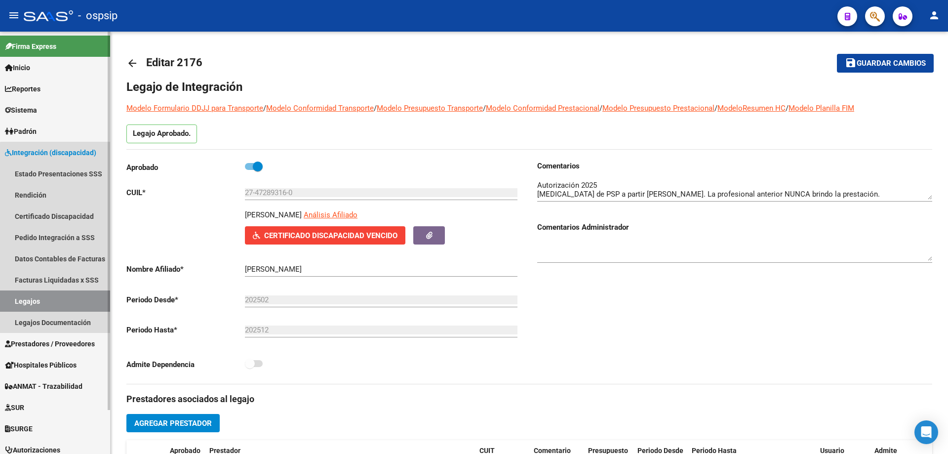
click at [67, 308] on link "Legajos" at bounding box center [55, 300] width 110 height 21
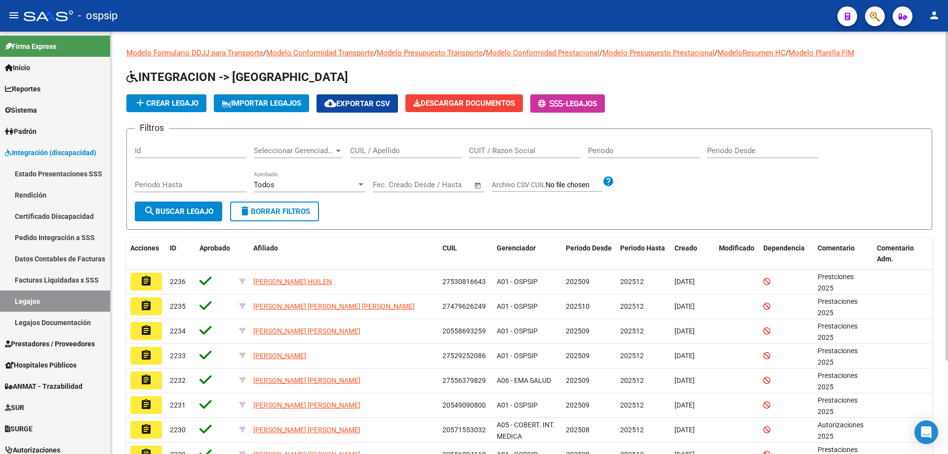
click at [422, 151] on input "CUIL / Apellido" at bounding box center [406, 150] width 112 height 9
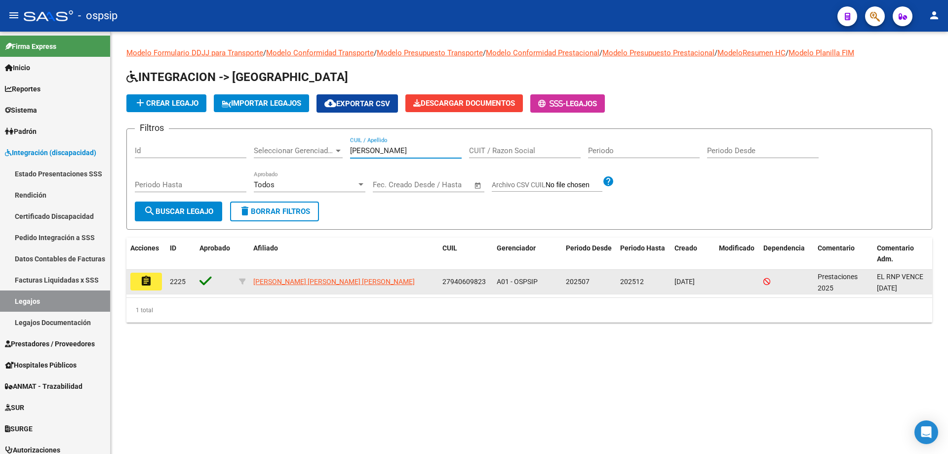
type input "[PERSON_NAME]"
click at [141, 278] on mat-icon "assignment" at bounding box center [146, 281] width 12 height 12
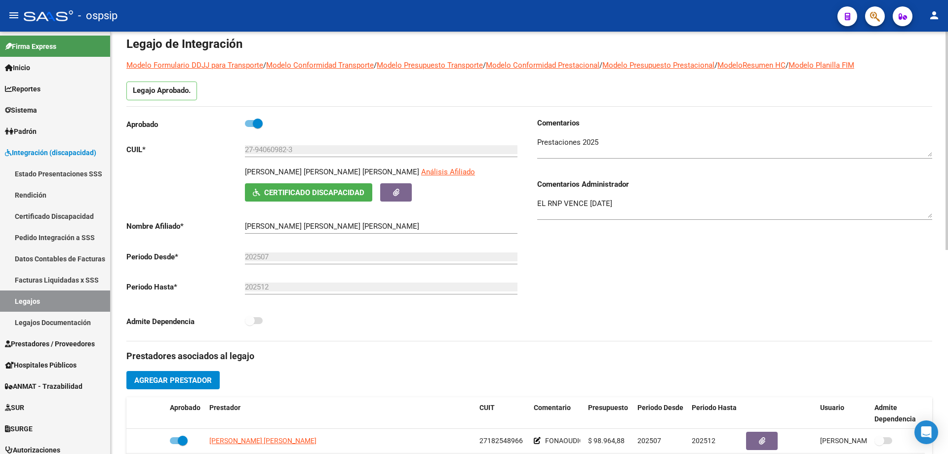
scroll to position [148, 0]
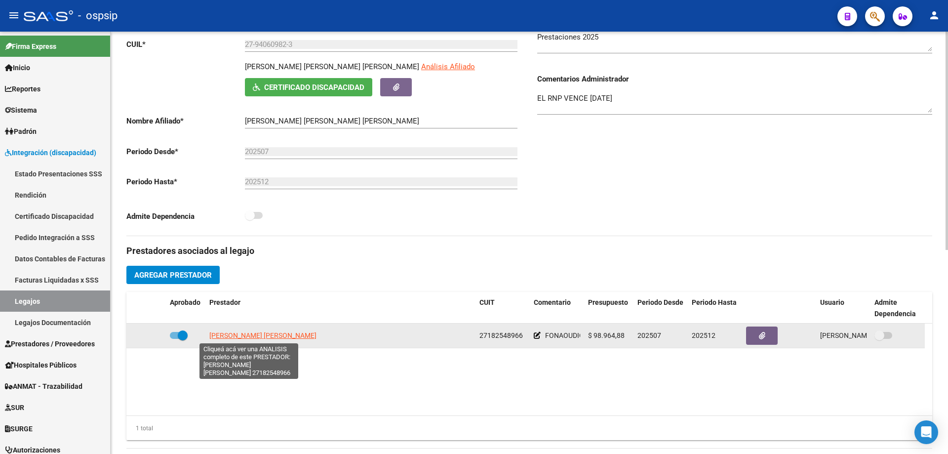
click at [254, 335] on span "[PERSON_NAME] [PERSON_NAME]" at bounding box center [262, 335] width 107 height 8
type textarea "27182548966"
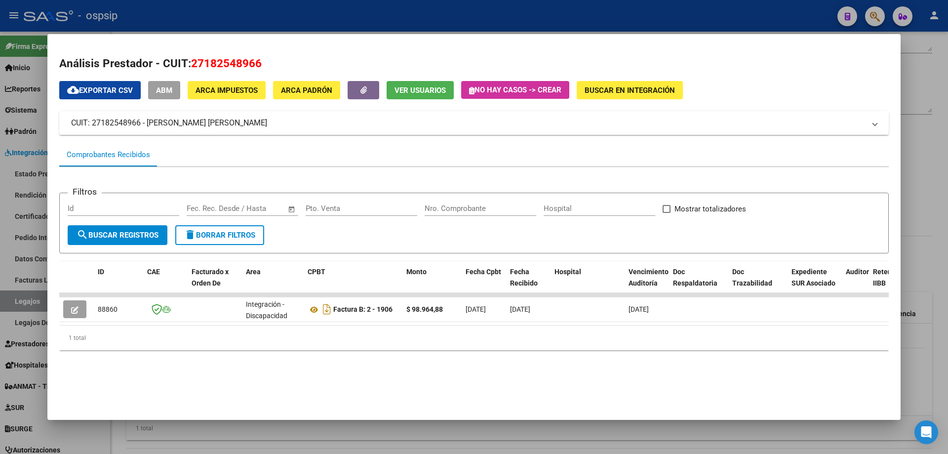
click at [596, 335] on div "1 total" at bounding box center [474, 337] width 830 height 25
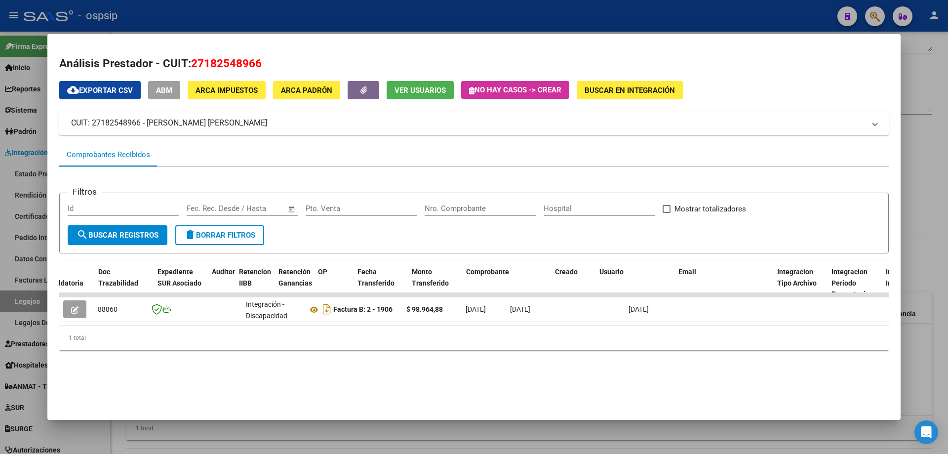
scroll to position [0, 726]
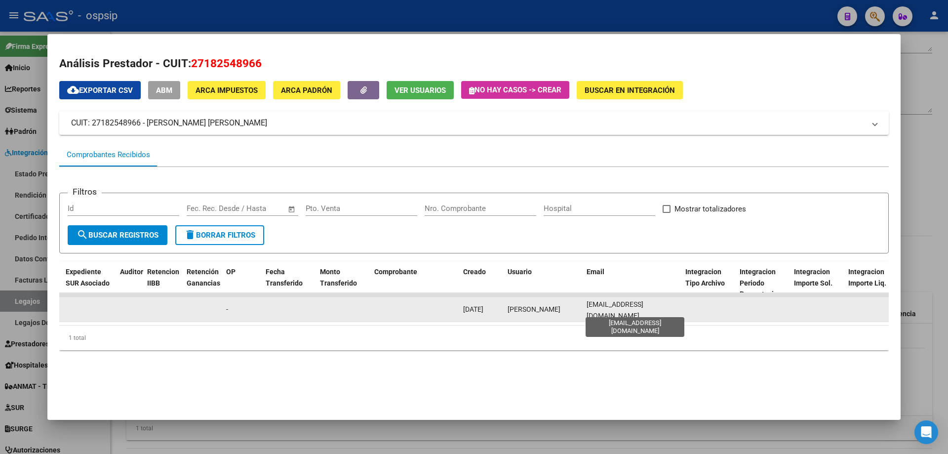
click at [624, 308] on span "[EMAIL_ADDRESS][DOMAIN_NAME]" at bounding box center [615, 309] width 57 height 19
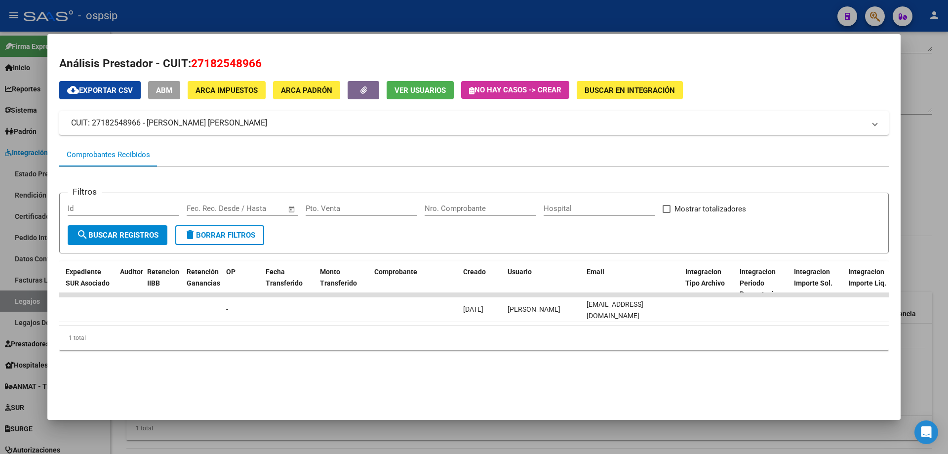
click at [30, 304] on div at bounding box center [474, 227] width 948 height 454
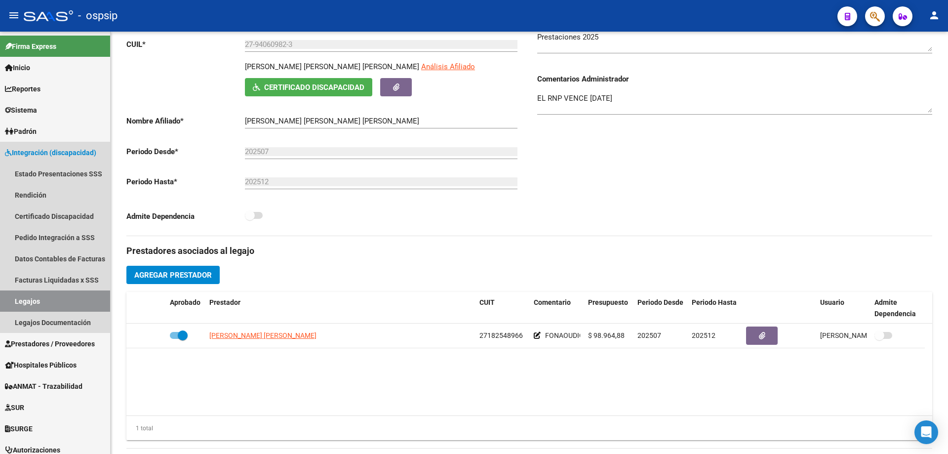
click at [30, 304] on link "Legajos" at bounding box center [55, 300] width 110 height 21
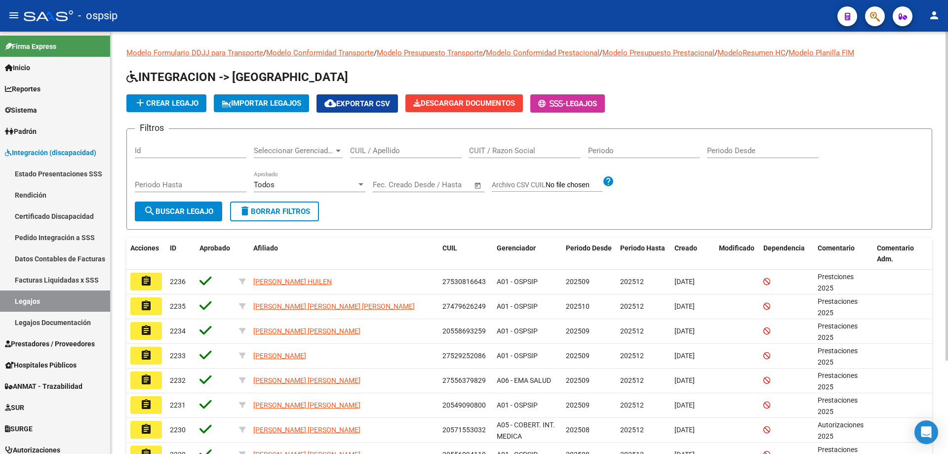
click at [407, 155] on input "CUIL / Apellido" at bounding box center [406, 150] width 112 height 9
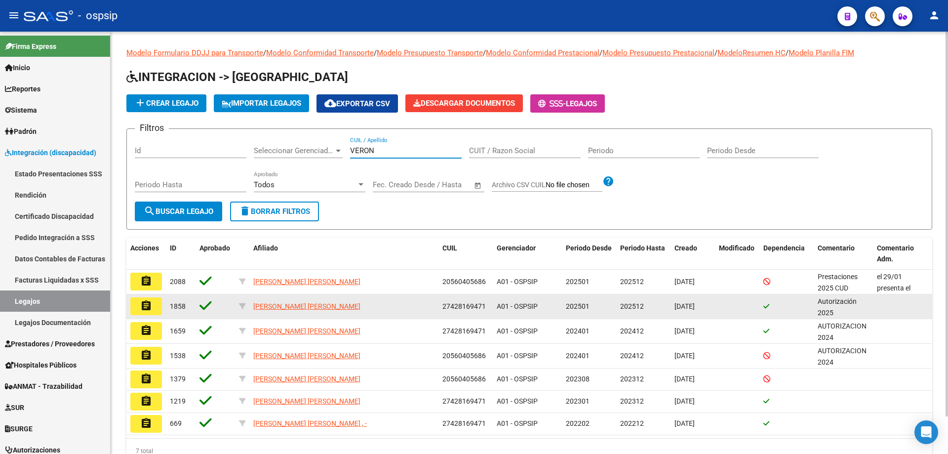
type input "VERON"
click at [148, 312] on button "assignment" at bounding box center [146, 306] width 32 height 18
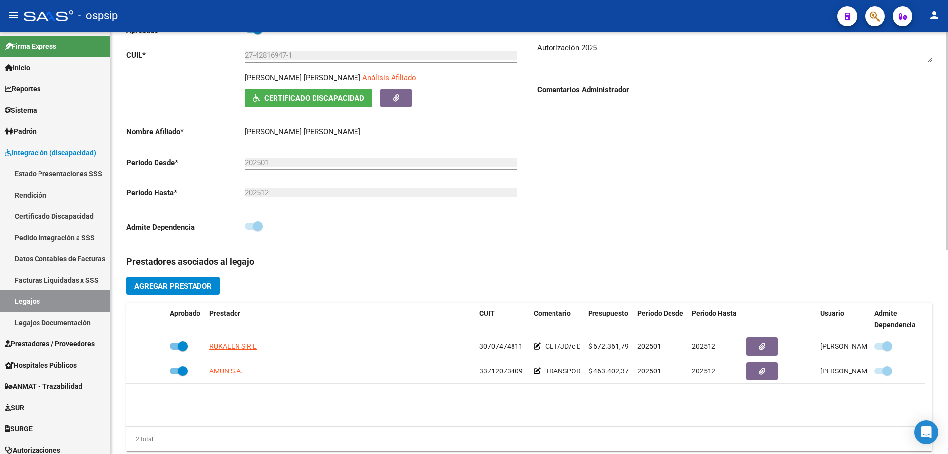
scroll to position [198, 0]
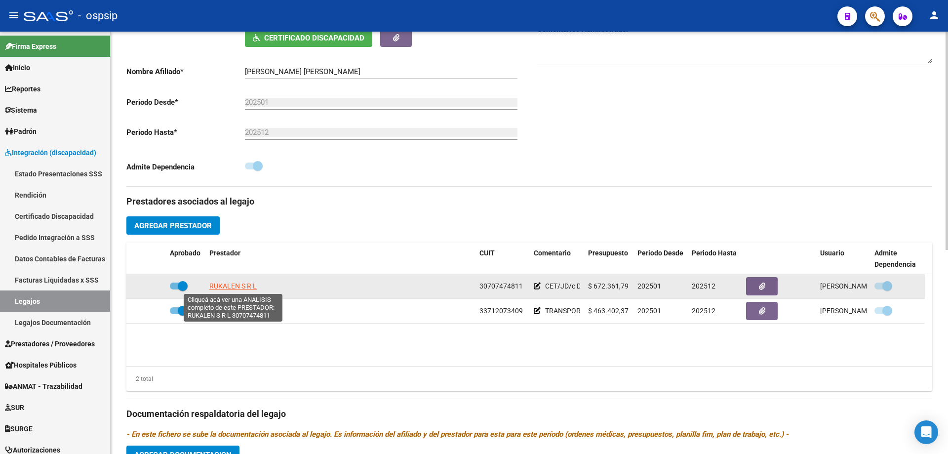
click at [249, 283] on span "RUKALEN S R L" at bounding box center [232, 286] width 47 height 8
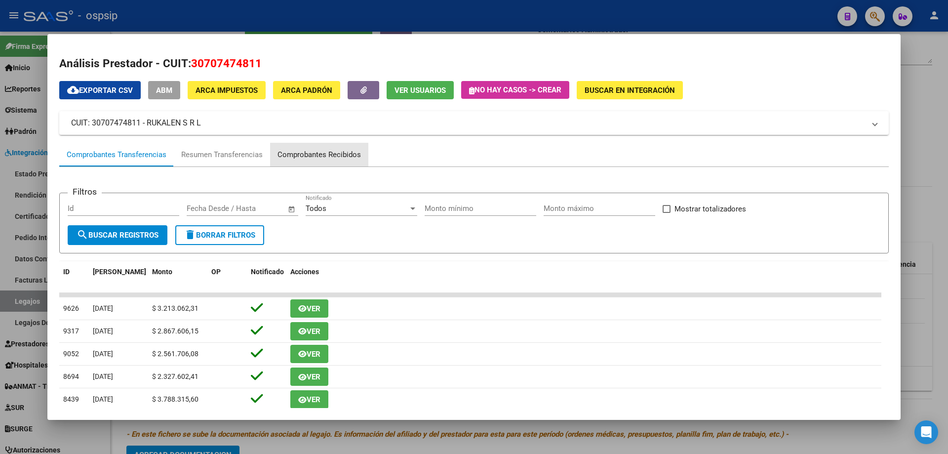
click at [355, 148] on div "Comprobantes Recibidos" at bounding box center [319, 155] width 98 height 24
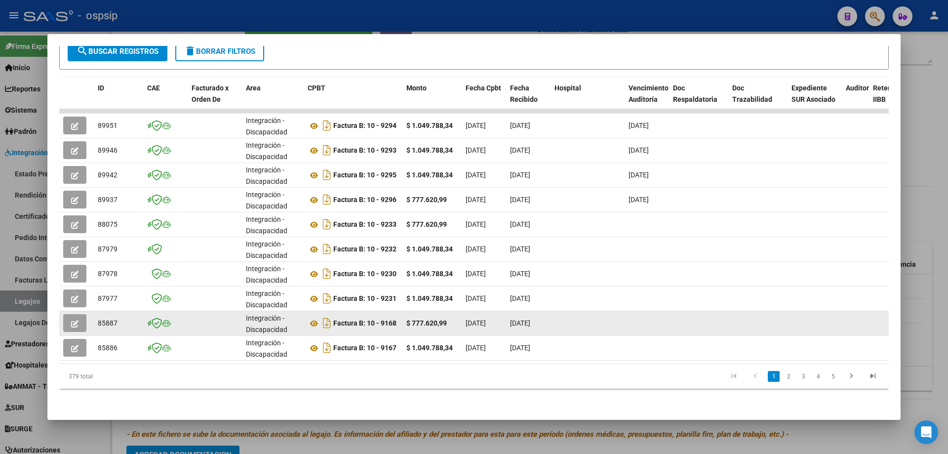
scroll to position [191, 0]
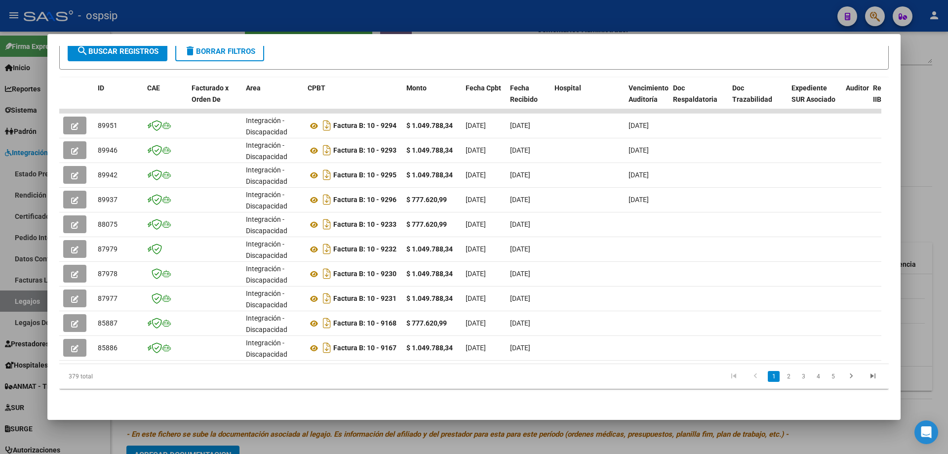
click at [640, 356] on datatable-body "89951 Integración - Discapacidad Factura B: 10 - 9294 $ 1.049.788,34 [DATE] [DA…" at bounding box center [470, 236] width 822 height 255
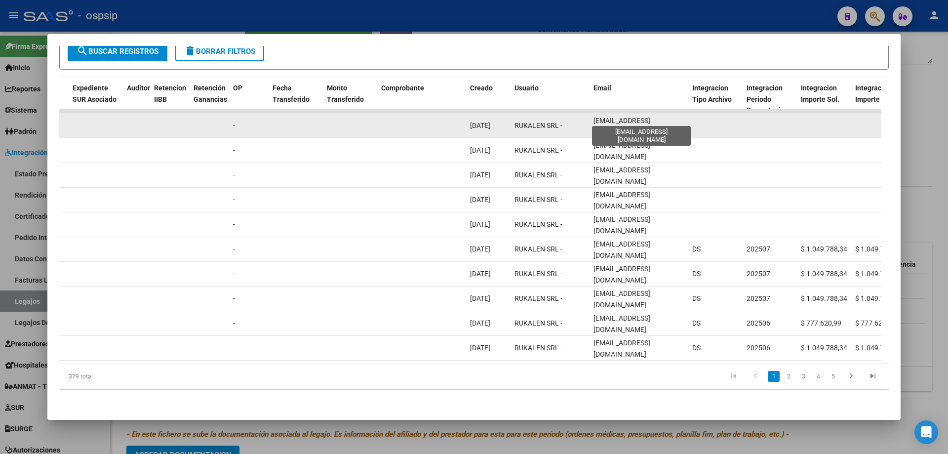
click at [627, 118] on span "[EMAIL_ADDRESS][DOMAIN_NAME]" at bounding box center [622, 126] width 57 height 19
click at [628, 118] on span "[EMAIL_ADDRESS][DOMAIN_NAME]" at bounding box center [622, 126] width 57 height 19
click at [628, 117] on span "[EMAIL_ADDRESS][DOMAIN_NAME]" at bounding box center [622, 126] width 57 height 19
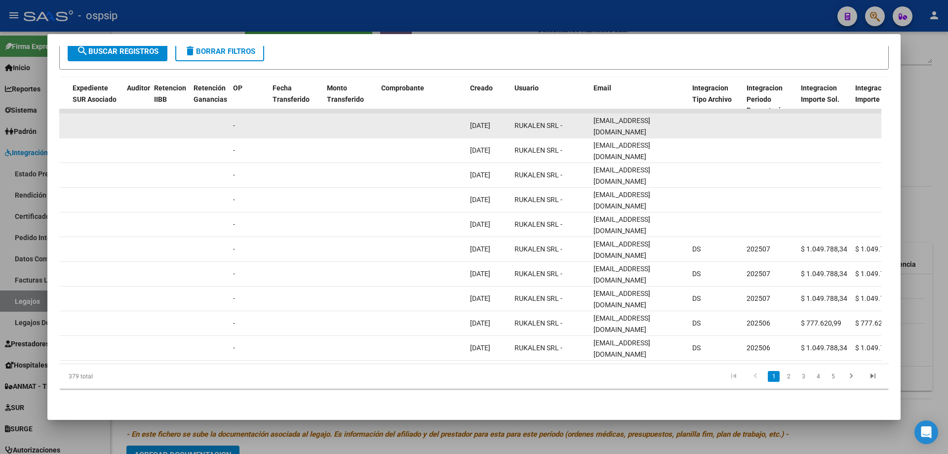
drag, startPoint x: 628, startPoint y: 117, endPoint x: 616, endPoint y: 115, distance: 12.0
click at [616, 117] on span "[EMAIL_ADDRESS][DOMAIN_NAME]" at bounding box center [622, 126] width 57 height 19
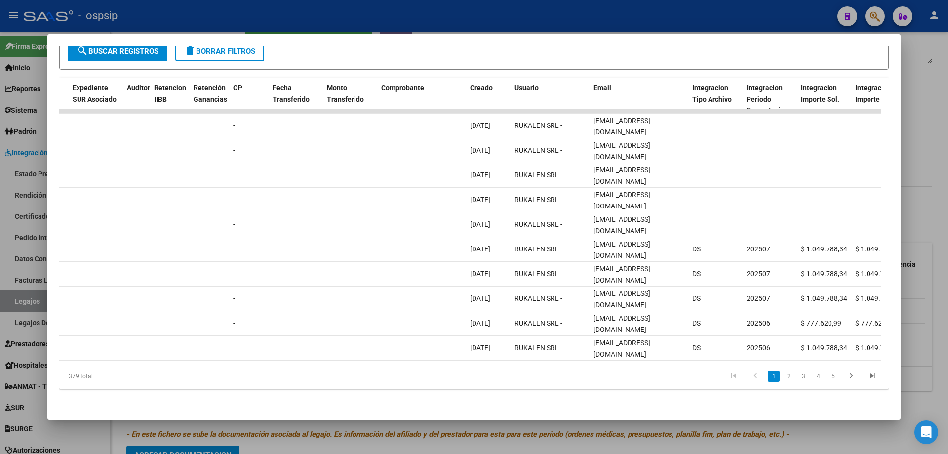
click at [282, 12] on div at bounding box center [474, 227] width 948 height 454
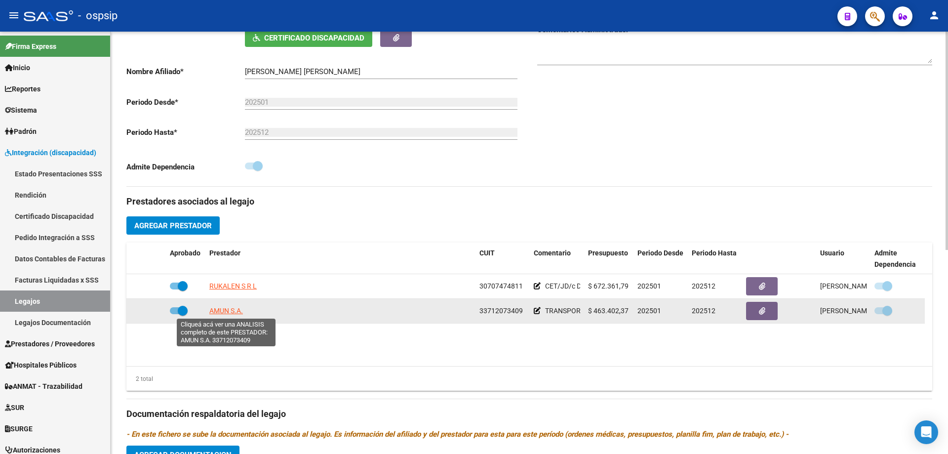
click at [238, 311] on span "AMUN S.A." at bounding box center [226, 311] width 34 height 8
type textarea "33712073409"
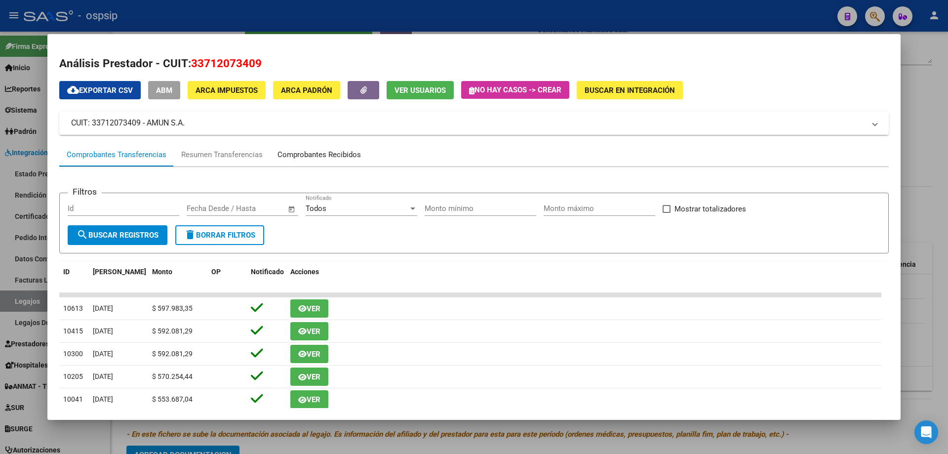
click at [306, 162] on div "Comprobantes Recibidos" at bounding box center [319, 155] width 98 height 24
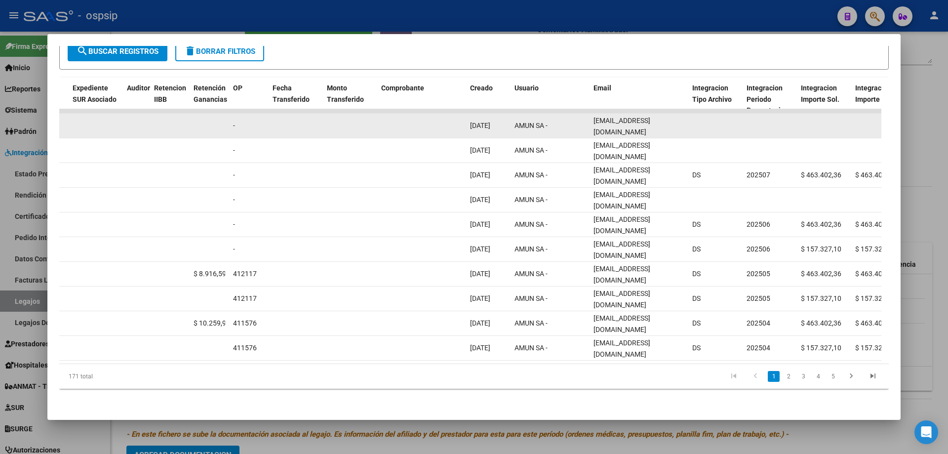
click at [625, 124] on datatable-body-cell "[EMAIL_ADDRESS][DOMAIN_NAME]" at bounding box center [639, 126] width 99 height 24
click at [628, 117] on span "[EMAIL_ADDRESS][DOMAIN_NAME]" at bounding box center [622, 126] width 57 height 19
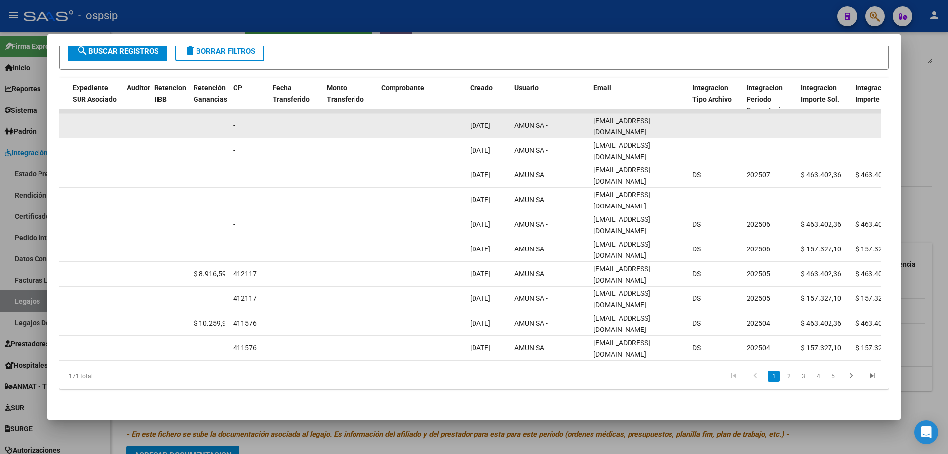
click at [628, 117] on span "[EMAIL_ADDRESS][DOMAIN_NAME]" at bounding box center [622, 126] width 57 height 19
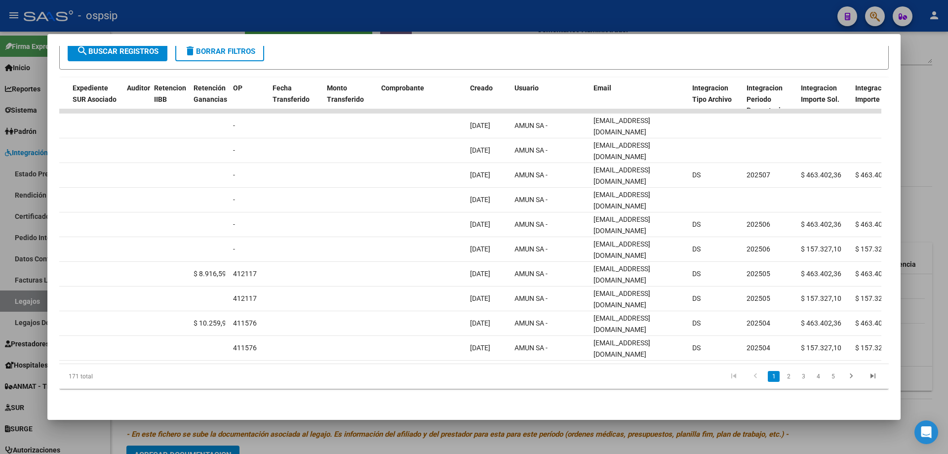
click at [154, 24] on div at bounding box center [474, 227] width 948 height 454
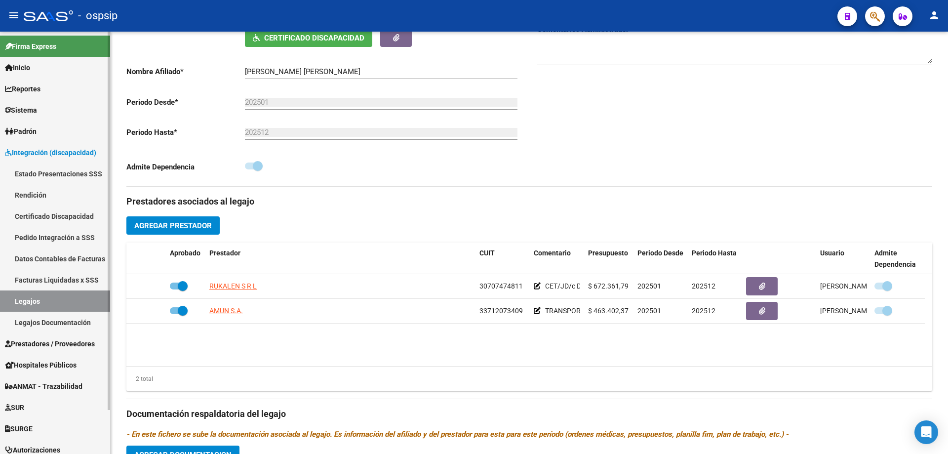
click at [38, 298] on link "Legajos" at bounding box center [55, 300] width 110 height 21
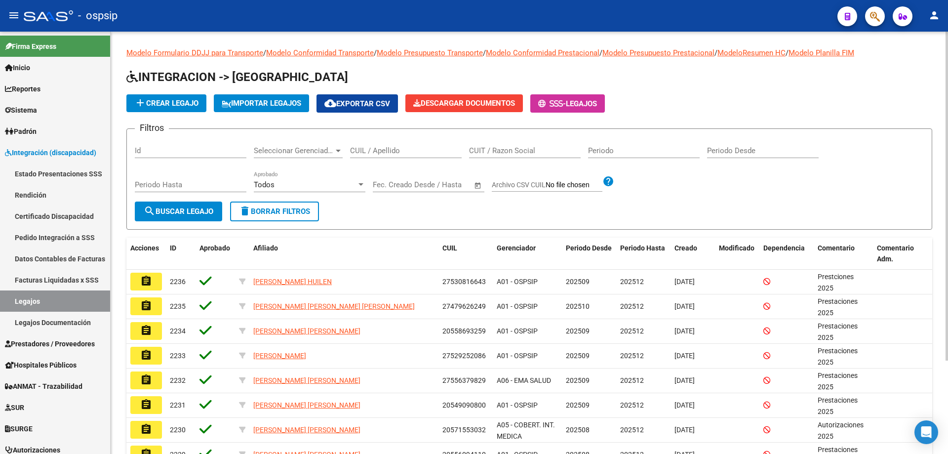
click at [367, 154] on input "CUIL / Apellido" at bounding box center [406, 150] width 112 height 9
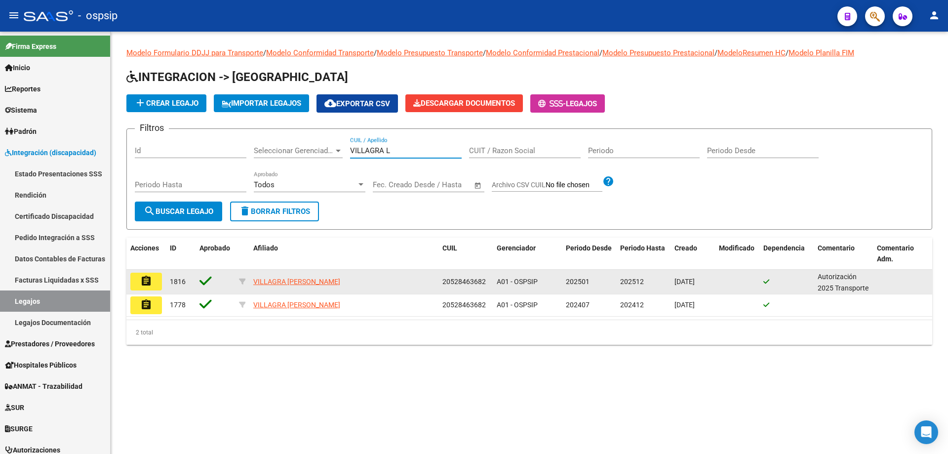
type input "VILLAGRA L"
click at [142, 274] on button "assignment" at bounding box center [146, 282] width 32 height 18
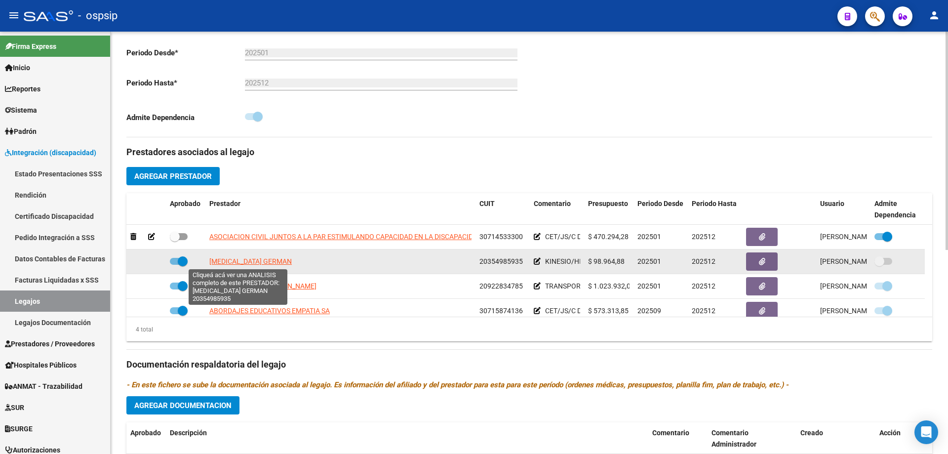
click at [249, 262] on span "[MEDICAL_DATA] GERMAN" at bounding box center [250, 261] width 82 height 8
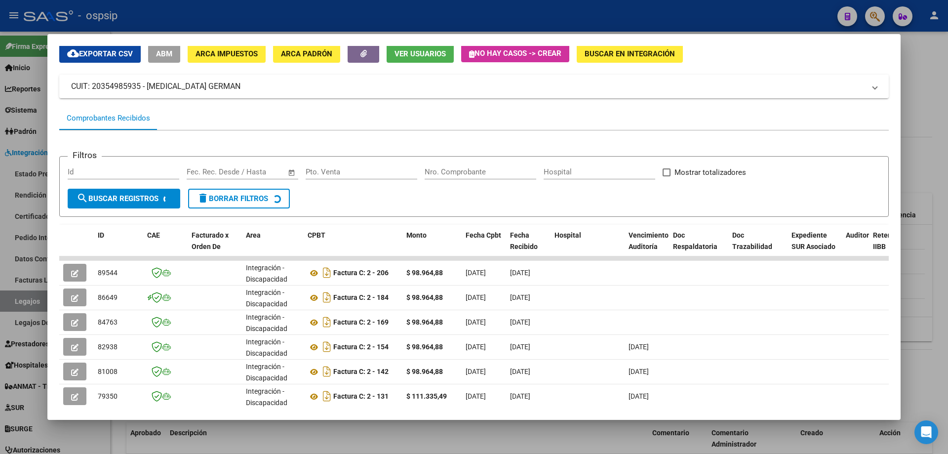
scroll to position [142, 0]
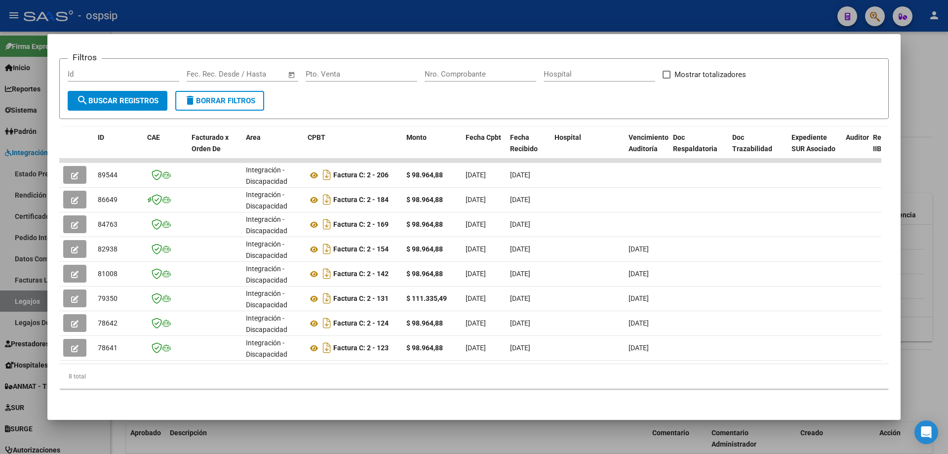
click at [653, 365] on div "8 total" at bounding box center [474, 376] width 830 height 25
click at [656, 354] on datatable-selection "89544 Integración - Discapacidad Factura C: 2 - 206 $ 98.964,88 [DATE] [DATE] -…" at bounding box center [470, 358] width 822 height 9
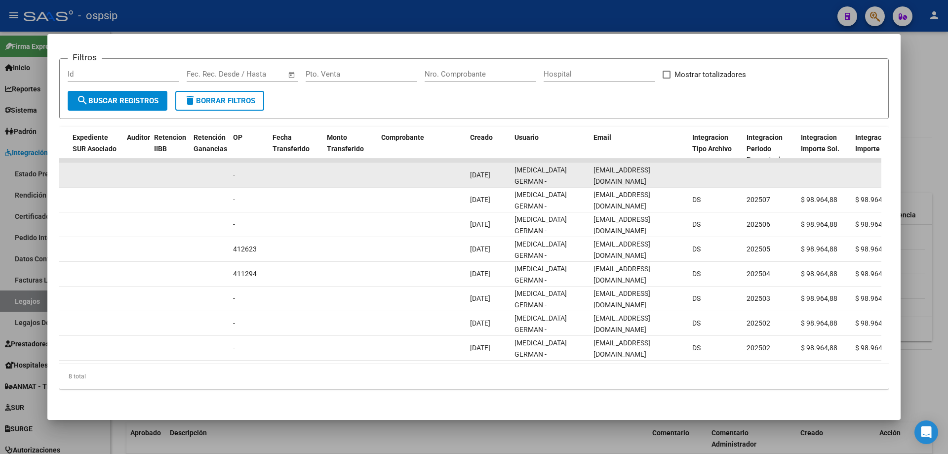
click at [619, 164] on div "[EMAIL_ADDRESS][DOMAIN_NAME]" at bounding box center [639, 174] width 91 height 21
click at [619, 166] on span "[EMAIL_ADDRESS][DOMAIN_NAME]" at bounding box center [622, 175] width 57 height 19
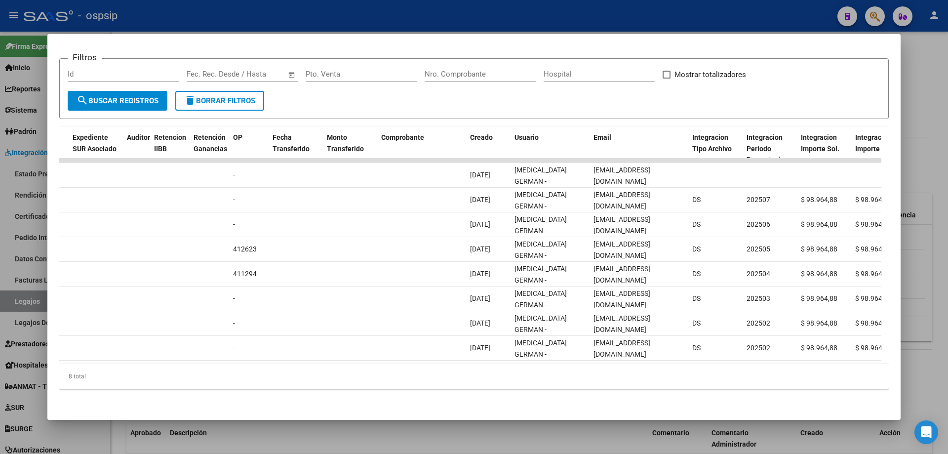
click at [189, 5] on div at bounding box center [474, 227] width 948 height 454
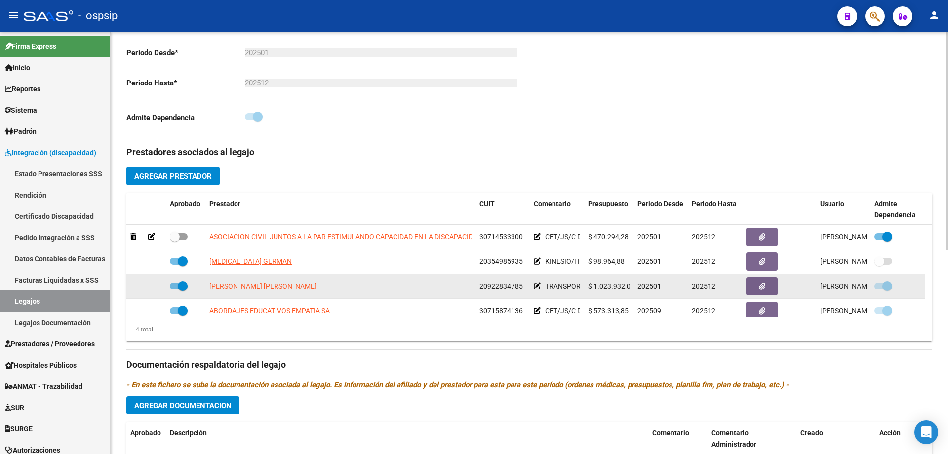
click at [250, 291] on app-link-go-to "[PERSON_NAME] [PERSON_NAME]" at bounding box center [262, 286] width 107 height 11
click at [250, 284] on span "[PERSON_NAME] [PERSON_NAME]" at bounding box center [262, 286] width 107 height 8
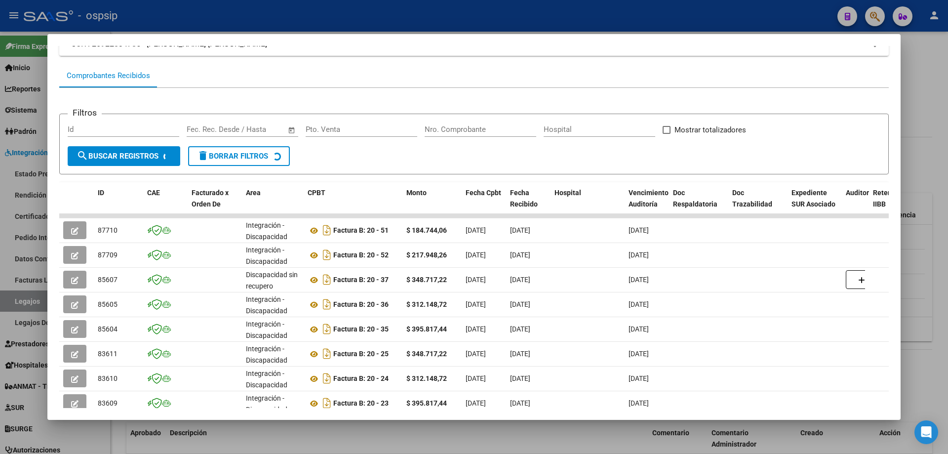
scroll to position [191, 0]
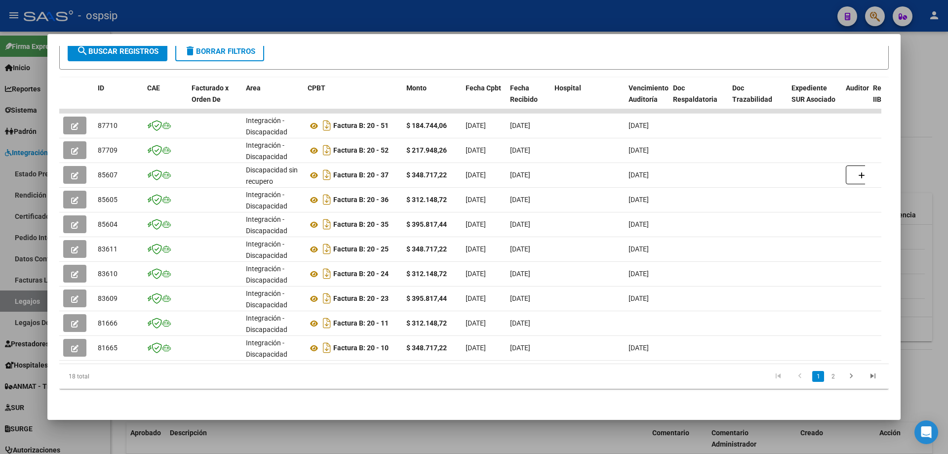
click at [601, 355] on datatable-selection "87710 Integración - Discapacidad Factura B: 20 - 51 $ 184.744,06 [DATE] [DATE] …" at bounding box center [470, 358] width 822 height 9
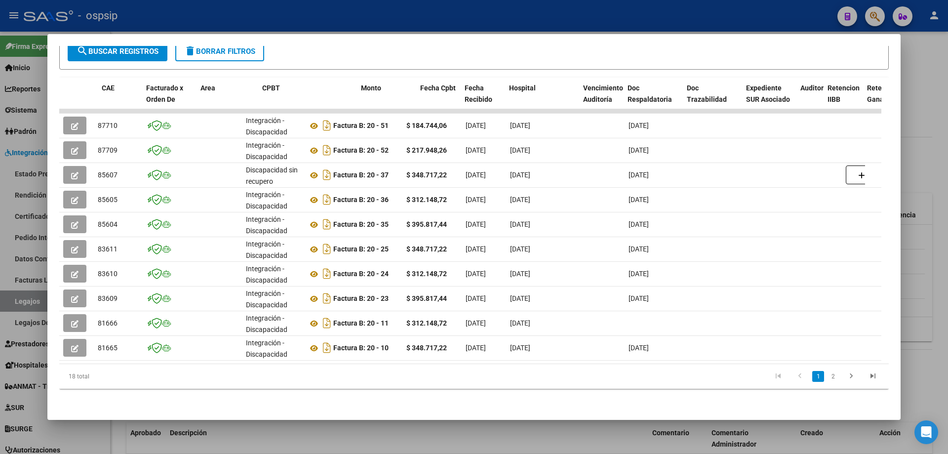
scroll to position [0, 719]
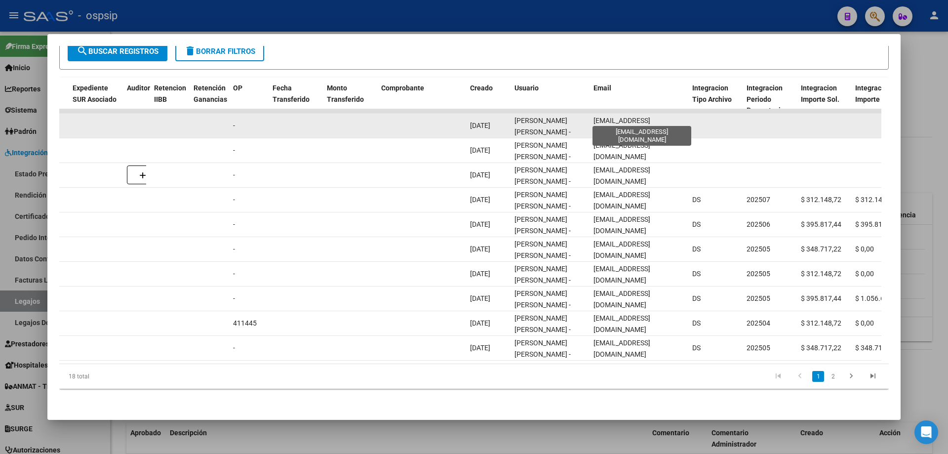
click at [648, 120] on span "[EMAIL_ADDRESS][DOMAIN_NAME]" at bounding box center [622, 126] width 57 height 19
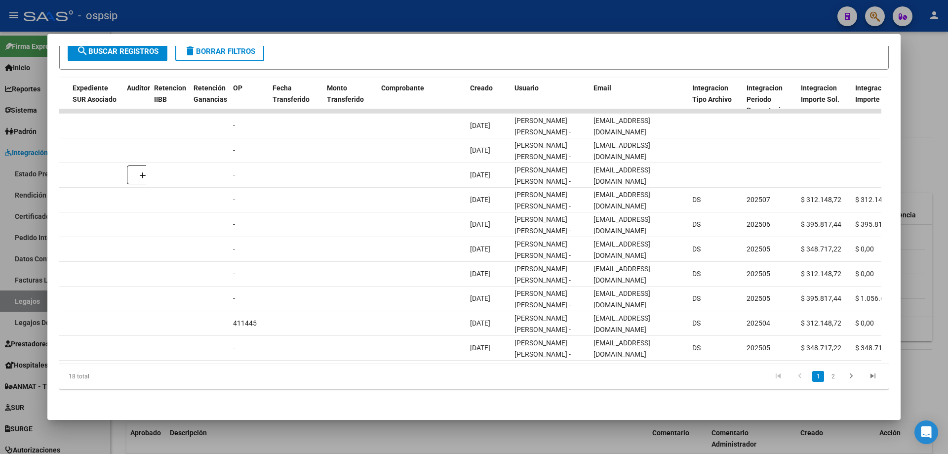
click at [345, 23] on div at bounding box center [474, 227] width 948 height 454
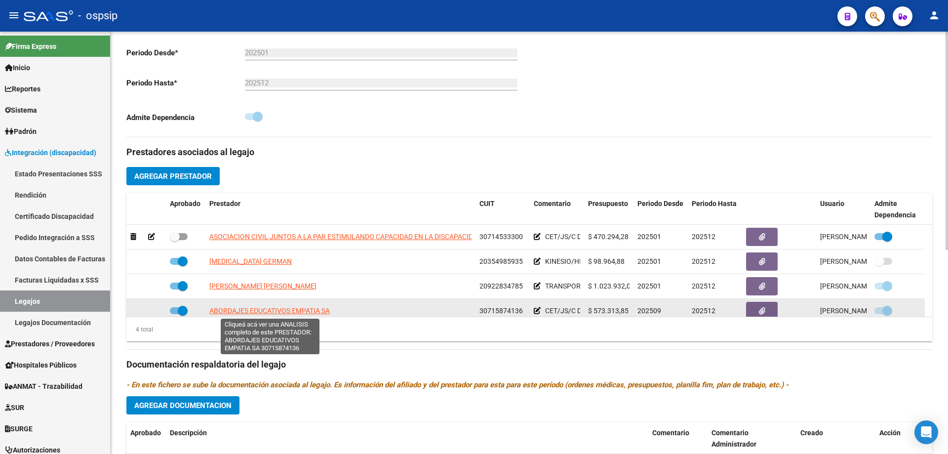
click at [294, 311] on span "ABORDAJES EDUCATIVOS EMPATIA SA" at bounding box center [269, 311] width 121 height 8
type textarea "30715874136"
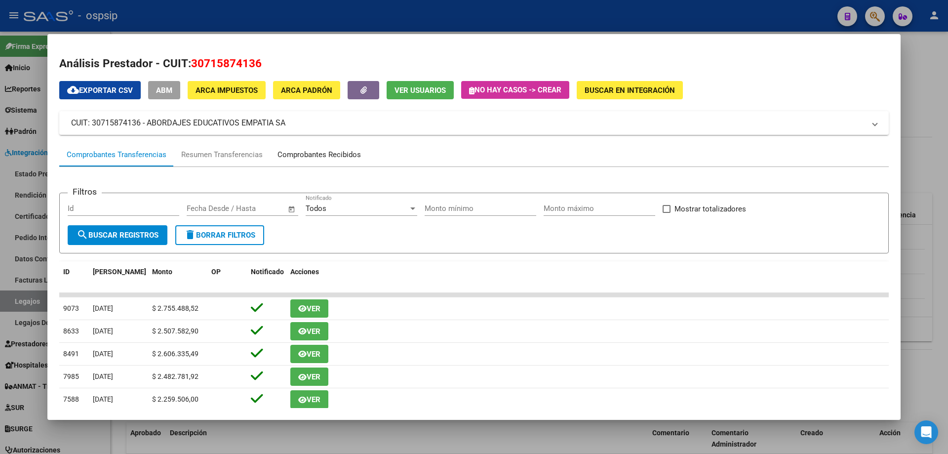
click at [317, 145] on div "Comprobantes Recibidos" at bounding box center [319, 155] width 98 height 24
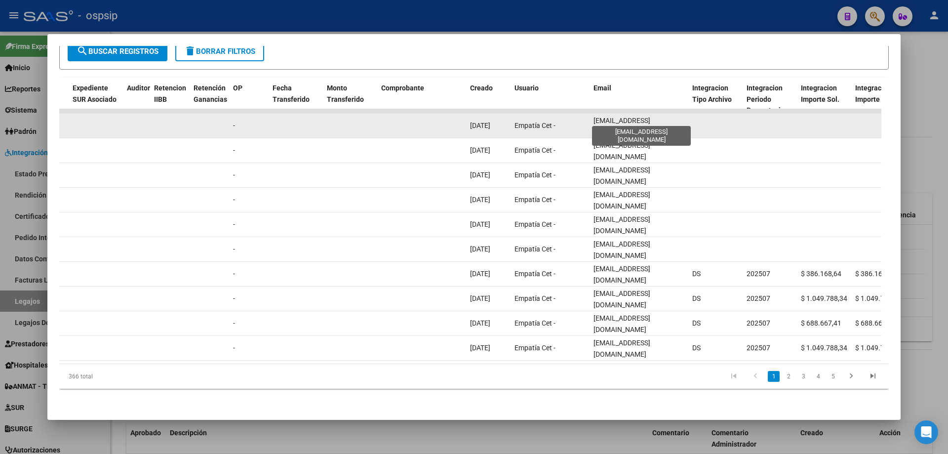
click at [650, 120] on span "[EMAIL_ADDRESS][DOMAIN_NAME]" at bounding box center [622, 126] width 57 height 19
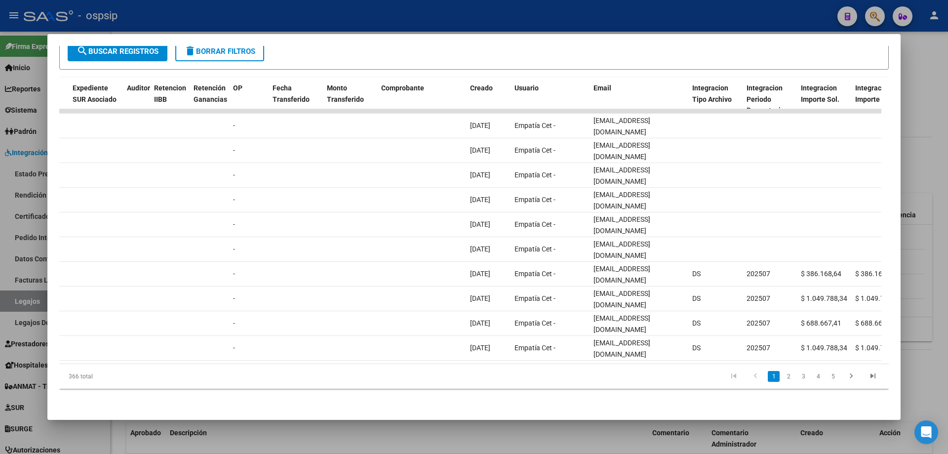
click at [28, 293] on div at bounding box center [474, 227] width 948 height 454
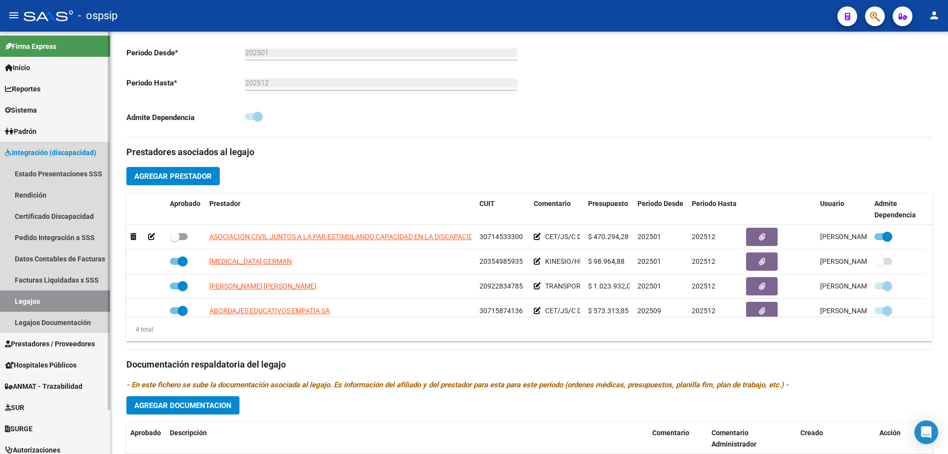
click at [27, 299] on link "Legajos" at bounding box center [55, 300] width 110 height 21
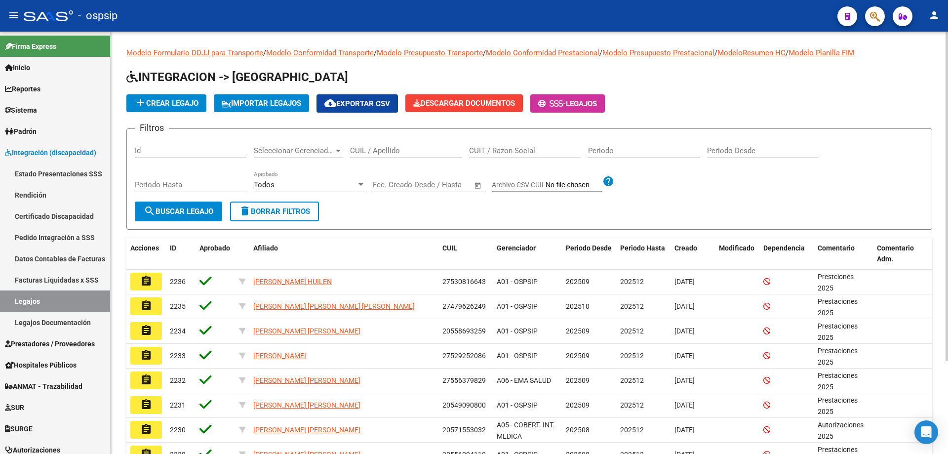
click at [377, 154] on input "CUIL / Apellido" at bounding box center [406, 150] width 112 height 9
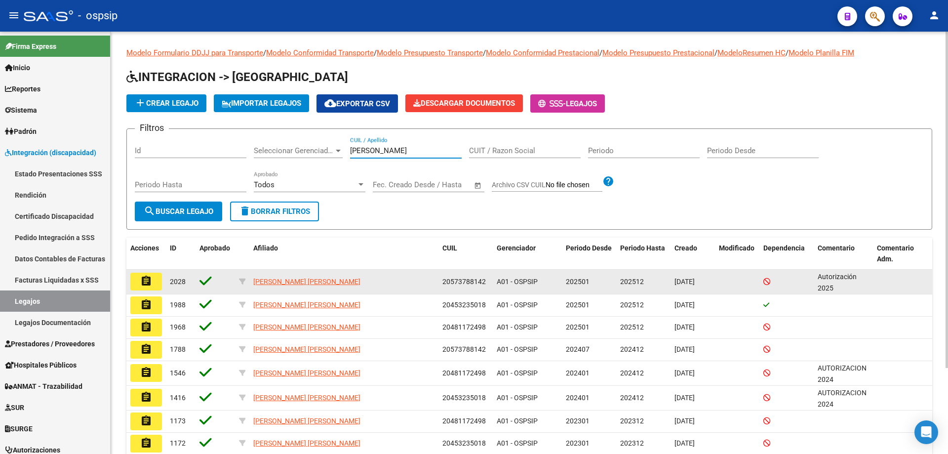
type input "[PERSON_NAME]"
click at [147, 286] on mat-icon "assignment" at bounding box center [146, 281] width 12 height 12
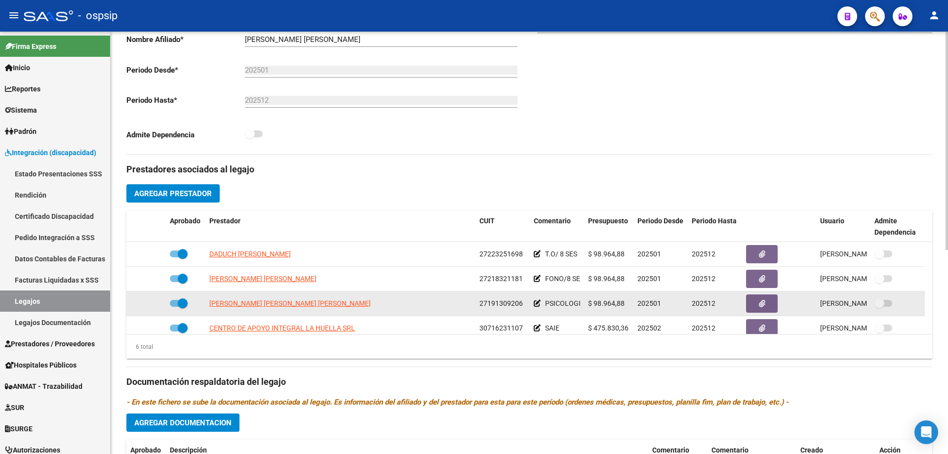
scroll to position [247, 0]
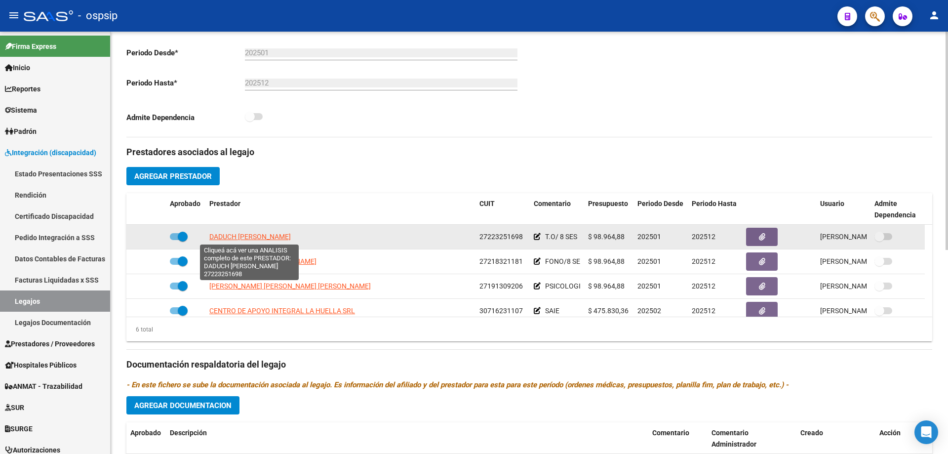
click at [243, 237] on span "DADUCH [PERSON_NAME]" at bounding box center [249, 237] width 81 height 8
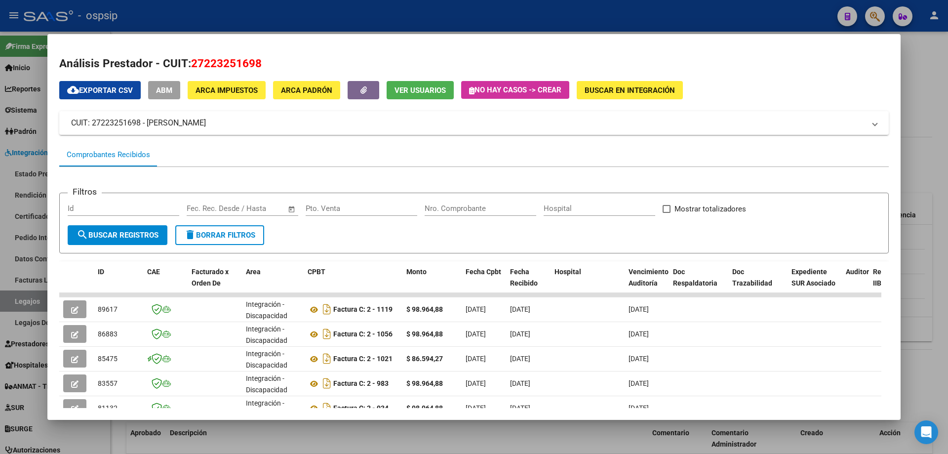
scroll to position [142, 0]
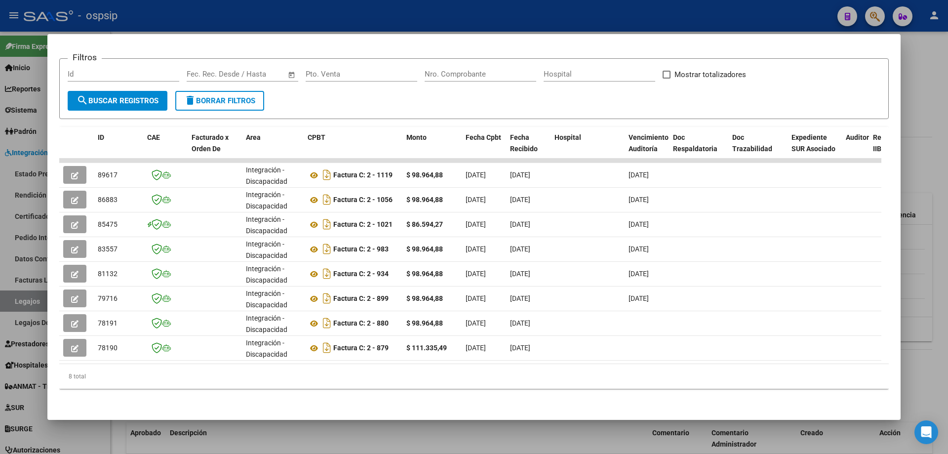
click at [537, 364] on div "8 total" at bounding box center [474, 376] width 830 height 25
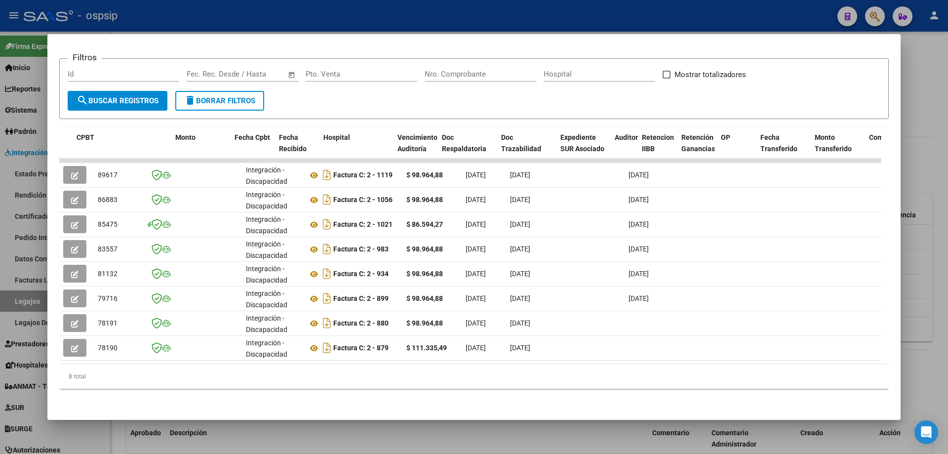
scroll to position [0, 719]
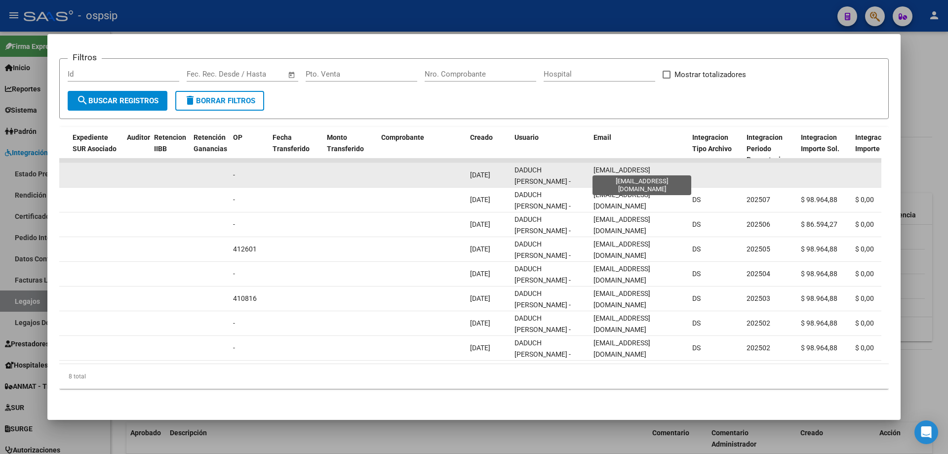
click at [625, 166] on span "[EMAIL_ADDRESS][DOMAIN_NAME]" at bounding box center [622, 175] width 57 height 19
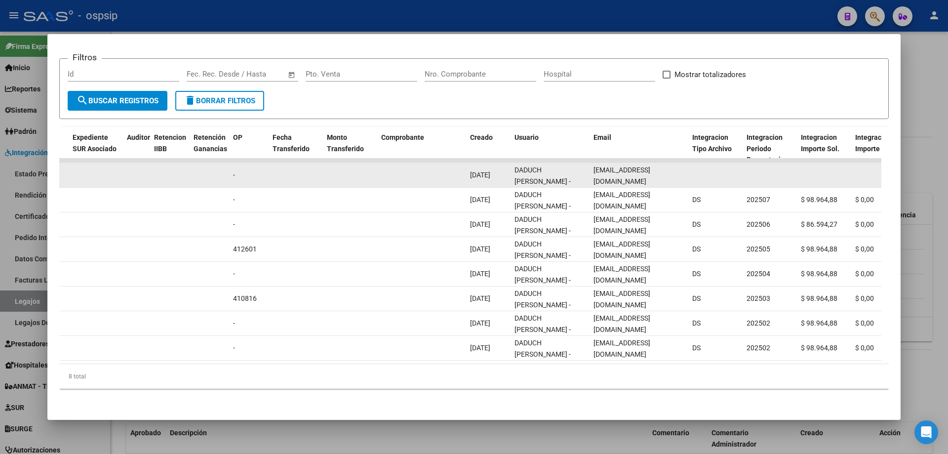
click at [625, 166] on span "[EMAIL_ADDRESS][DOMAIN_NAME]" at bounding box center [622, 175] width 57 height 19
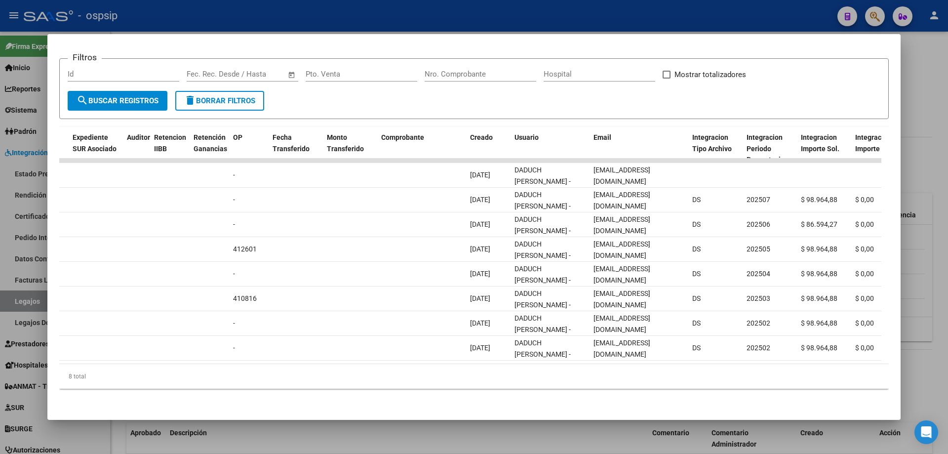
click at [528, 19] on div at bounding box center [474, 227] width 948 height 454
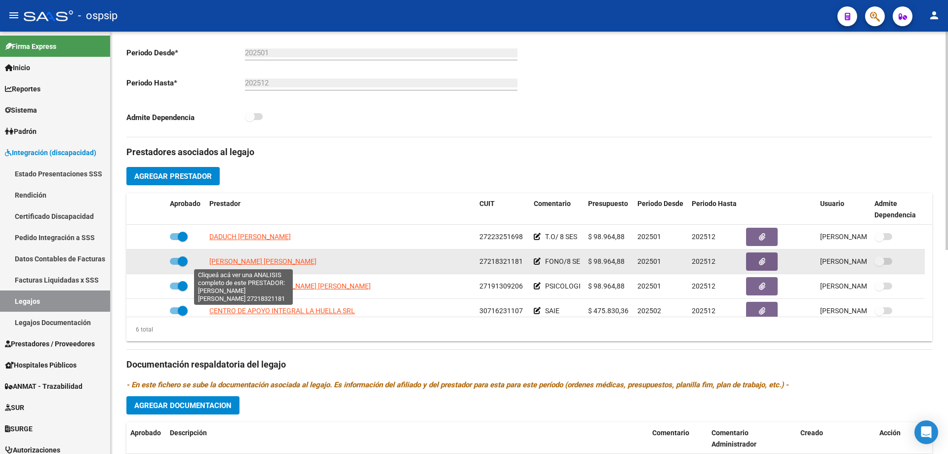
click at [230, 263] on span "[PERSON_NAME] [PERSON_NAME]" at bounding box center [262, 261] width 107 height 8
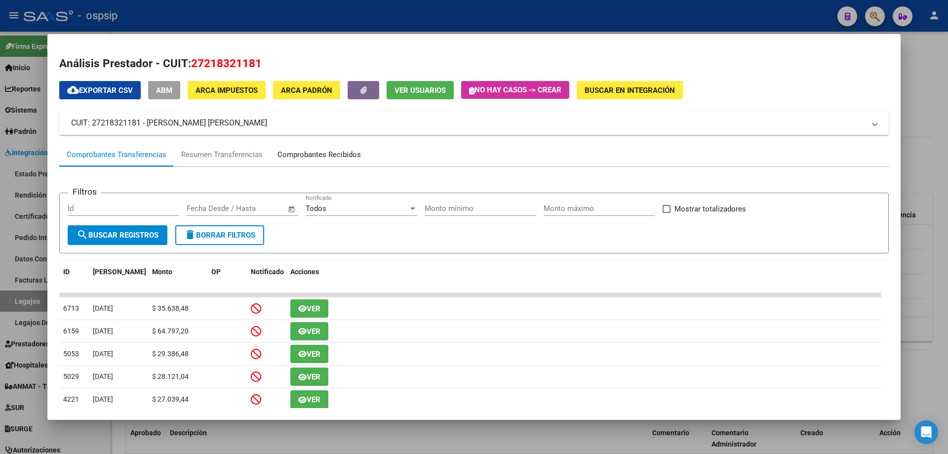
click at [360, 162] on div "Comprobantes Recibidos" at bounding box center [319, 155] width 98 height 24
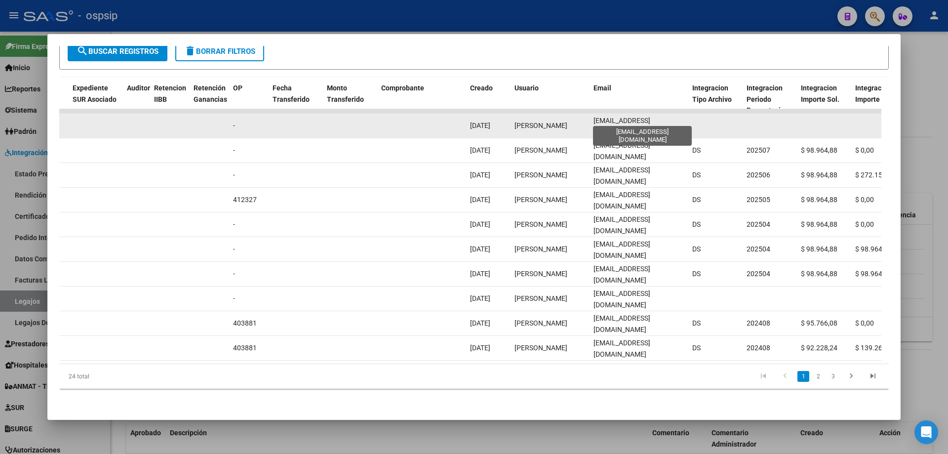
click at [624, 117] on span "[EMAIL_ADDRESS][DOMAIN_NAME]" at bounding box center [622, 126] width 57 height 19
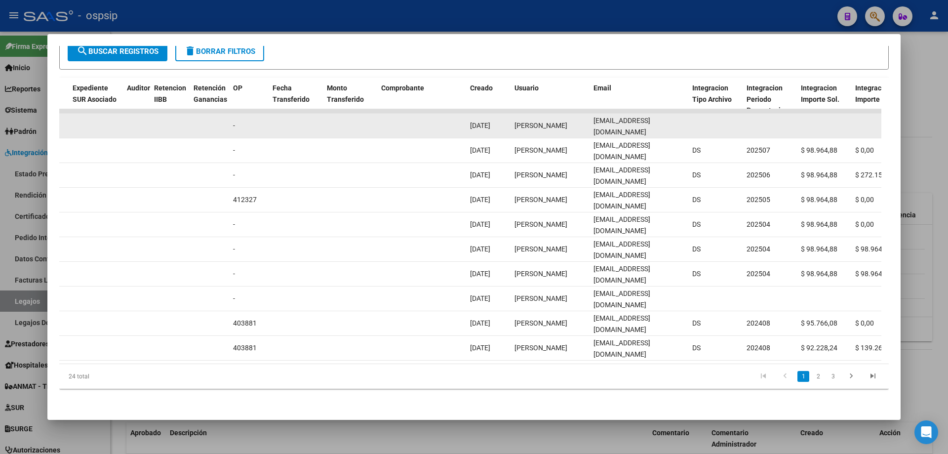
click at [624, 117] on span "[EMAIL_ADDRESS][DOMAIN_NAME]" at bounding box center [622, 126] width 57 height 19
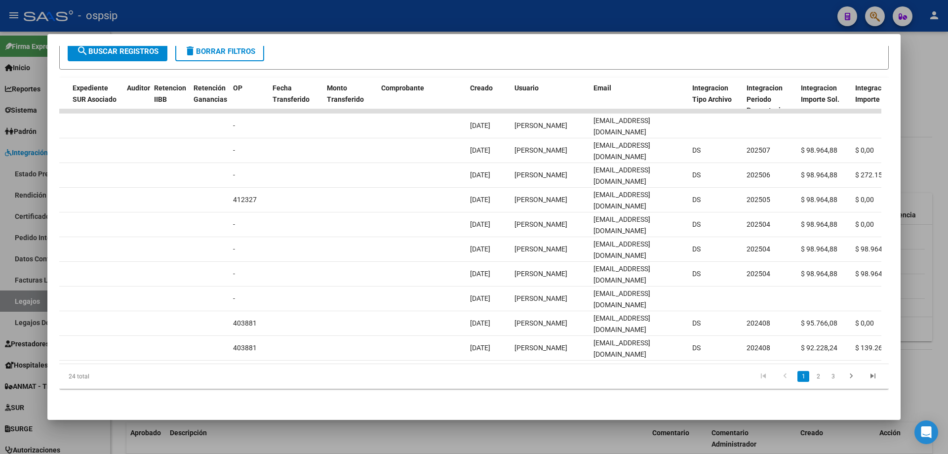
click at [540, 28] on div at bounding box center [474, 227] width 948 height 454
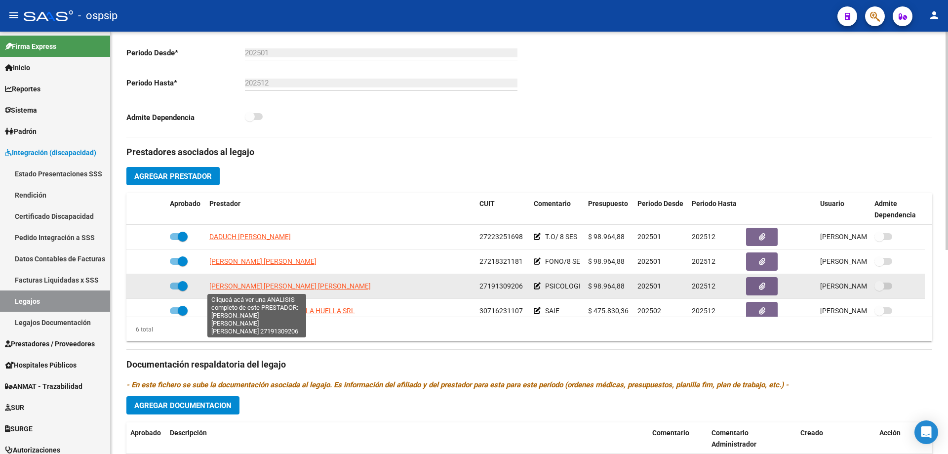
click at [245, 285] on span "[PERSON_NAME] [PERSON_NAME] [PERSON_NAME]" at bounding box center [290, 286] width 162 height 8
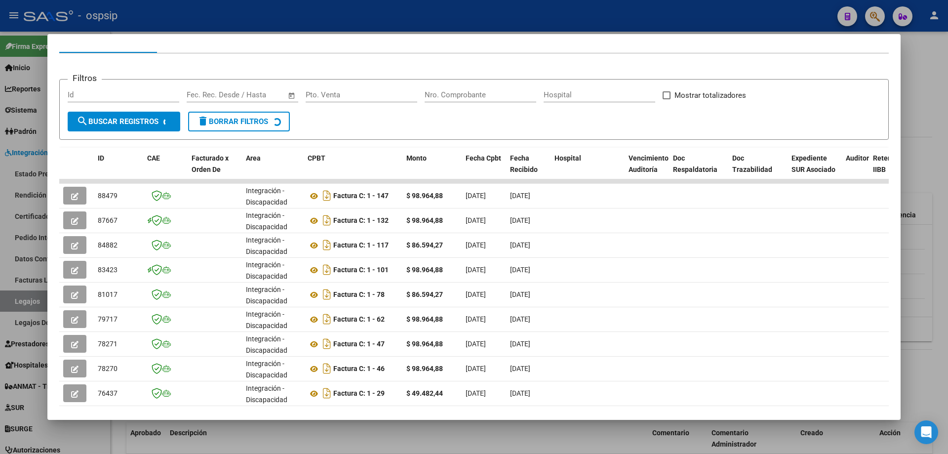
scroll to position [191, 0]
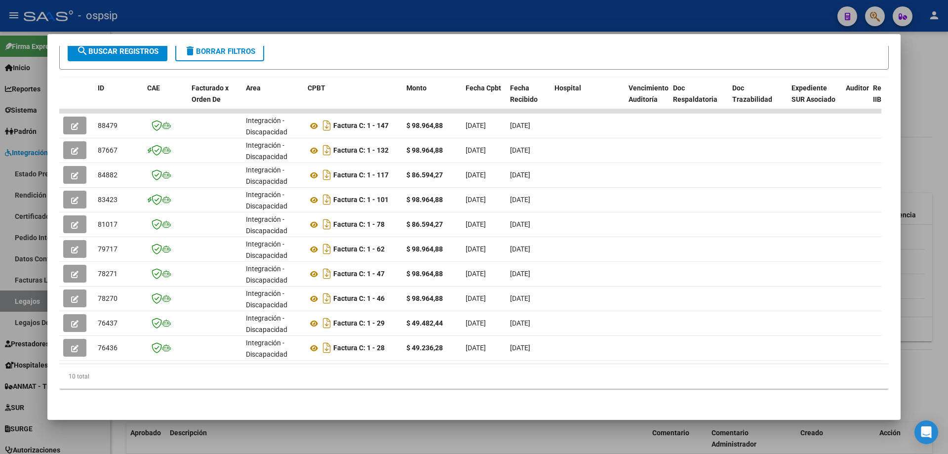
click at [547, 355] on datatable-selection "88479 Integración - Discapacidad Factura C: 1 - 147 $ 98.964,88 [DATE] [DATE] -…" at bounding box center [470, 358] width 822 height 9
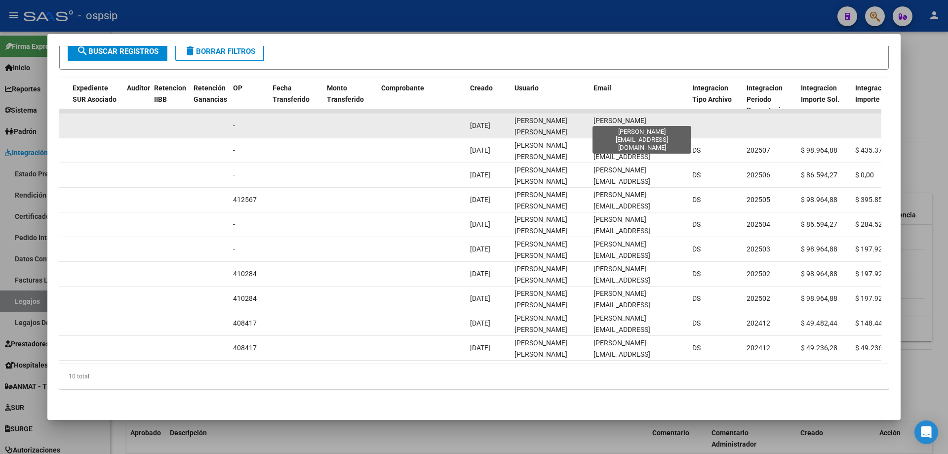
click at [613, 117] on span "[PERSON_NAME][EMAIL_ADDRESS][DOMAIN_NAME]" at bounding box center [622, 132] width 57 height 31
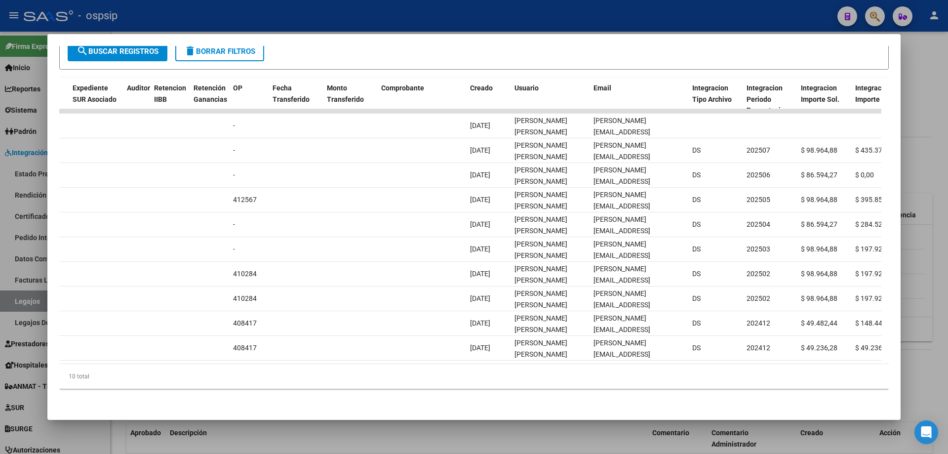
click at [455, 10] on div at bounding box center [474, 227] width 948 height 454
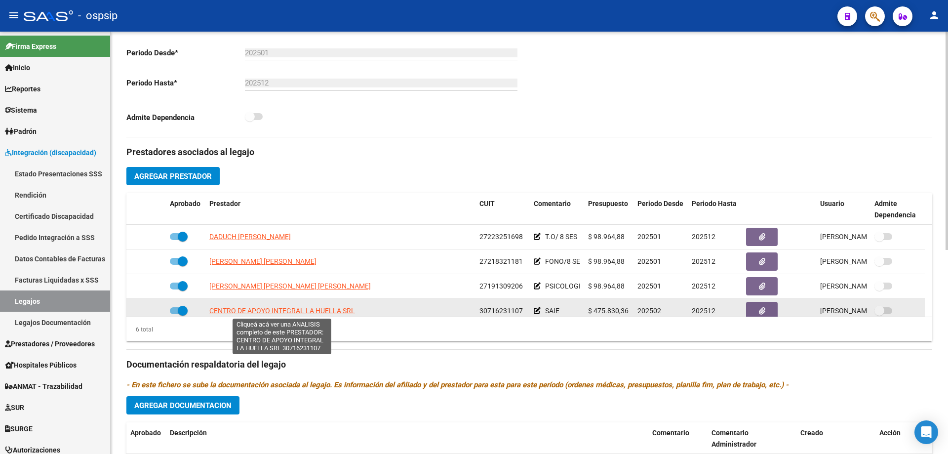
click at [260, 311] on span "CENTRO DE APOYO INTEGRAL LA HUELLA SRL" at bounding box center [282, 311] width 146 height 8
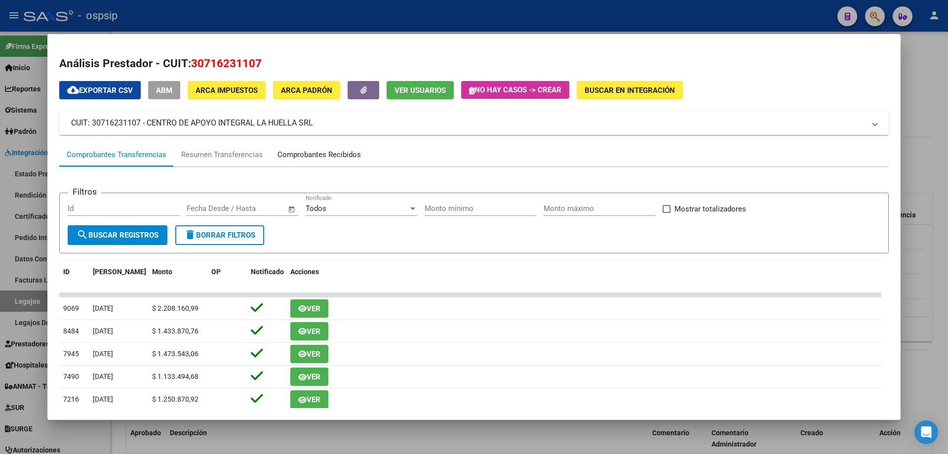
click at [337, 152] on div "Comprobantes Recibidos" at bounding box center [319, 154] width 83 height 11
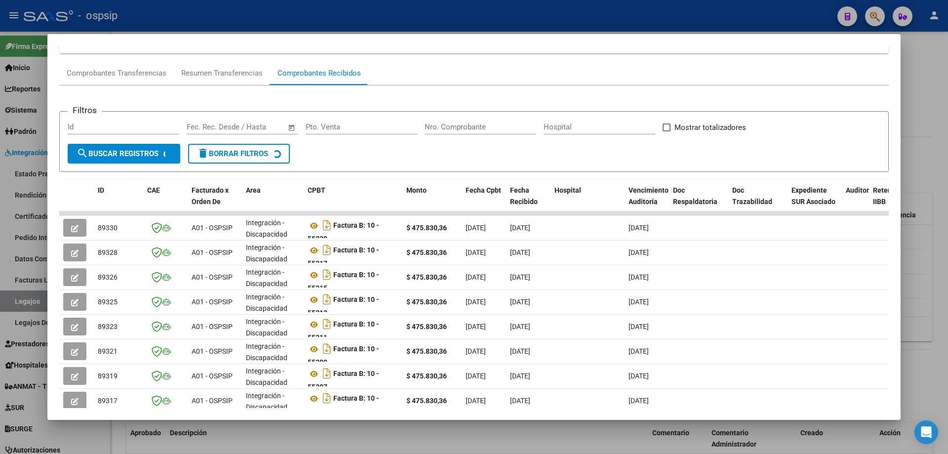
scroll to position [191, 0]
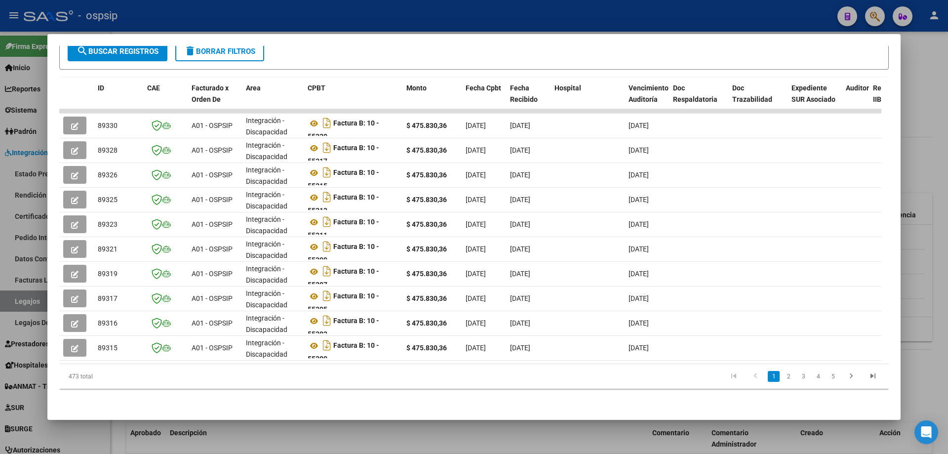
click at [595, 356] on datatable-body "89330 A01 - OSPSIP Integración - Discapacidad Factura B: 10 - 55320 $ 475.830,3…" at bounding box center [470, 236] width 822 height 255
drag, startPoint x: 595, startPoint y: 356, endPoint x: 588, endPoint y: 360, distance: 7.8
click at [591, 359] on datatable-body "89330 A01 - OSPSIP Integración - Discapacidad Factura B: 10 - 55320 $ 475.830,3…" at bounding box center [470, 236] width 822 height 255
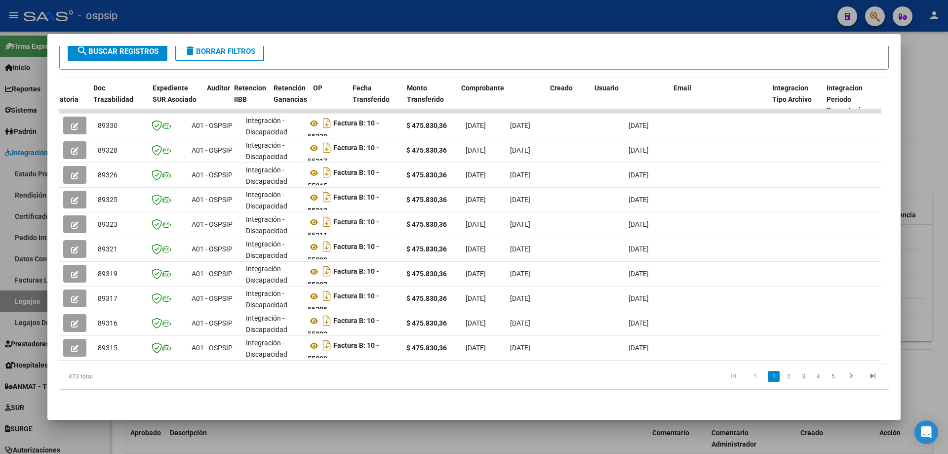
scroll to position [0, 719]
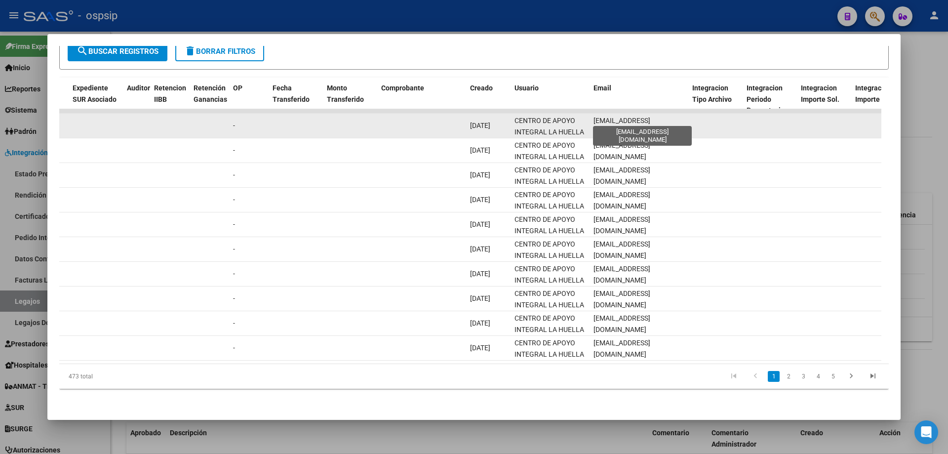
click at [626, 117] on span "[EMAIL_ADDRESS][DOMAIN_NAME]" at bounding box center [622, 126] width 57 height 19
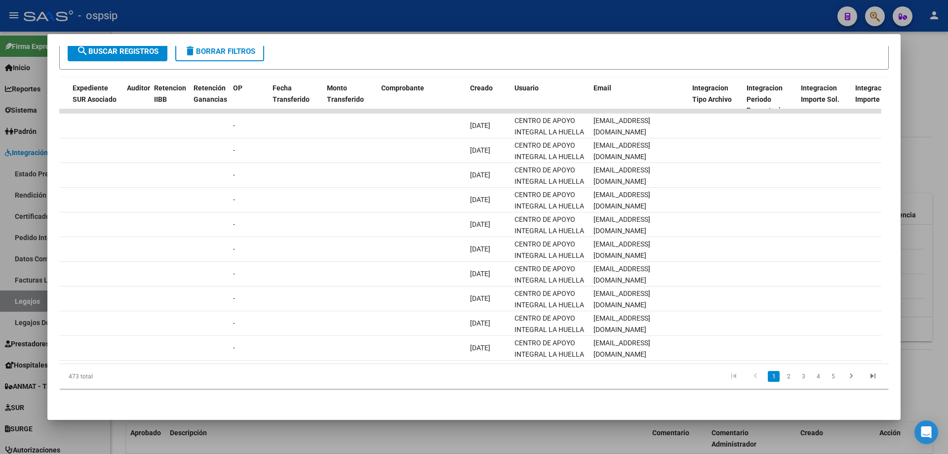
click at [409, 22] on div at bounding box center [474, 227] width 948 height 454
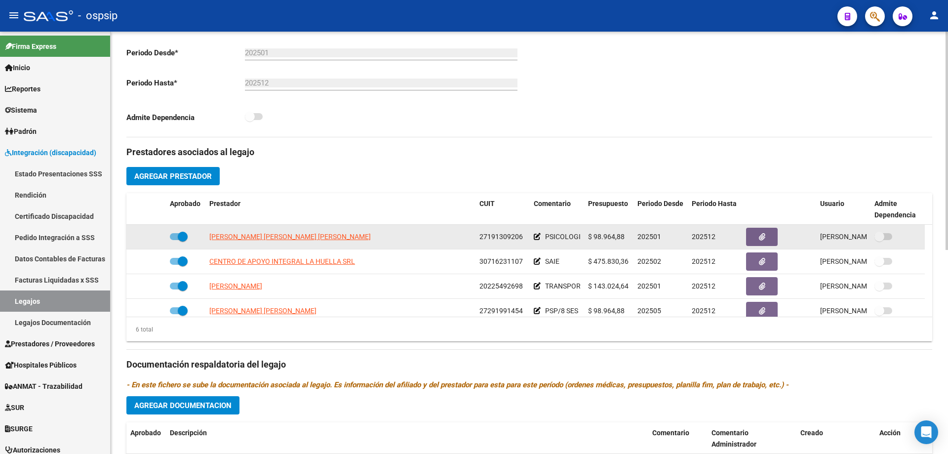
scroll to position [59, 0]
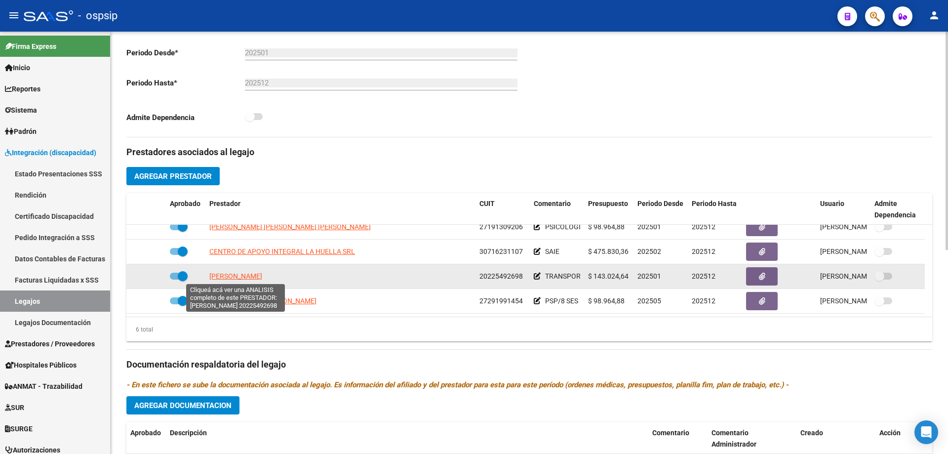
click at [247, 275] on span "[PERSON_NAME]" at bounding box center [235, 276] width 53 height 8
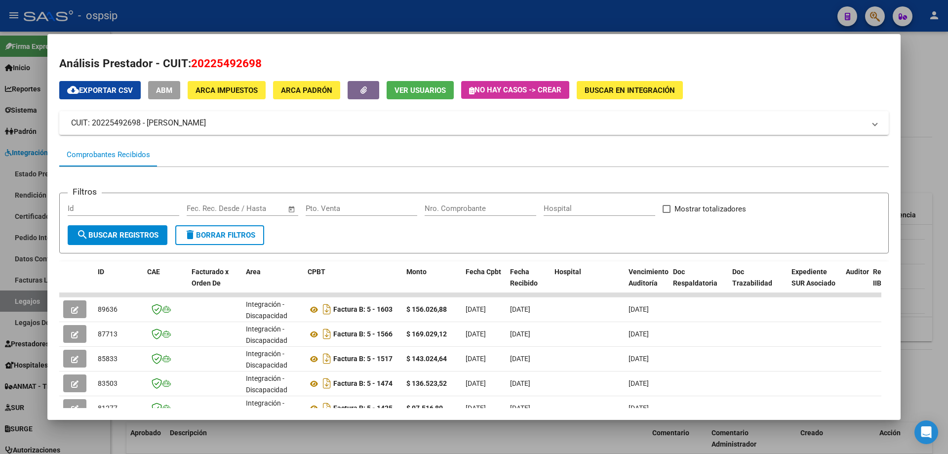
click at [429, 4] on div at bounding box center [474, 227] width 948 height 454
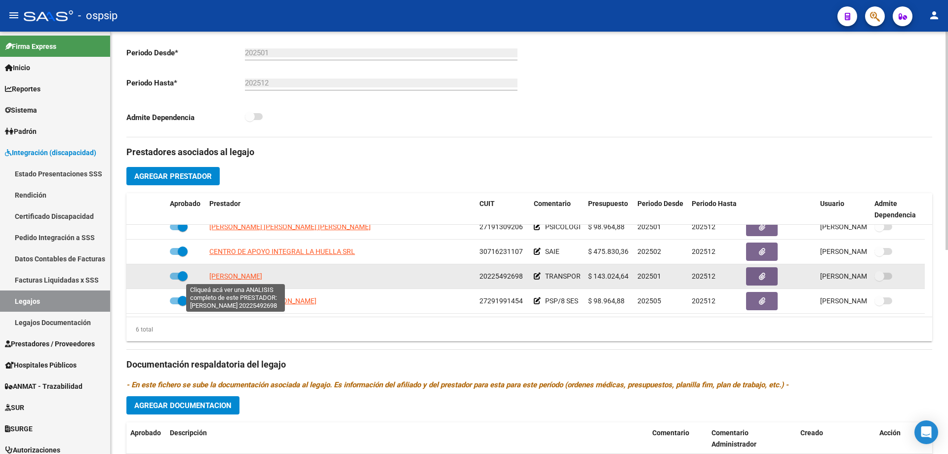
click at [244, 275] on span "[PERSON_NAME]" at bounding box center [235, 276] width 53 height 8
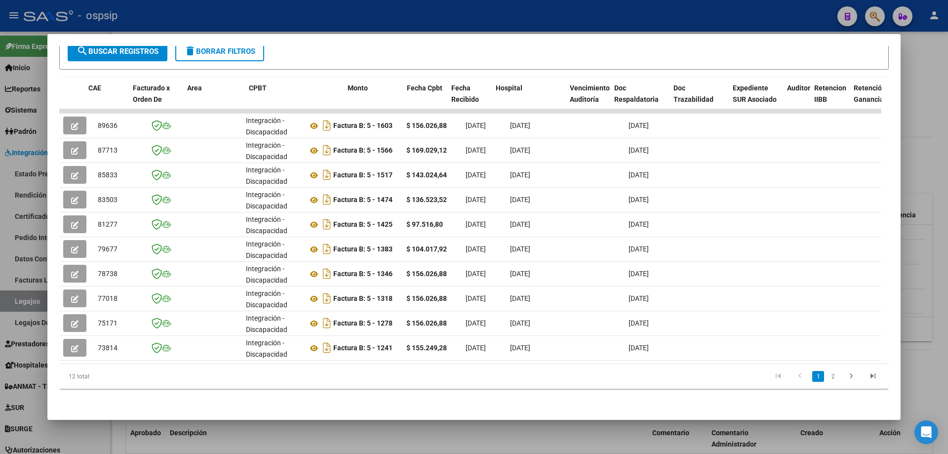
scroll to position [0, 719]
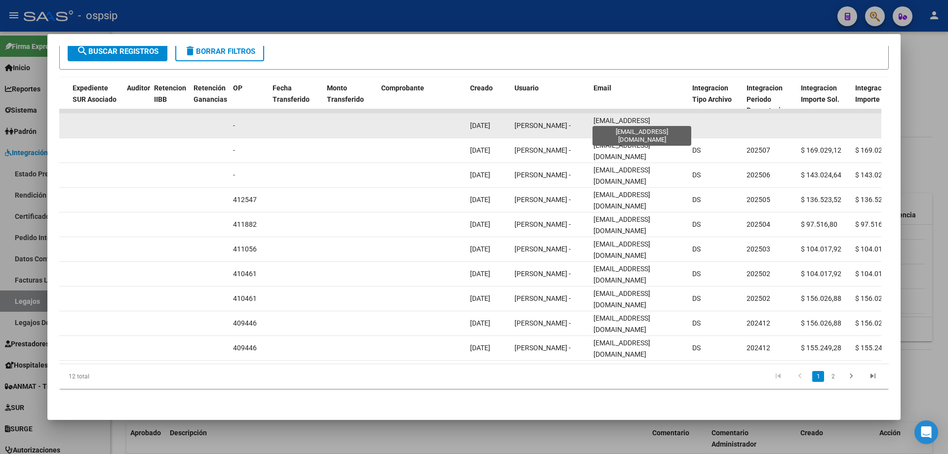
click at [609, 118] on span "[EMAIL_ADDRESS][DOMAIN_NAME]" at bounding box center [622, 126] width 57 height 19
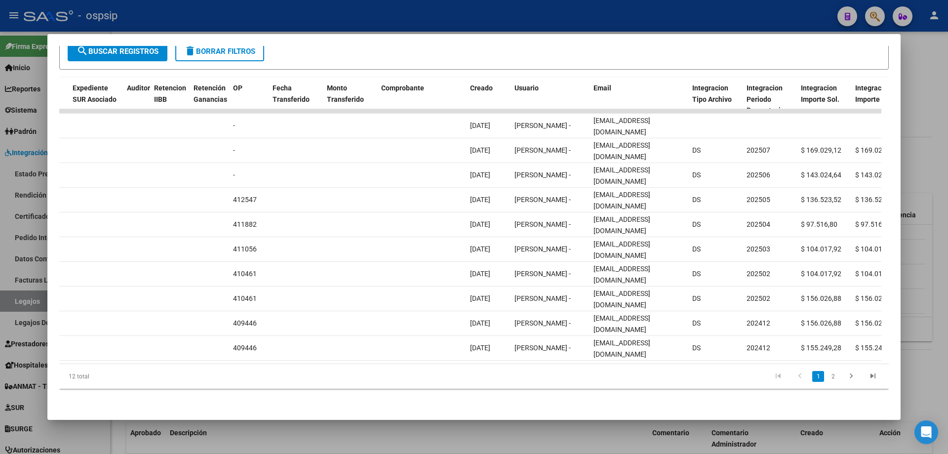
click at [309, 16] on div at bounding box center [474, 227] width 948 height 454
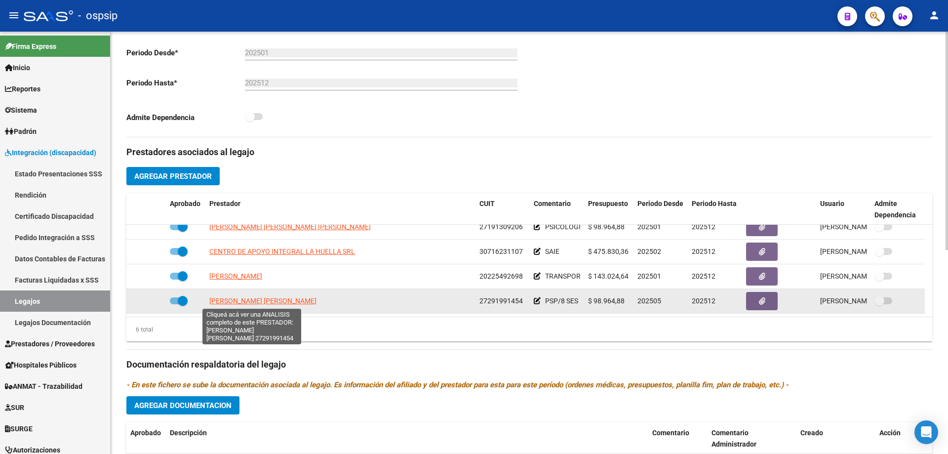
click at [252, 299] on span "[PERSON_NAME] [PERSON_NAME]" at bounding box center [262, 301] width 107 height 8
type textarea "27291991454"
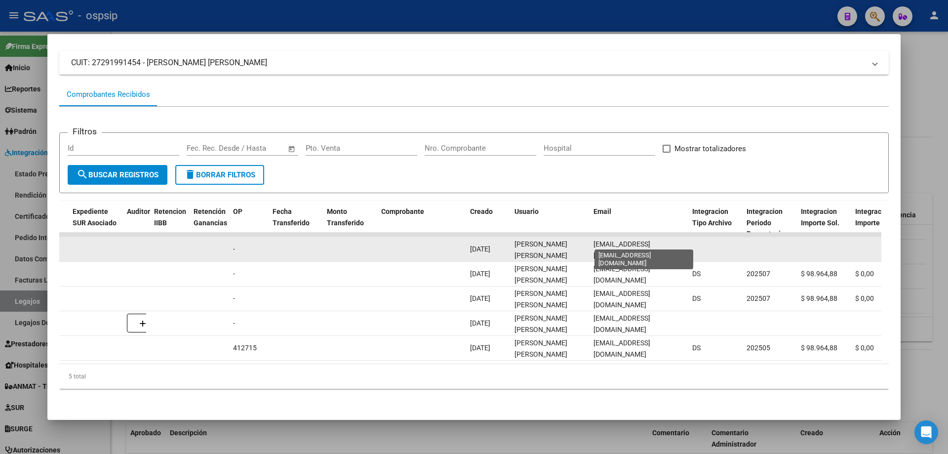
click at [619, 243] on span "[EMAIL_ADDRESS][DOMAIN_NAME]" at bounding box center [622, 249] width 57 height 19
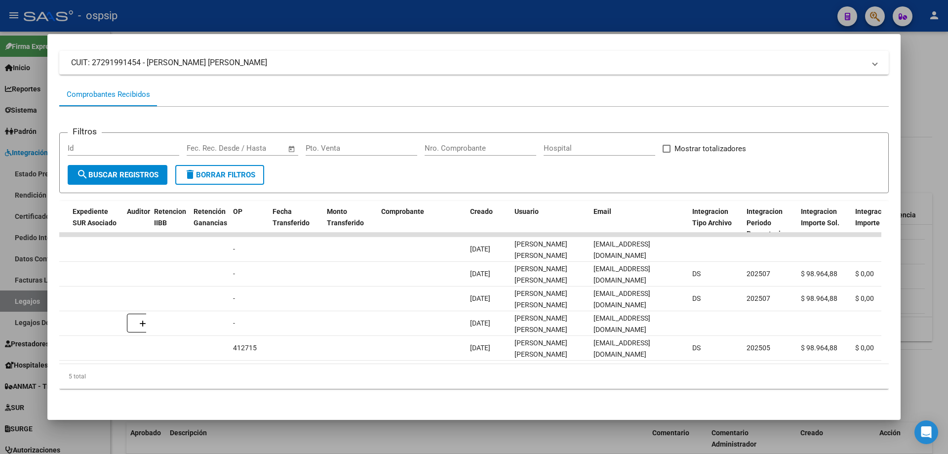
click at [188, 12] on div at bounding box center [474, 227] width 948 height 454
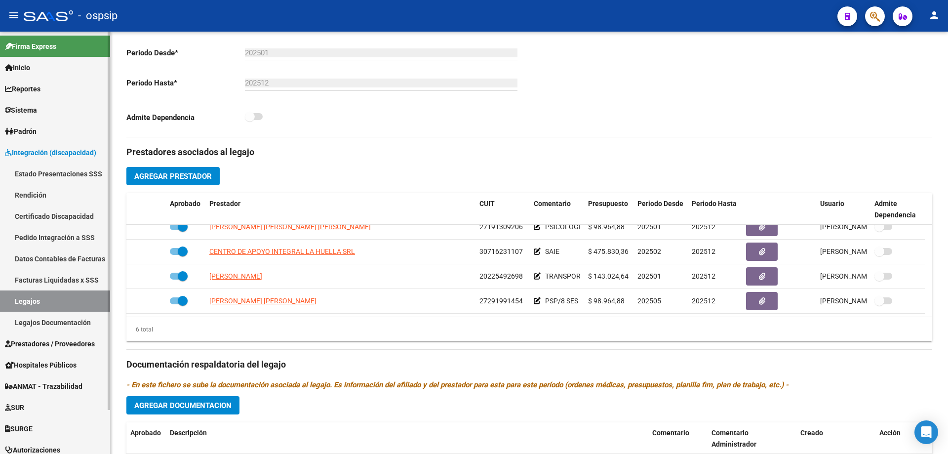
click at [43, 295] on link "Legajos" at bounding box center [55, 300] width 110 height 21
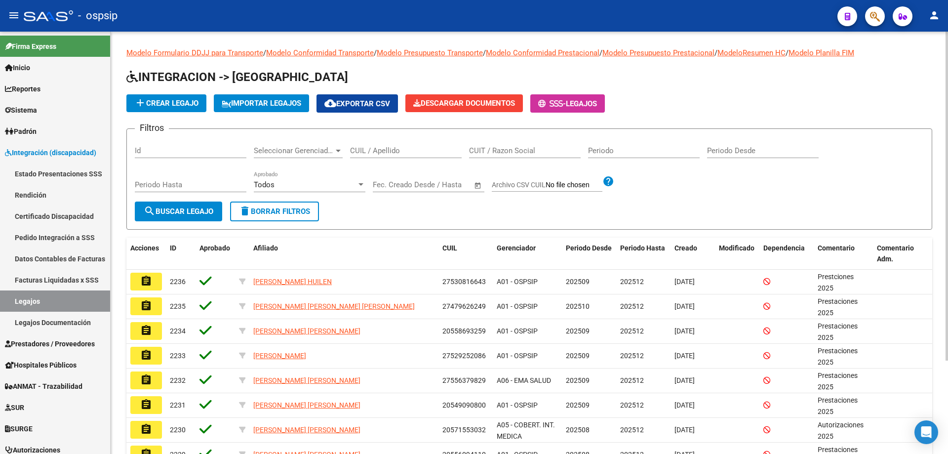
click at [410, 149] on input "CUIL / Apellido" at bounding box center [406, 150] width 112 height 9
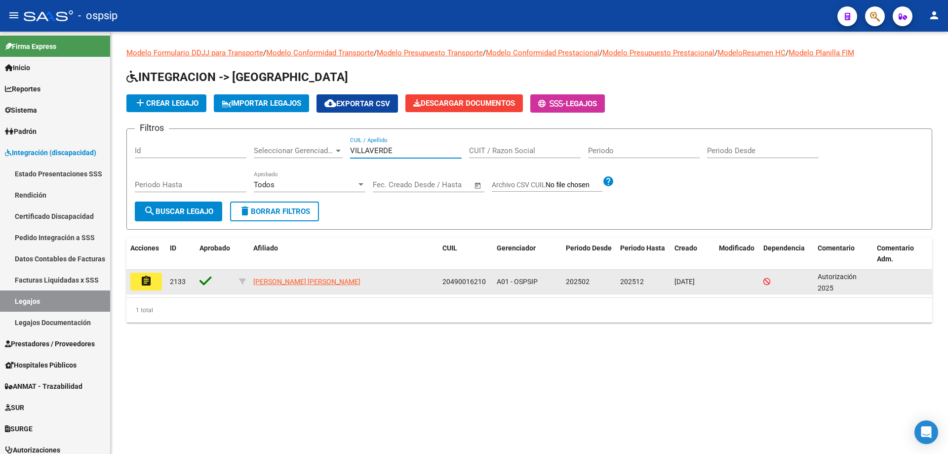
type input "VILLAVERDE"
click at [145, 286] on mat-icon "assignment" at bounding box center [146, 281] width 12 height 12
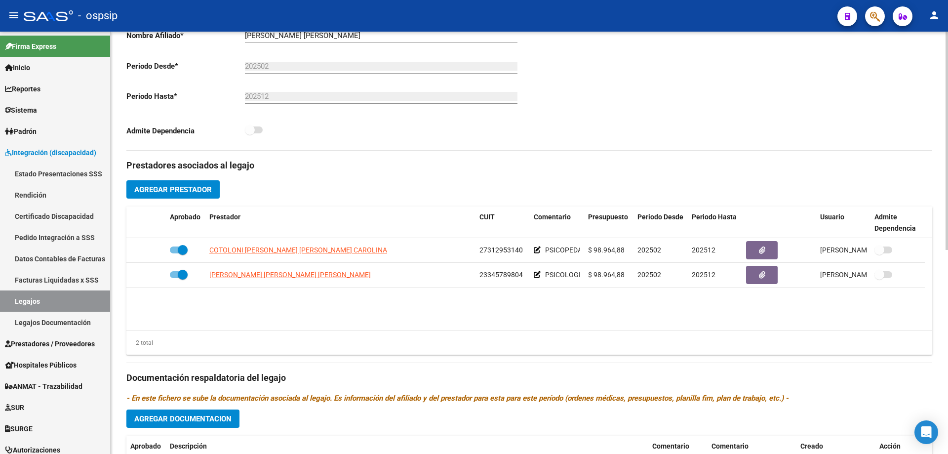
scroll to position [247, 0]
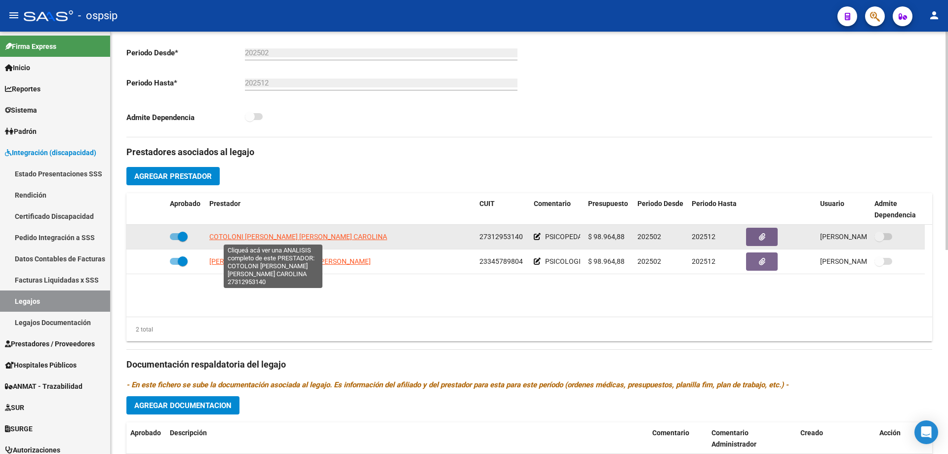
click at [253, 241] on span "COTOLONI [PERSON_NAME] [PERSON_NAME] CAROLINA" at bounding box center [298, 237] width 178 height 8
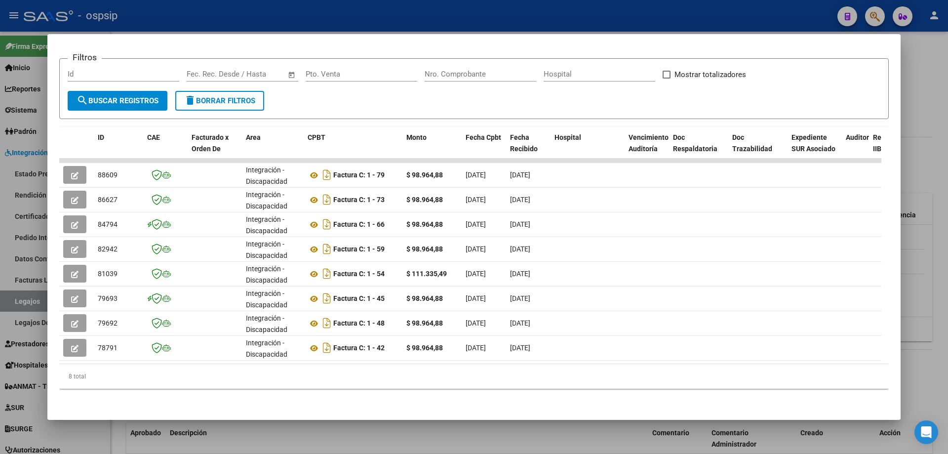
scroll to position [0, 719]
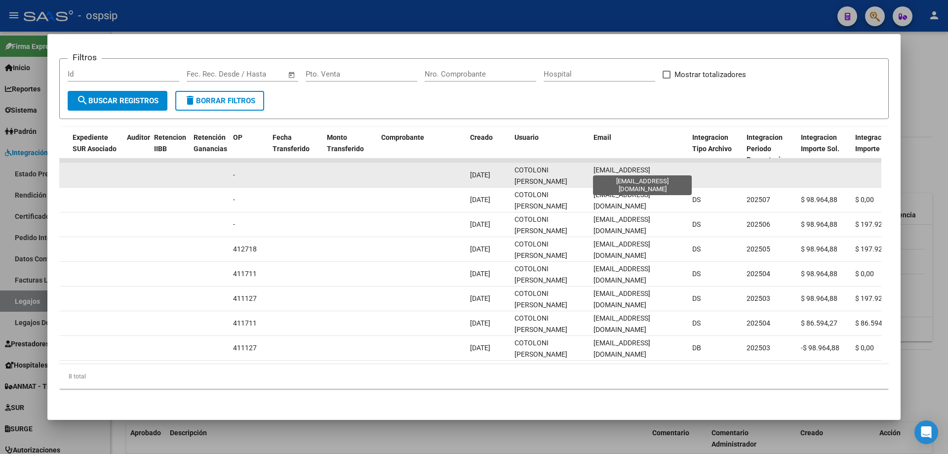
click at [632, 168] on span "[EMAIL_ADDRESS][DOMAIN_NAME]" at bounding box center [622, 175] width 57 height 19
click at [631, 168] on span "[EMAIL_ADDRESS][DOMAIN_NAME]" at bounding box center [622, 175] width 57 height 19
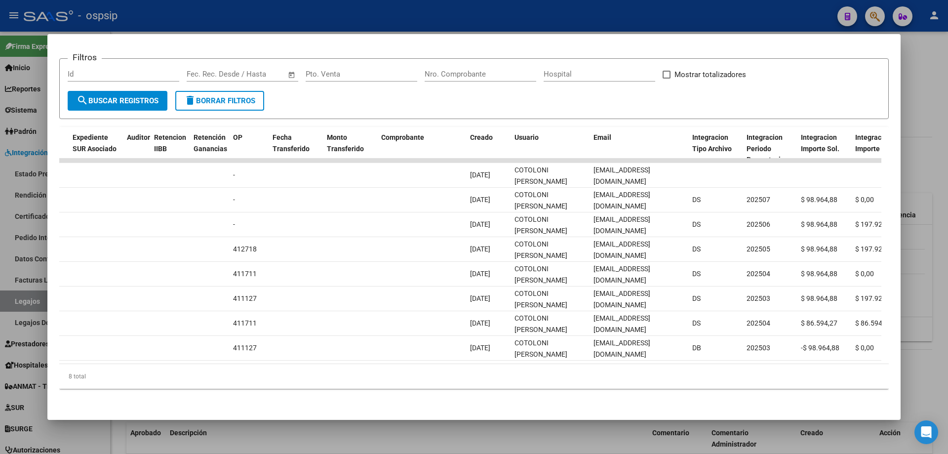
click at [278, 24] on div at bounding box center [474, 227] width 948 height 454
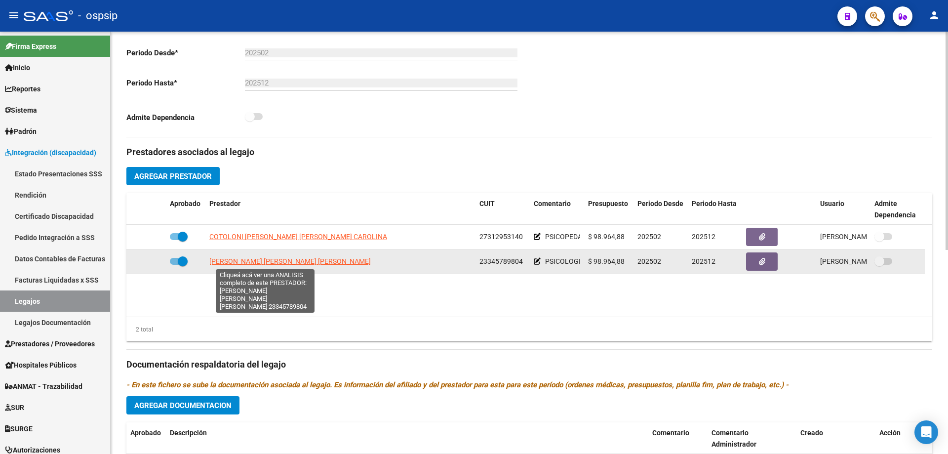
click at [286, 258] on span "[PERSON_NAME] [PERSON_NAME] [PERSON_NAME]" at bounding box center [290, 261] width 162 height 8
type textarea "23345789804"
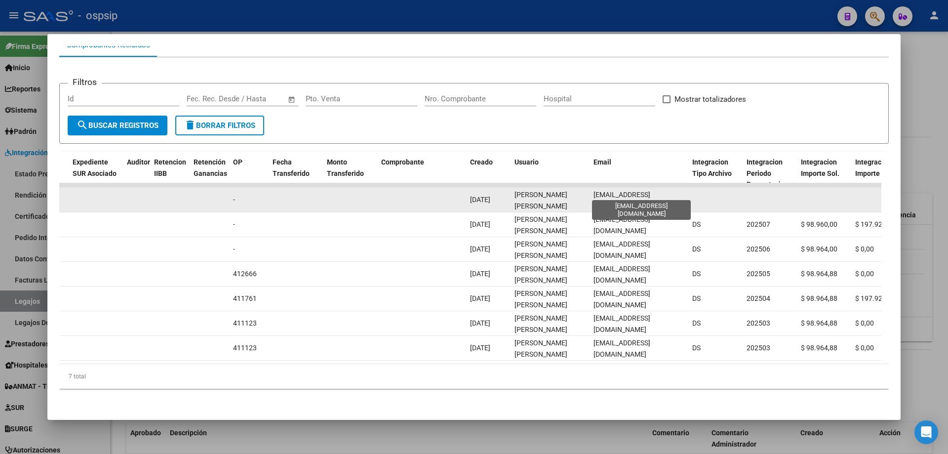
click at [635, 195] on span "[EMAIL_ADDRESS][DOMAIN_NAME]" at bounding box center [622, 200] width 57 height 19
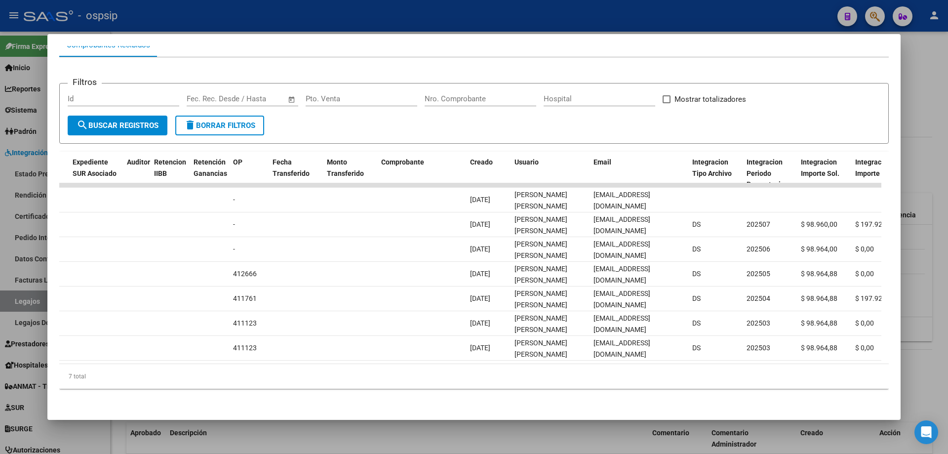
click at [31, 301] on div at bounding box center [474, 227] width 948 height 454
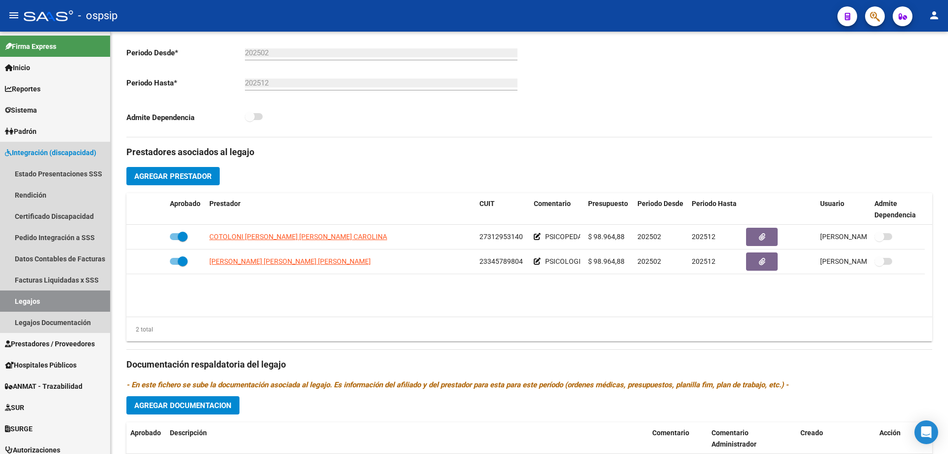
click at [31, 301] on link "Legajos" at bounding box center [55, 300] width 110 height 21
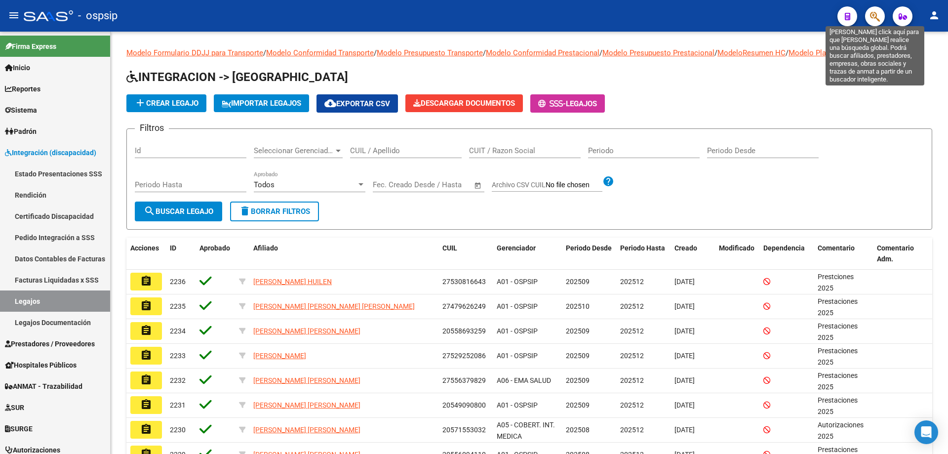
click at [876, 10] on span "button" at bounding box center [875, 16] width 10 height 20
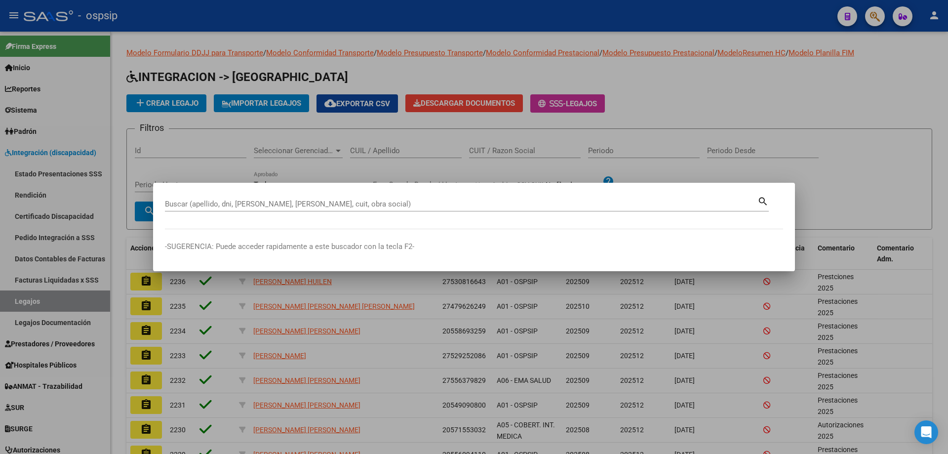
click at [199, 209] on div "Buscar (apellido, dni, [PERSON_NAME], [PERSON_NAME], cuit, obra social)" at bounding box center [461, 204] width 593 height 15
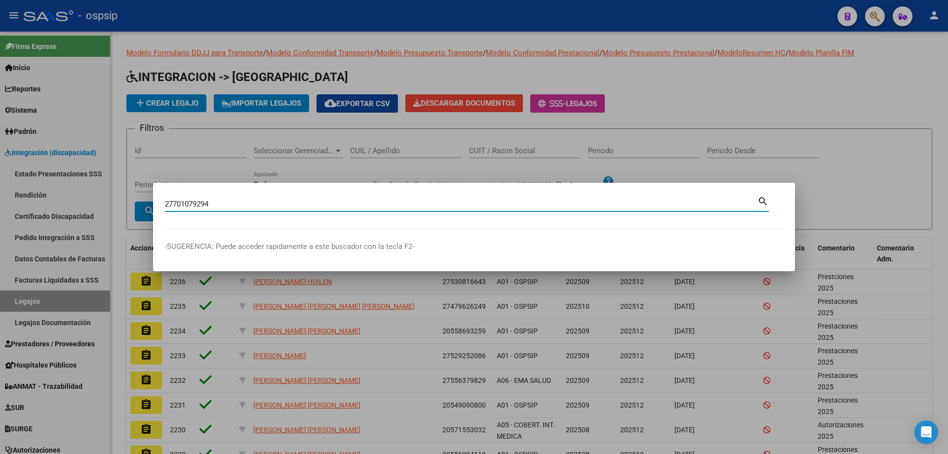
type input "27701079294"
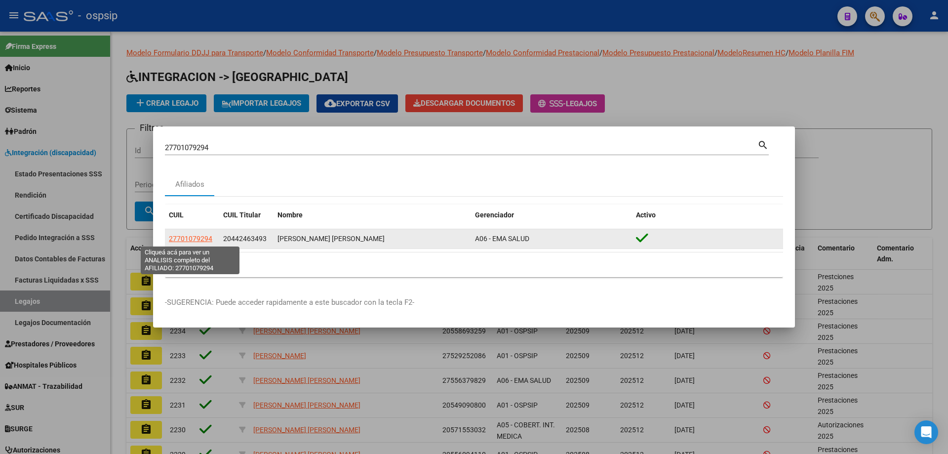
click at [202, 238] on span "27701079294" at bounding box center [190, 239] width 43 height 8
type textarea "27701079294"
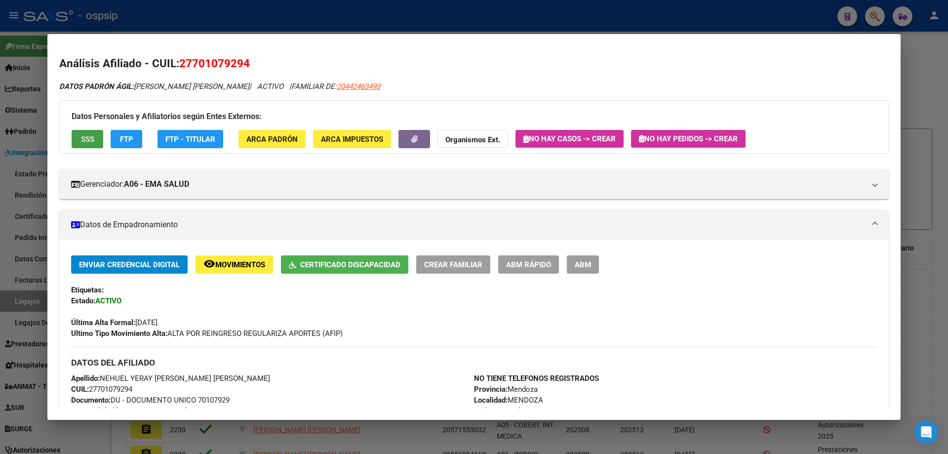
click at [93, 133] on button "SSS" at bounding box center [88, 139] width 32 height 18
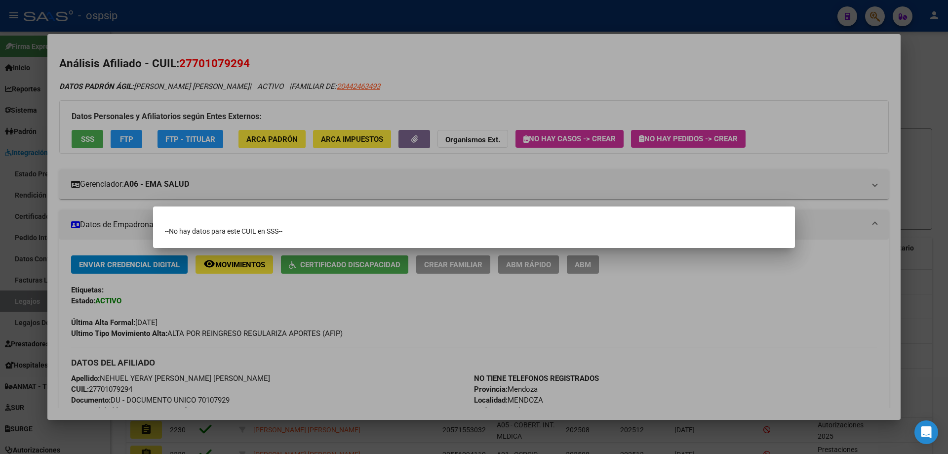
click at [409, 16] on div at bounding box center [474, 227] width 948 height 454
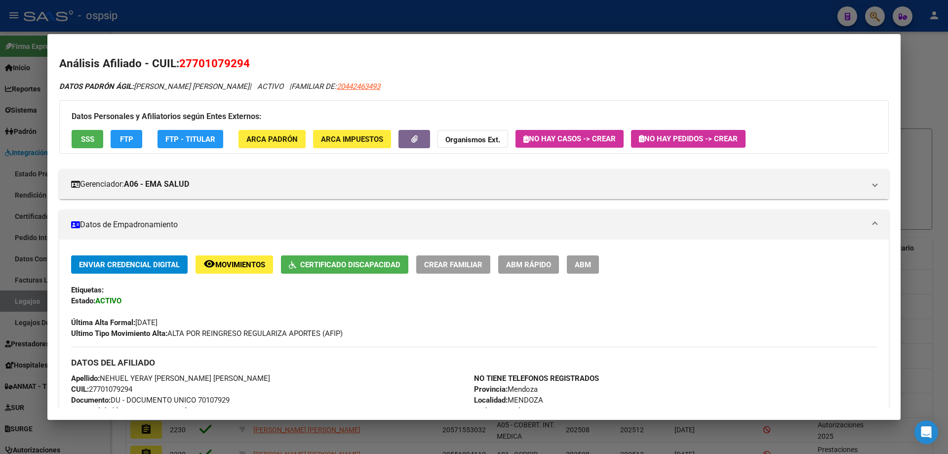
click at [409, 16] on div at bounding box center [474, 227] width 948 height 454
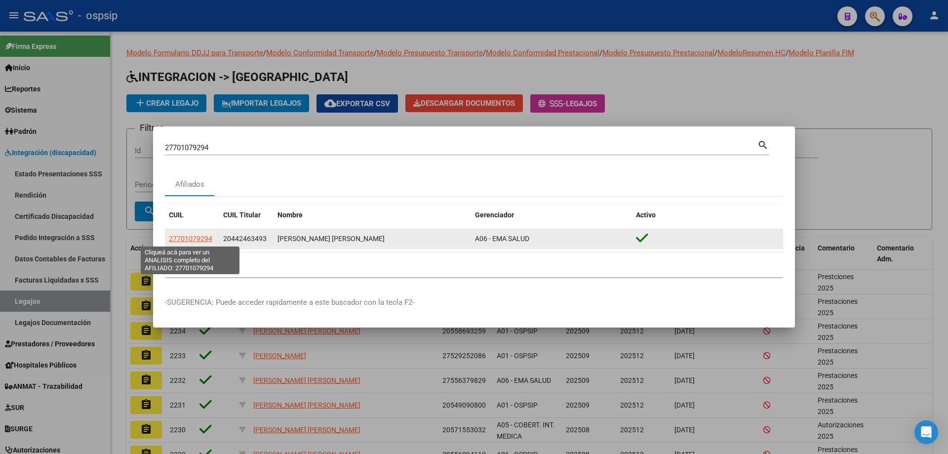
click at [207, 239] on span "27701079294" at bounding box center [190, 239] width 43 height 8
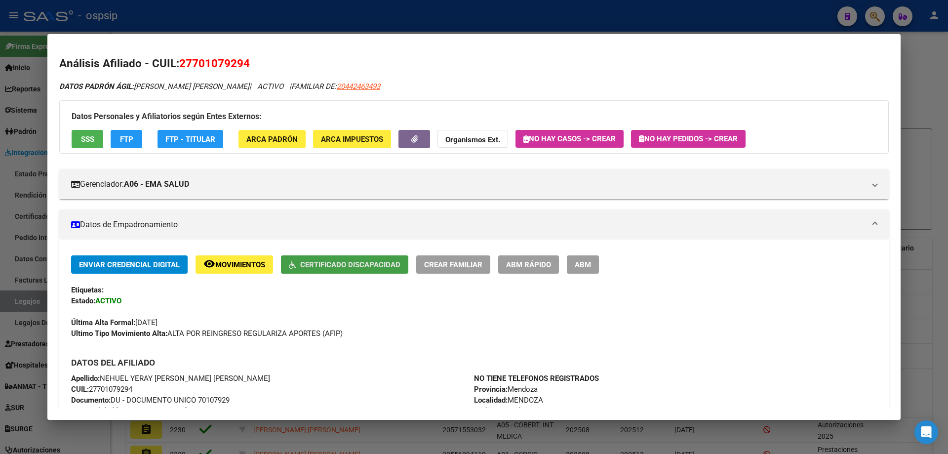
click at [359, 261] on span "Certificado Discapacidad" at bounding box center [350, 264] width 100 height 9
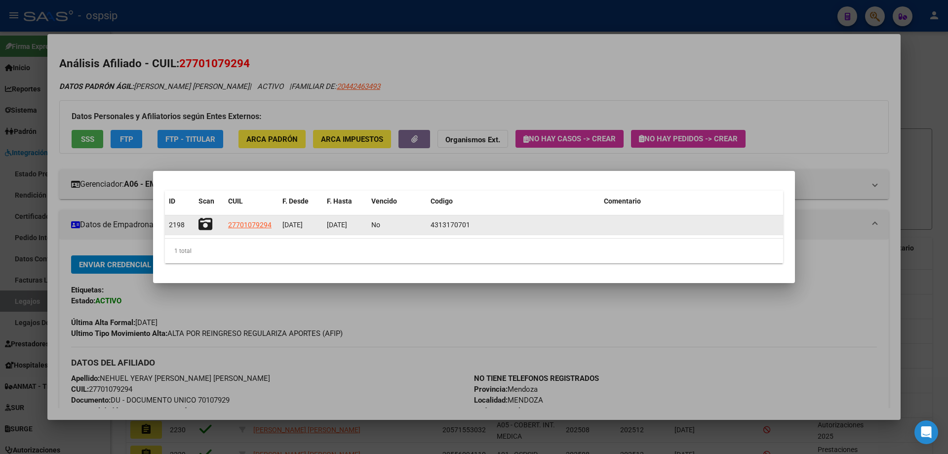
click at [210, 228] on icon at bounding box center [206, 224] width 14 height 14
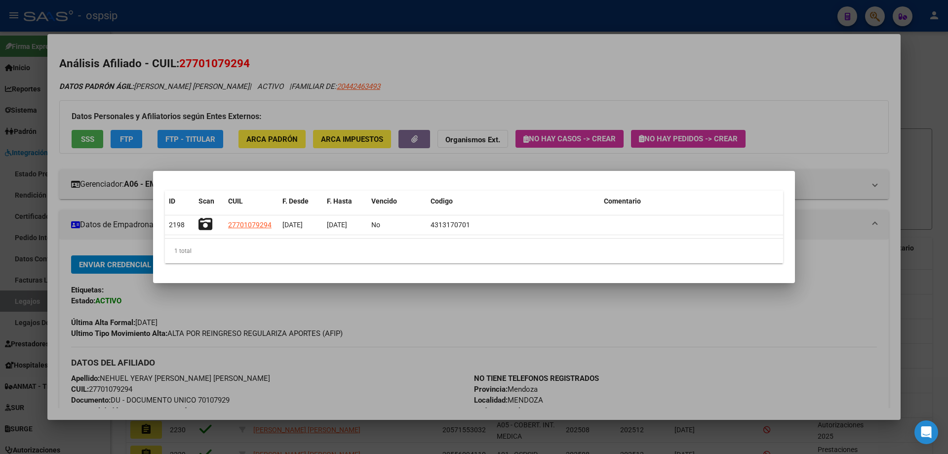
click at [257, 18] on div at bounding box center [474, 227] width 948 height 454
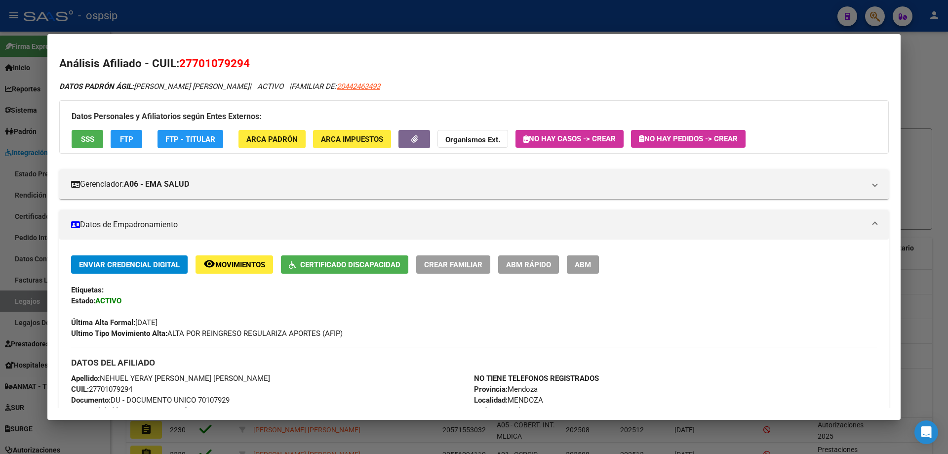
click at [257, 18] on div at bounding box center [474, 227] width 948 height 454
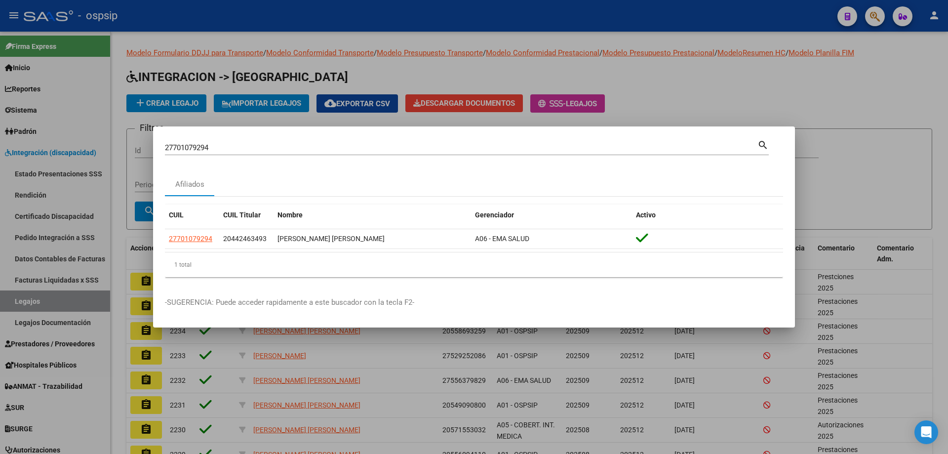
click at [58, 306] on div at bounding box center [474, 227] width 948 height 454
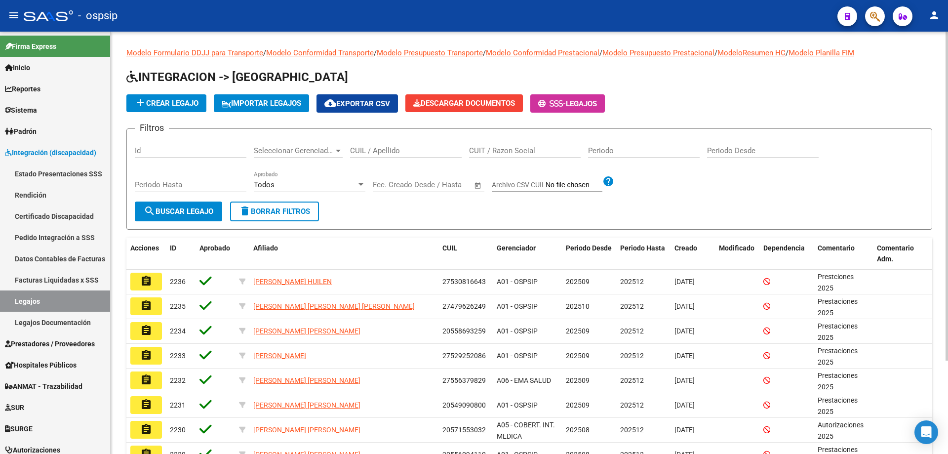
click at [395, 154] on input "CUIL / Apellido" at bounding box center [406, 150] width 112 height 9
paste input "20551021352"
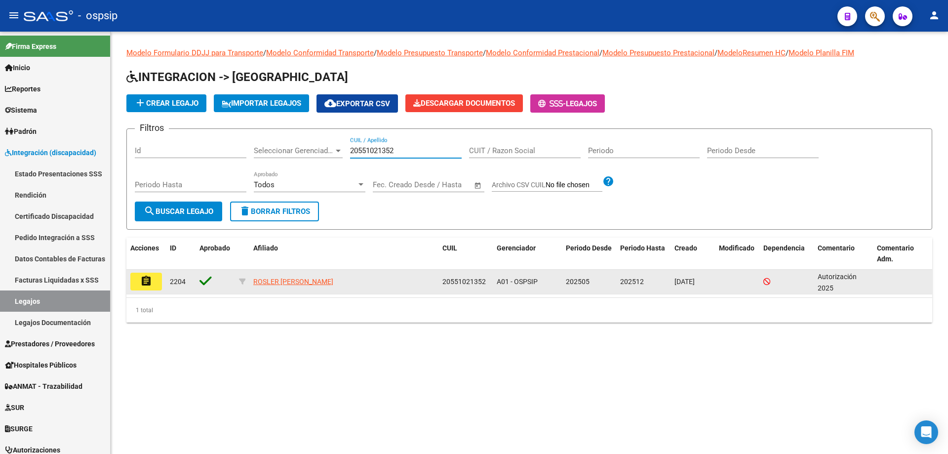
type input "20551021352"
click at [146, 283] on mat-icon "assignment" at bounding box center [146, 281] width 12 height 12
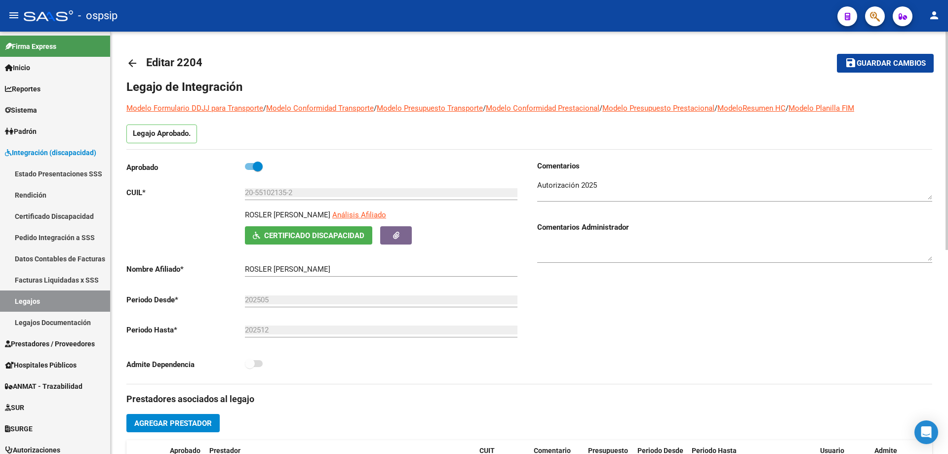
click at [656, 358] on div "Comentarios Comentarios Administrador" at bounding box center [730, 272] width 403 height 223
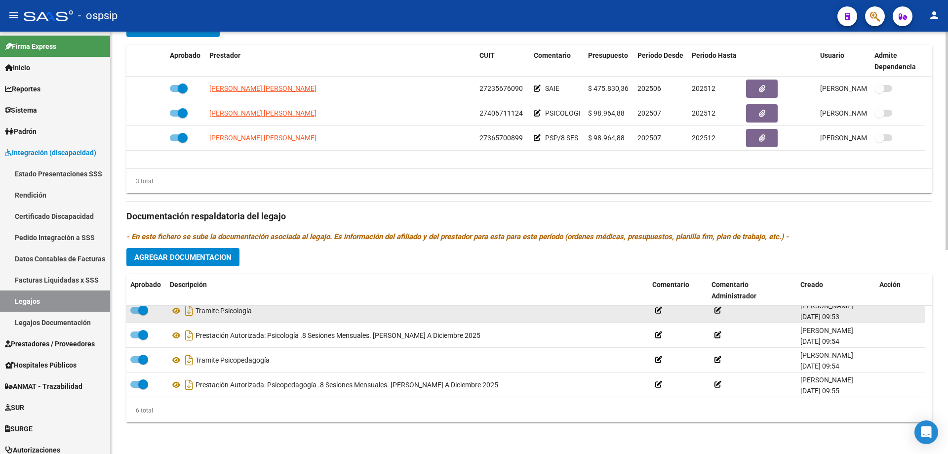
scroll to position [59, 0]
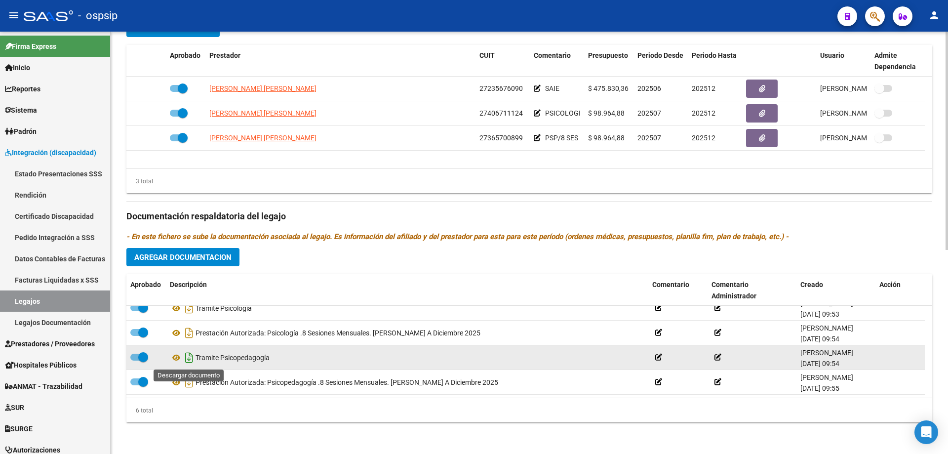
click at [187, 357] on icon "Descargar documento" at bounding box center [189, 358] width 13 height 16
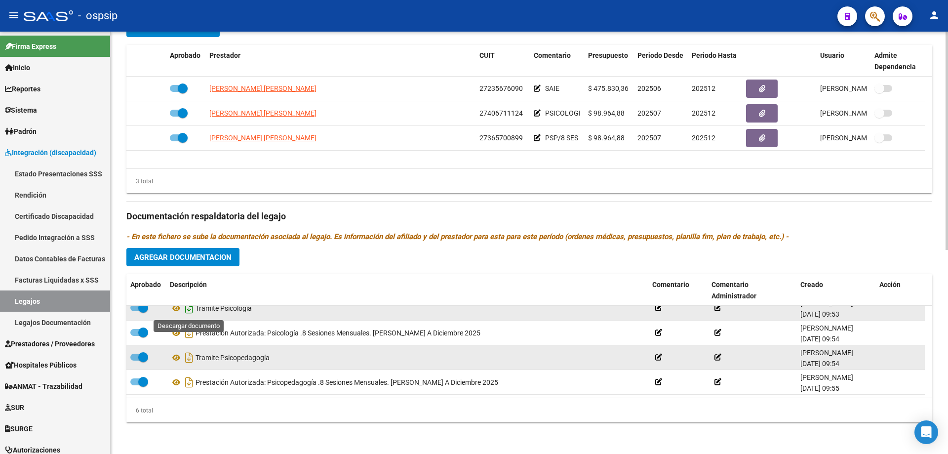
click at [189, 312] on icon "Descargar documento" at bounding box center [189, 308] width 13 height 16
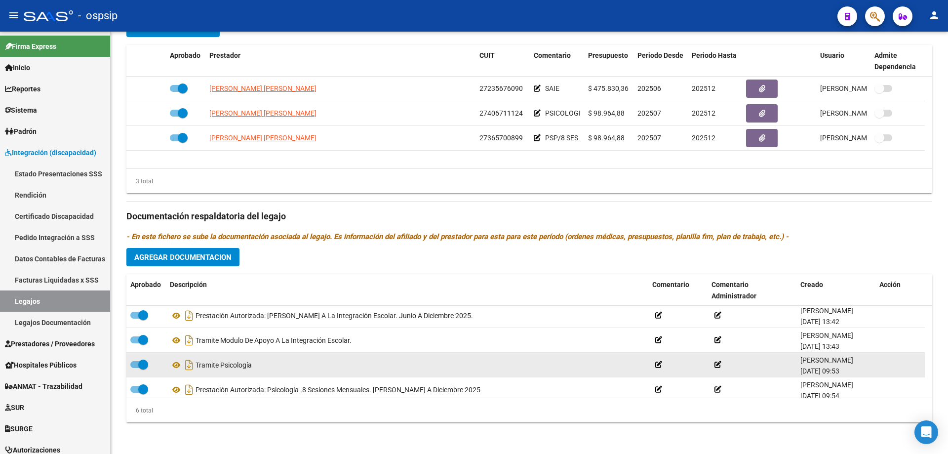
scroll to position [0, 0]
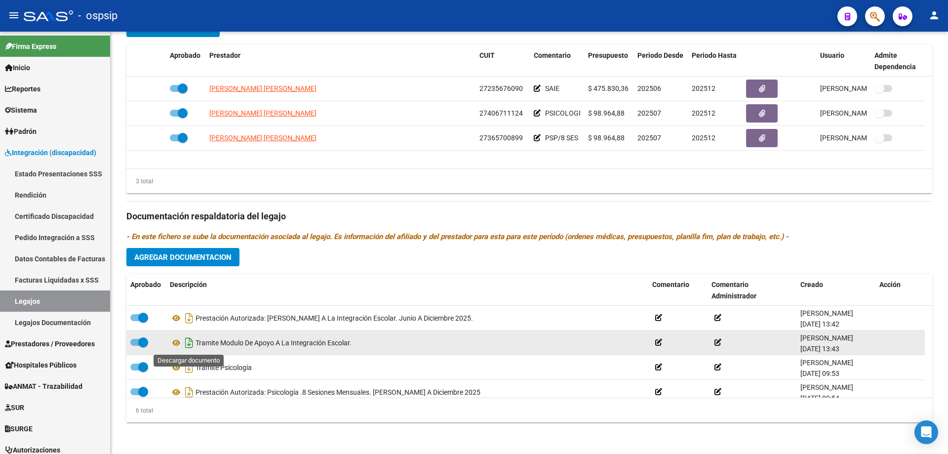
click at [188, 345] on icon "Descargar documento" at bounding box center [189, 343] width 13 height 16
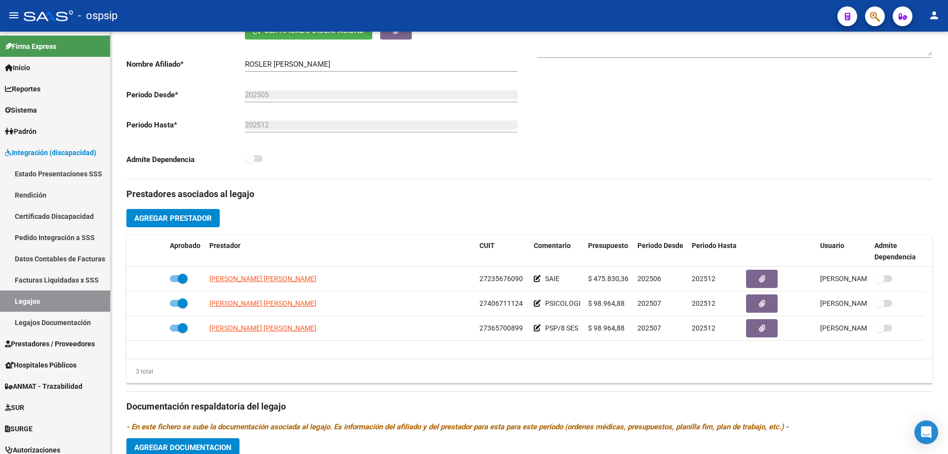
scroll to position [148, 0]
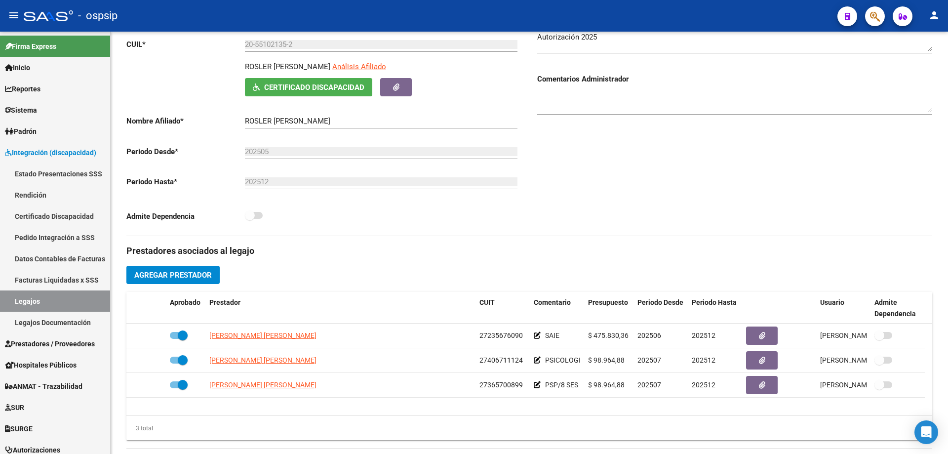
click at [840, 197] on div "Comentarios Comentarios Administrador" at bounding box center [730, 123] width 403 height 223
